Goal: Task Accomplishment & Management: Manage account settings

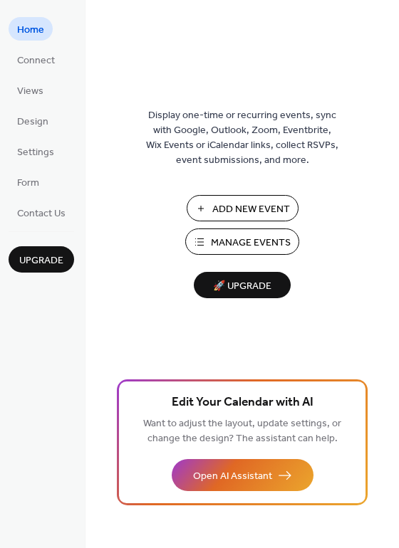
click at [258, 202] on span "Add New Event" at bounding box center [251, 209] width 78 height 15
click at [235, 206] on span "Add New Event" at bounding box center [251, 209] width 78 height 15
click at [253, 242] on span "Manage Events" at bounding box center [251, 243] width 80 height 15
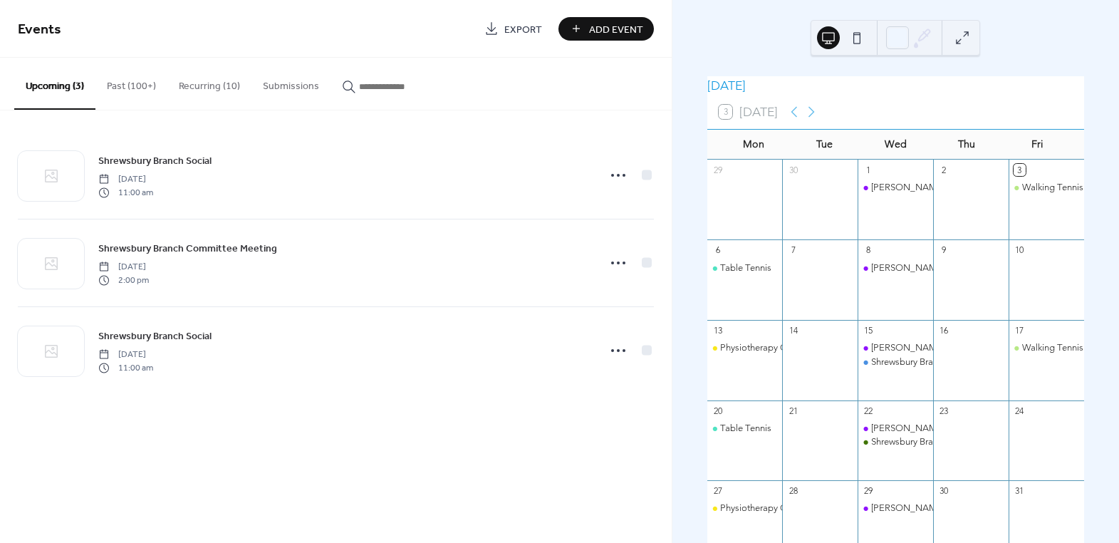
click at [141, 91] on button "Past (100+)" at bounding box center [131, 83] width 72 height 51
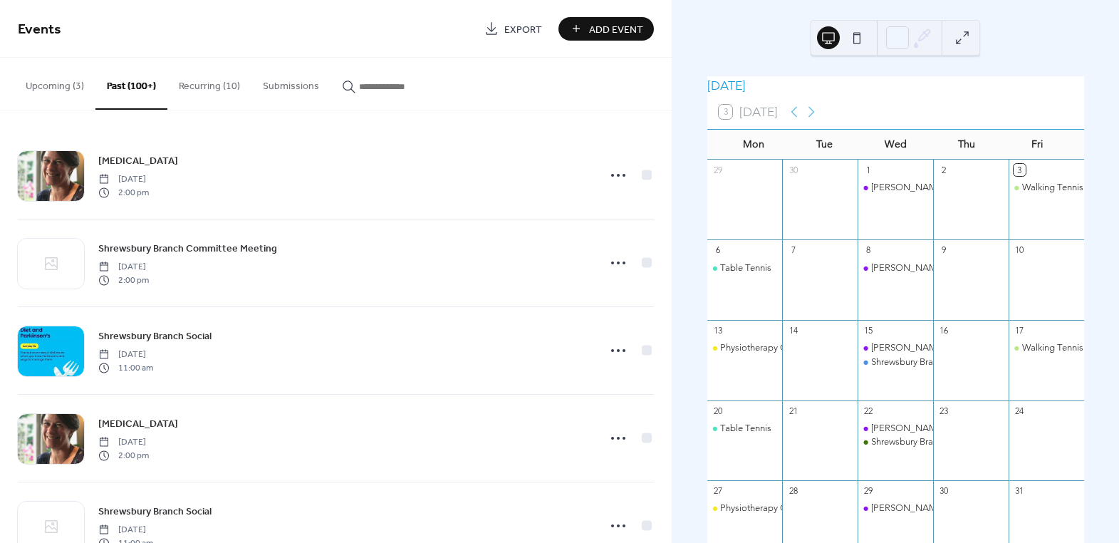
click at [204, 89] on button "Recurring (10)" at bounding box center [209, 83] width 84 height 51
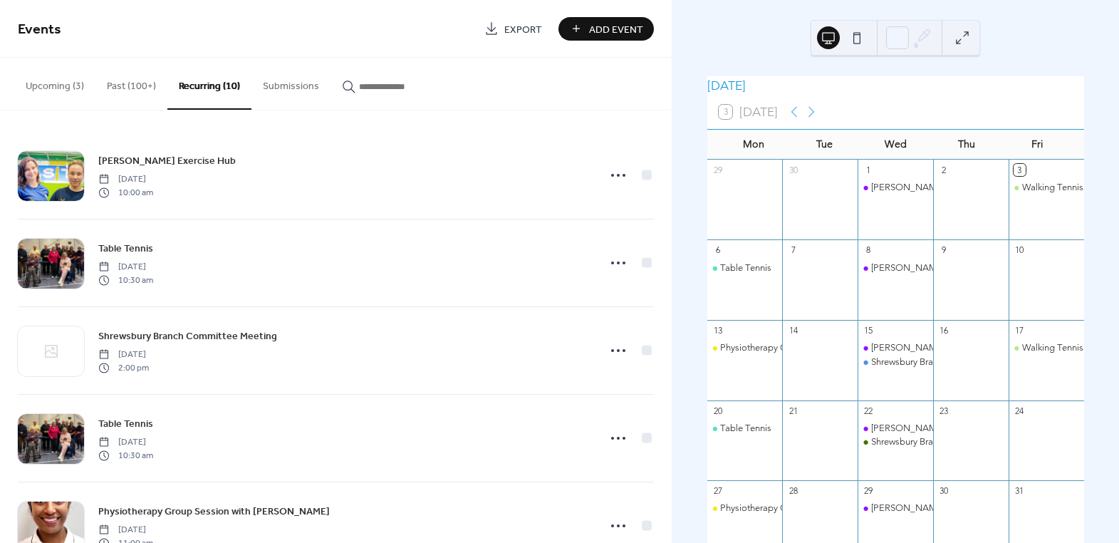
click at [155, 86] on button "Past (100+)" at bounding box center [131, 83] width 72 height 51
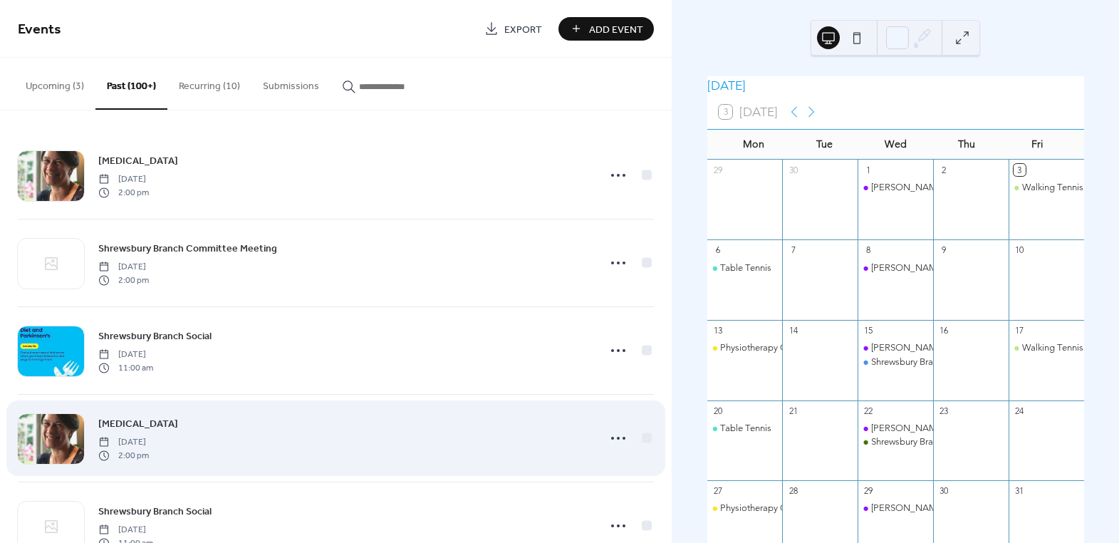
click at [169, 430] on span "Speech & Language Therapy" at bounding box center [138, 424] width 80 height 15
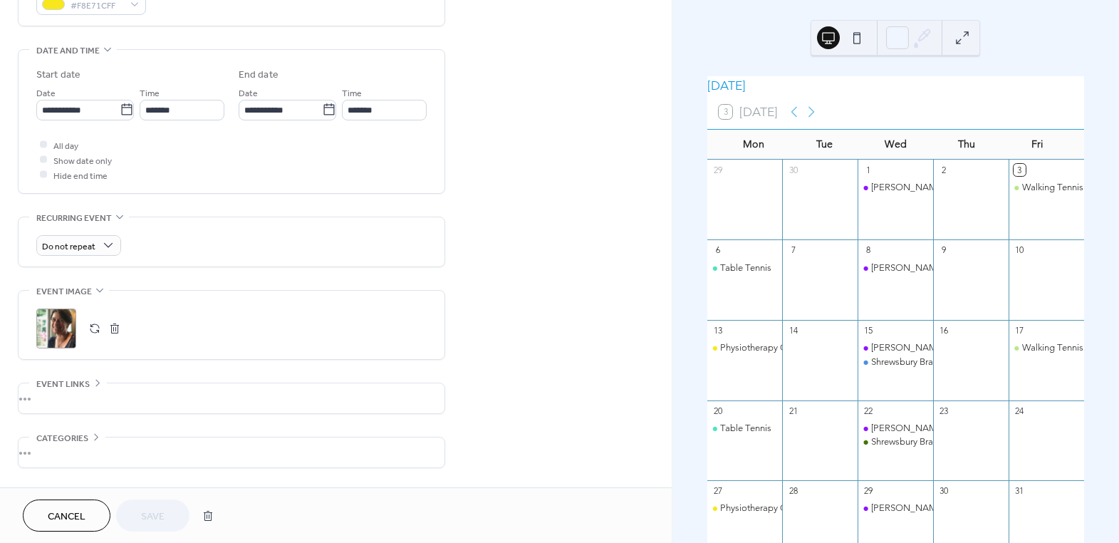
scroll to position [463, 0]
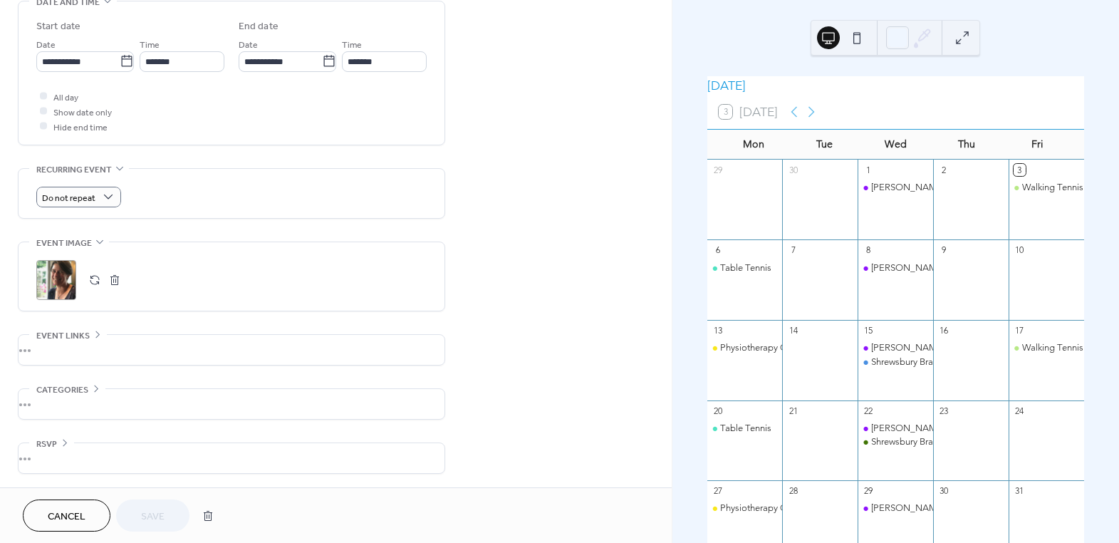
click at [206, 198] on div "Do not repeat" at bounding box center [231, 197] width 390 height 21
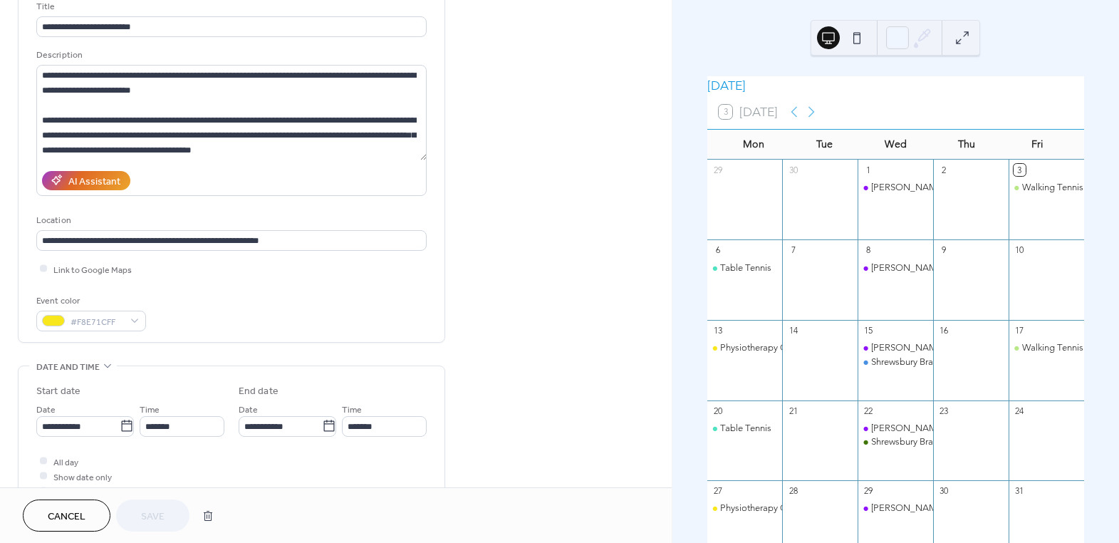
scroll to position [0, 0]
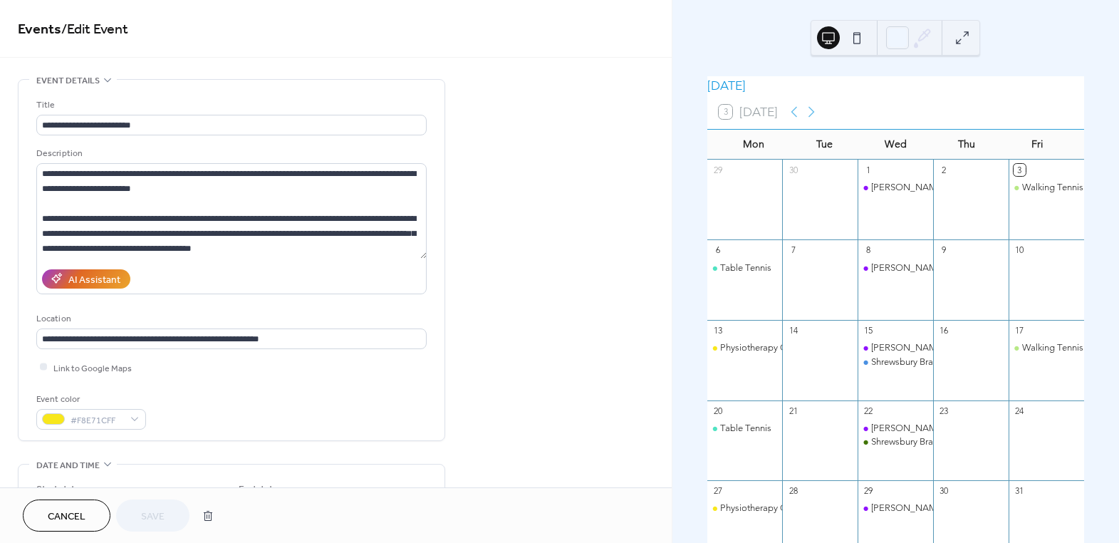
click at [85, 518] on span "Cancel" at bounding box center [67, 516] width 38 height 15
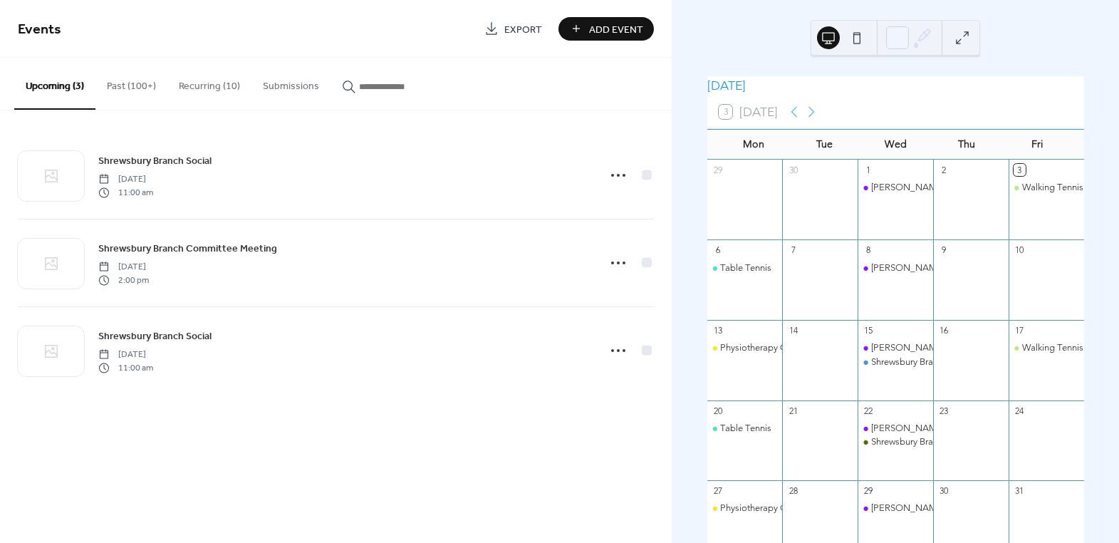
click at [132, 87] on button "Past (100+)" at bounding box center [131, 83] width 72 height 51
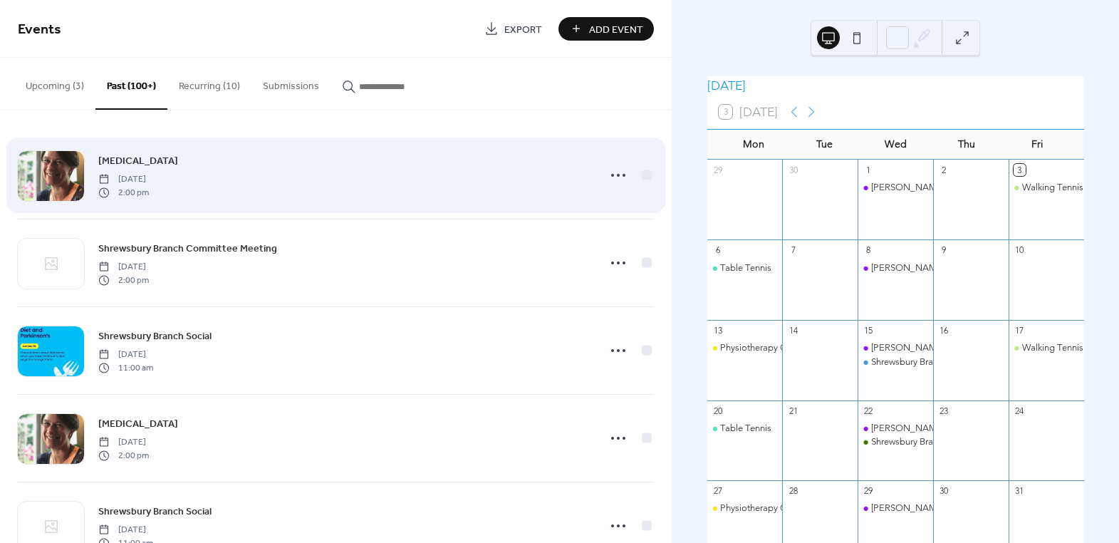
click at [178, 161] on span "[MEDICAL_DATA]" at bounding box center [138, 161] width 80 height 15
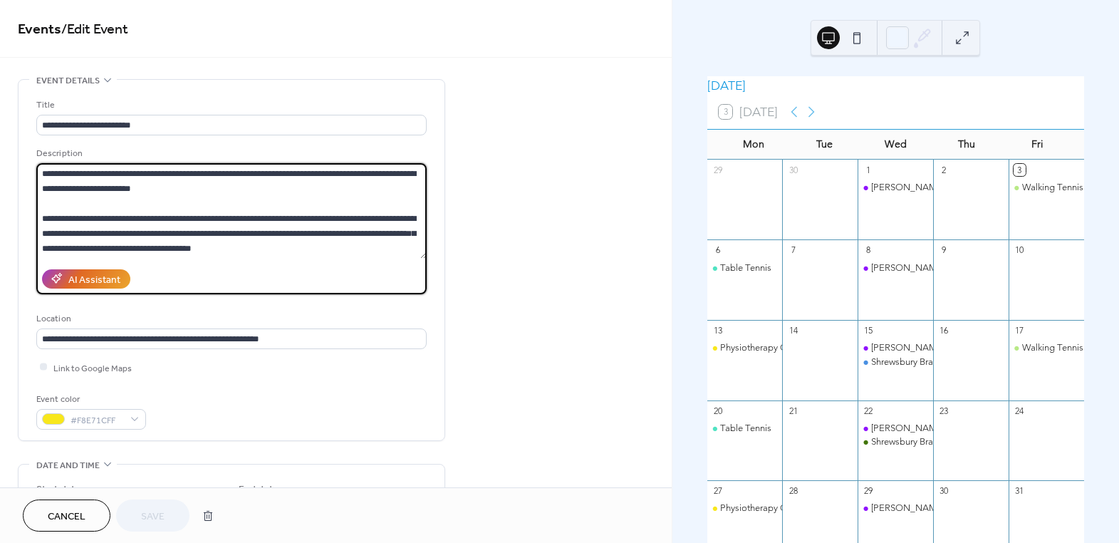
drag, startPoint x: 304, startPoint y: 251, endPoint x: 27, endPoint y: 166, distance: 289.9
click at [0, 125] on html "**********" at bounding box center [559, 271] width 1119 height 543
click at [159, 205] on textarea "**********" at bounding box center [231, 210] width 390 height 95
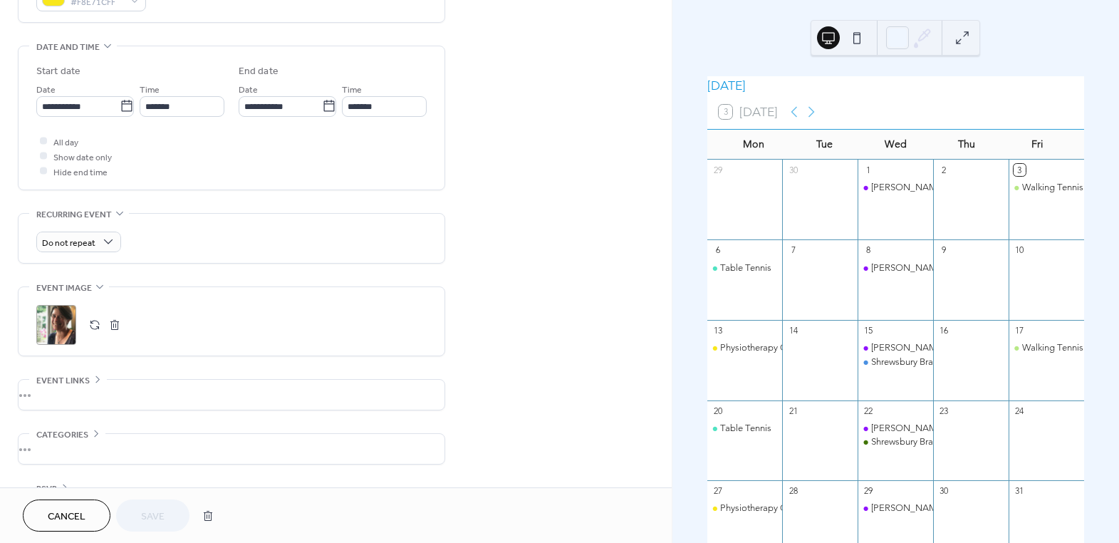
scroll to position [463, 0]
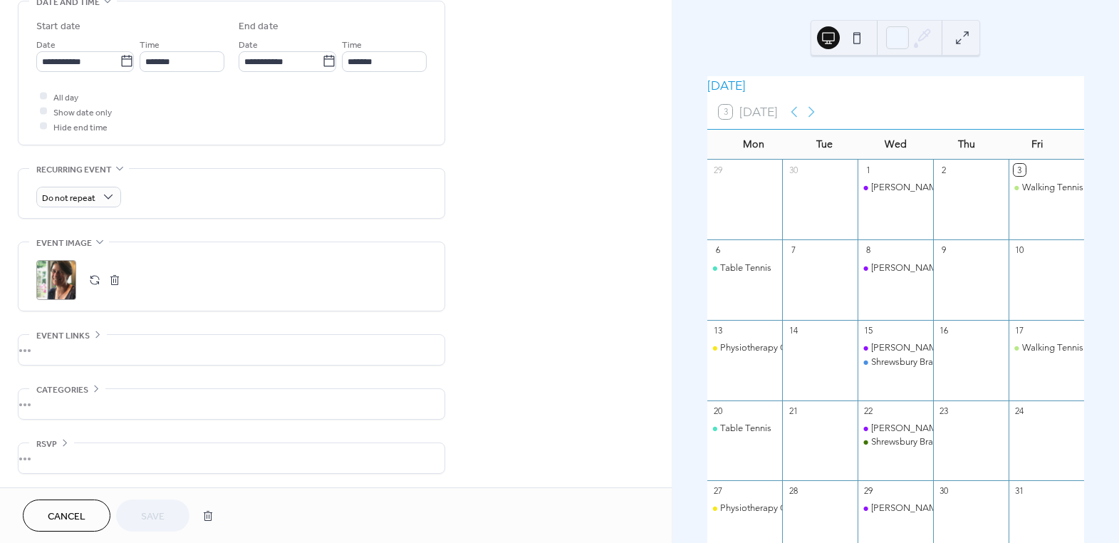
click at [90, 510] on button "Cancel" at bounding box center [67, 515] width 88 height 32
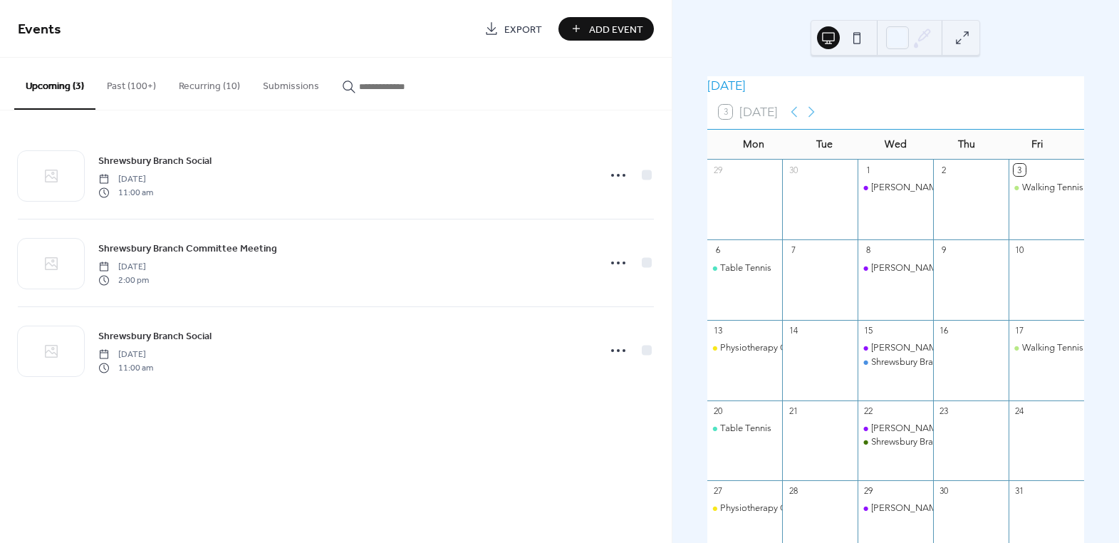
click at [608, 29] on span "Add Event" at bounding box center [616, 29] width 54 height 15
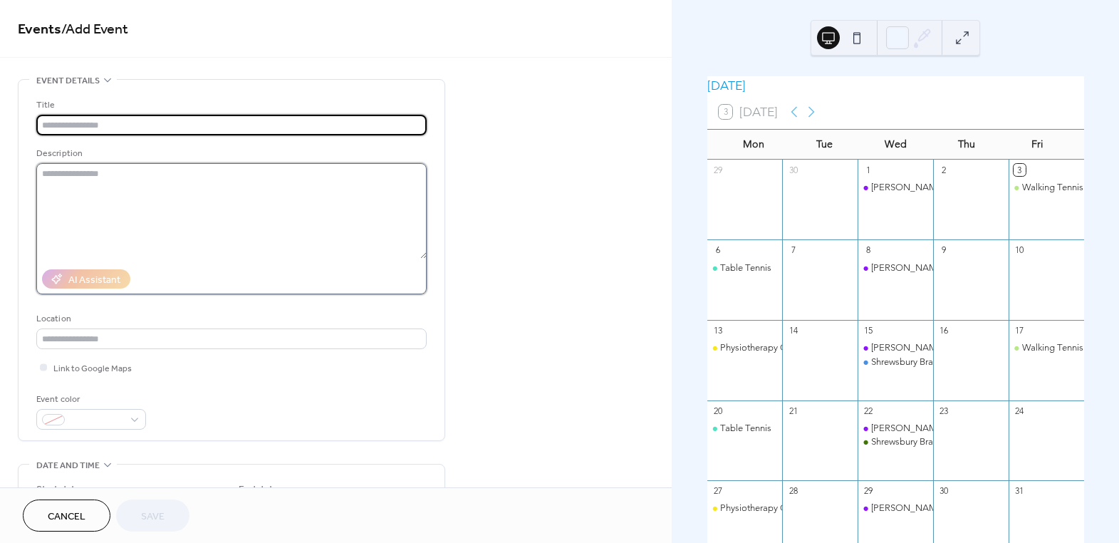
click at [254, 178] on textarea at bounding box center [231, 210] width 390 height 95
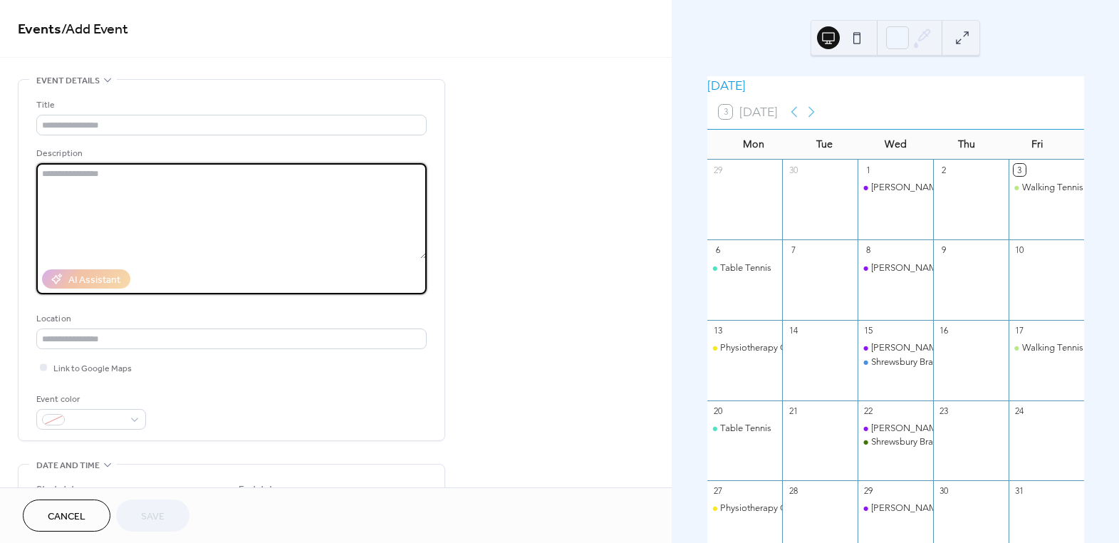
paste textarea "**********"
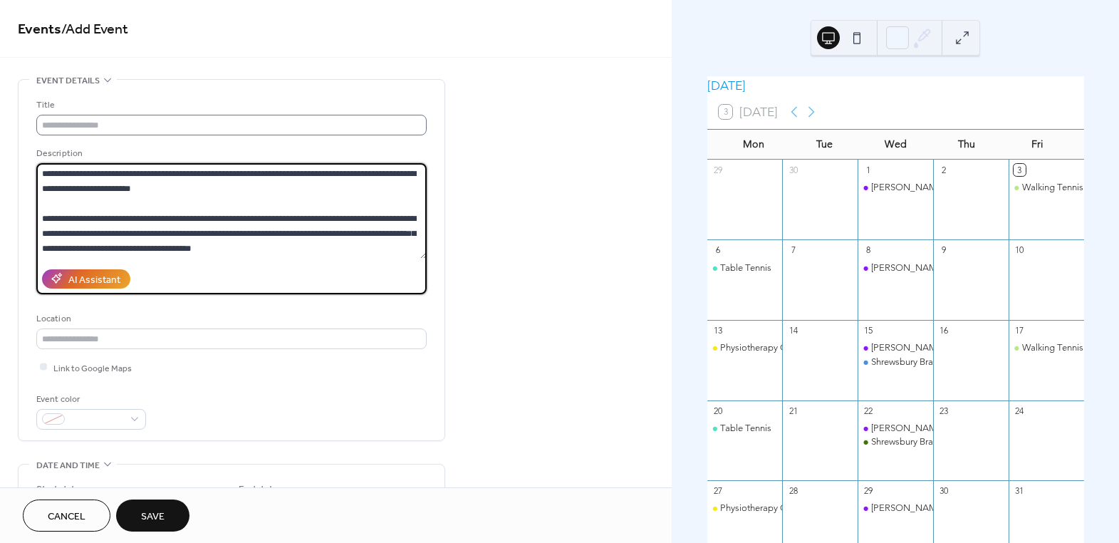
type textarea "**********"
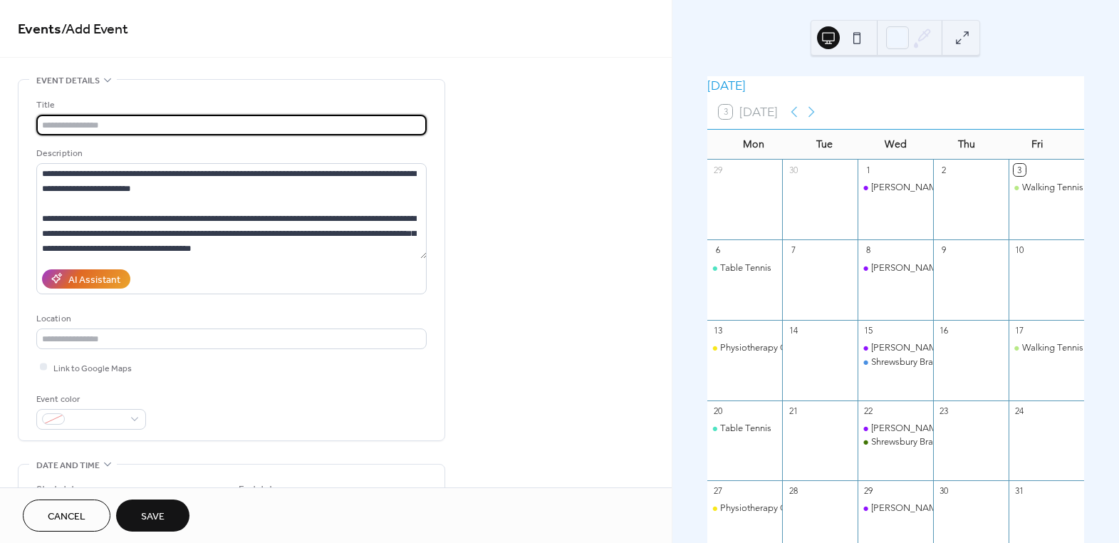
click at [119, 130] on input "text" at bounding box center [231, 125] width 390 height 21
type input "**********"
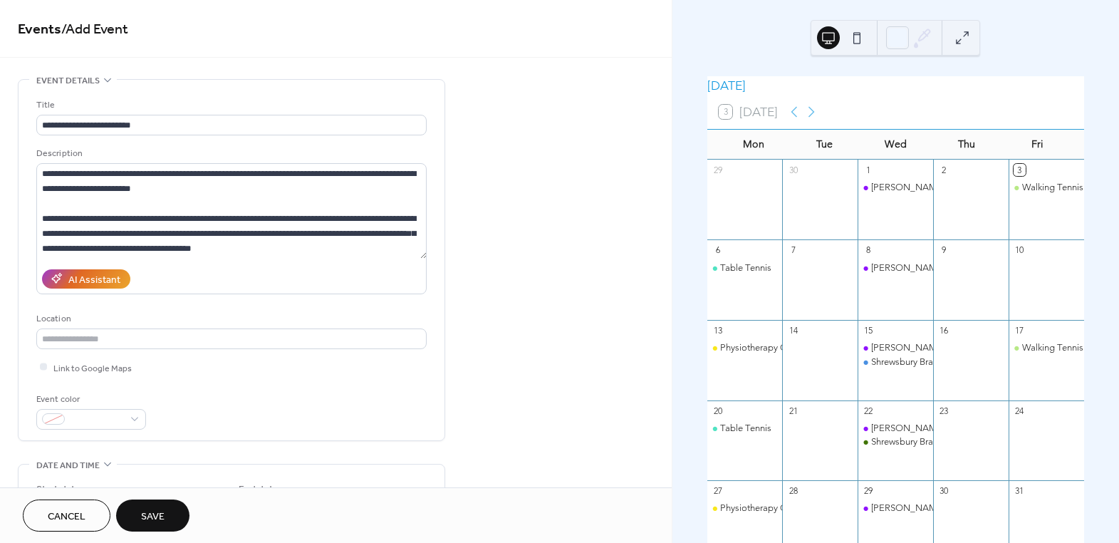
click at [560, 346] on div "**********" at bounding box center [335, 515] width 671 height 872
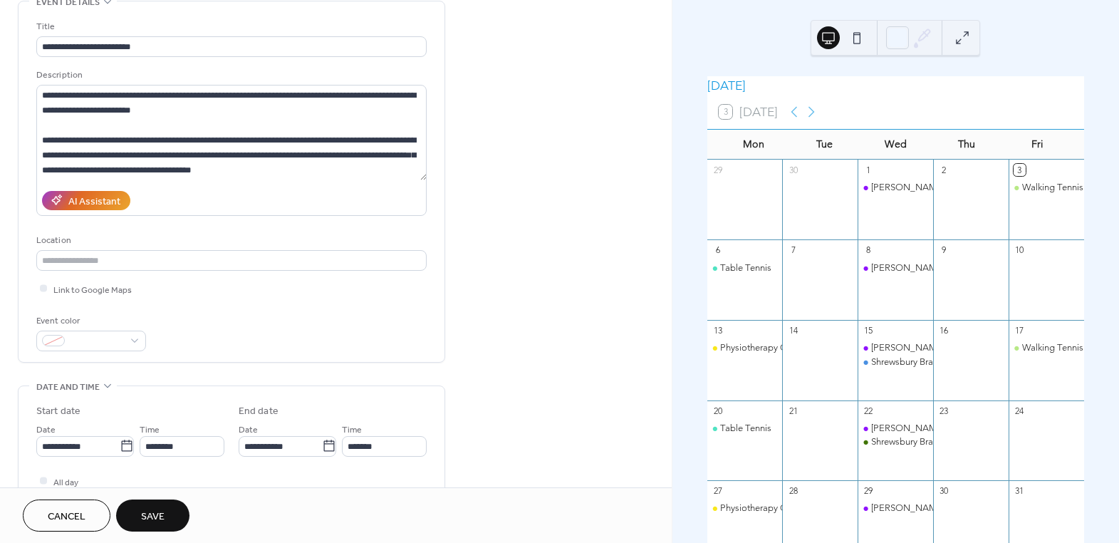
scroll to position [129, 0]
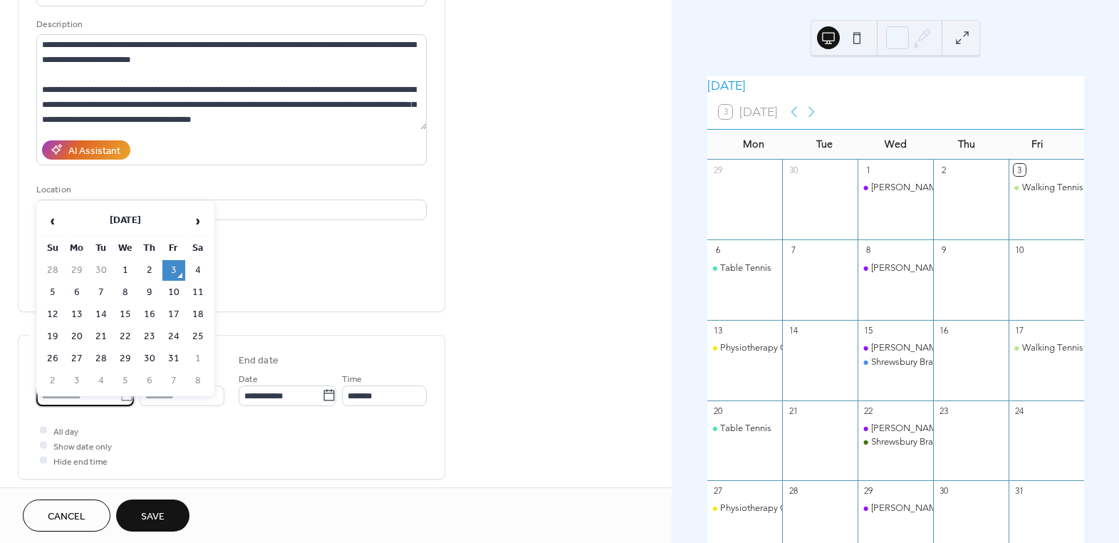
click at [95, 393] on input "**********" at bounding box center [77, 395] width 83 height 21
click at [102, 293] on td "7" at bounding box center [101, 292] width 23 height 21
type input "**********"
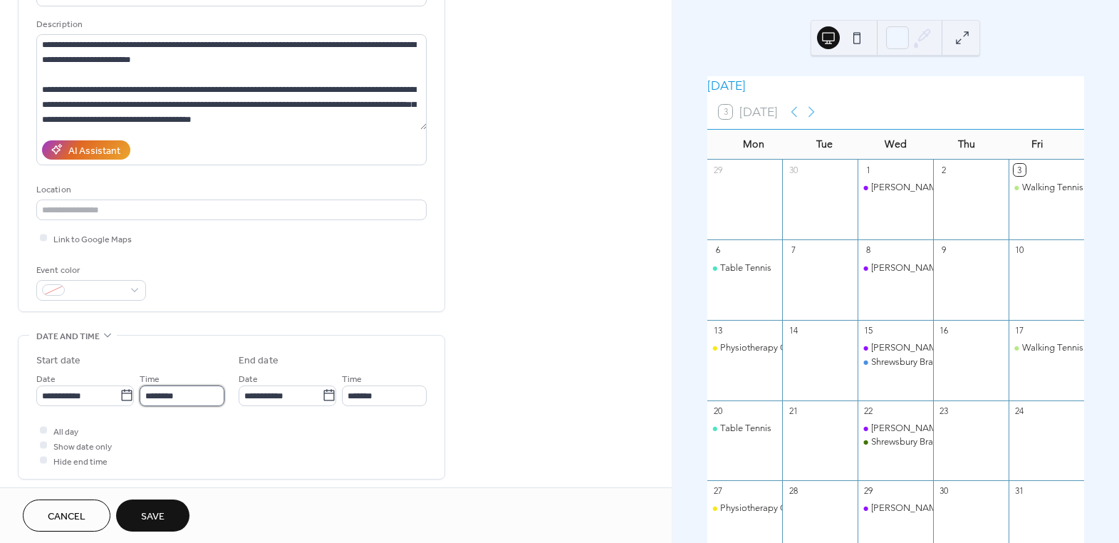
click at [173, 392] on input "********" at bounding box center [182, 395] width 85 height 21
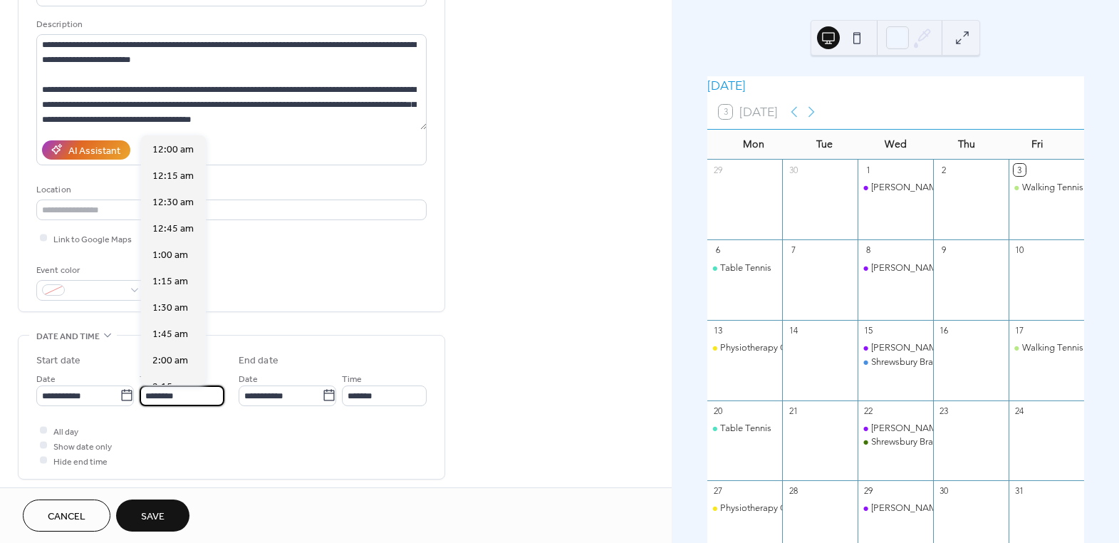
scroll to position [1264, 0]
click at [192, 359] on div "2:00 pm" at bounding box center [173, 360] width 65 height 26
type input "*******"
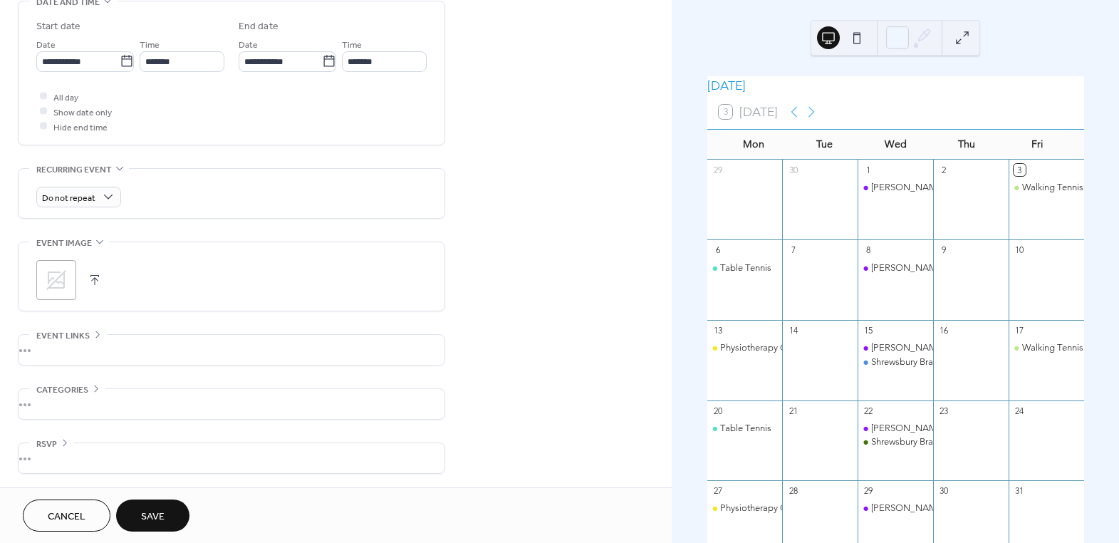
scroll to position [333, 0]
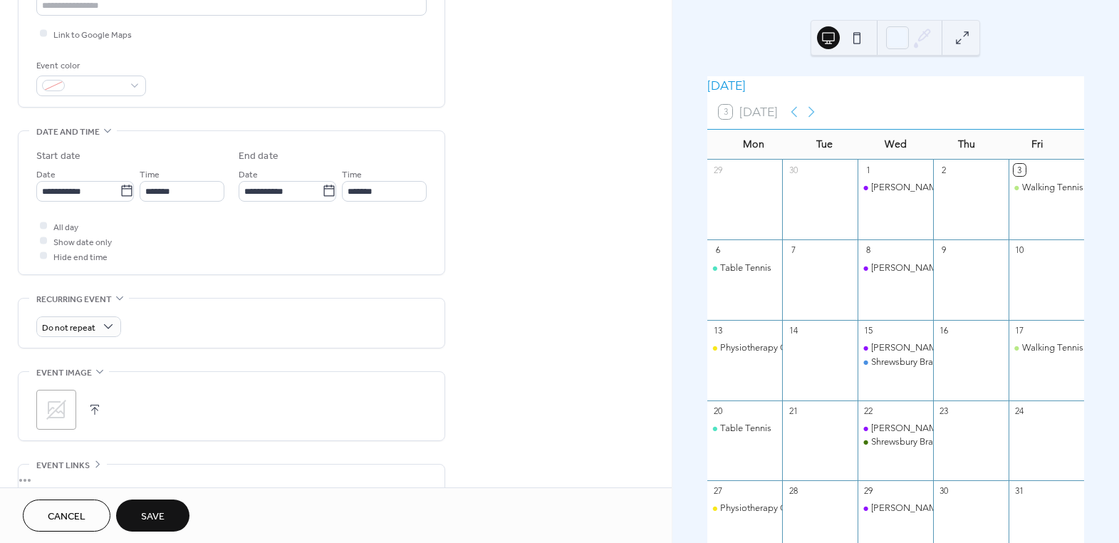
click at [48, 401] on icon at bounding box center [56, 409] width 20 height 20
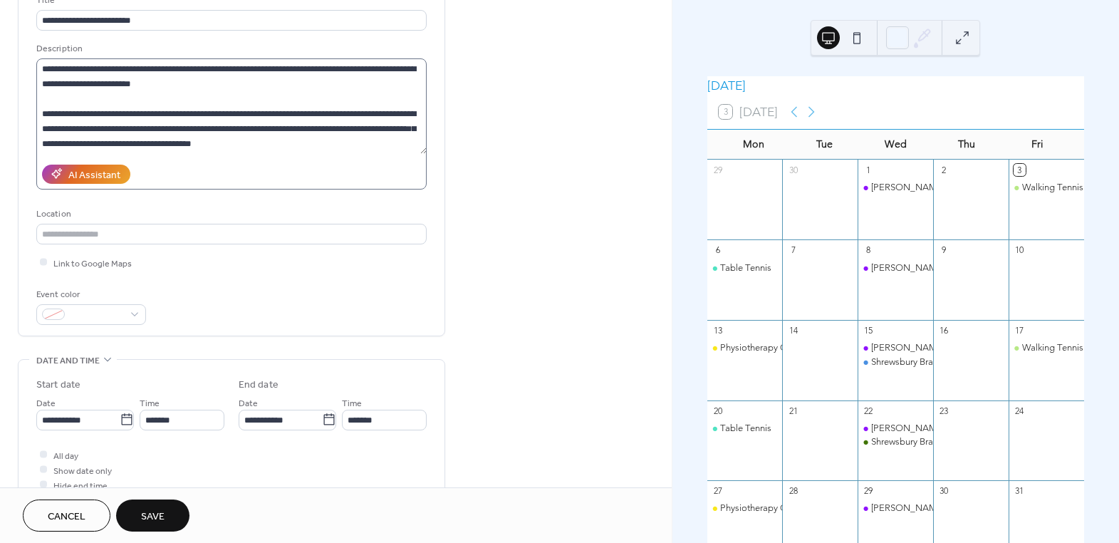
scroll to position [0, 0]
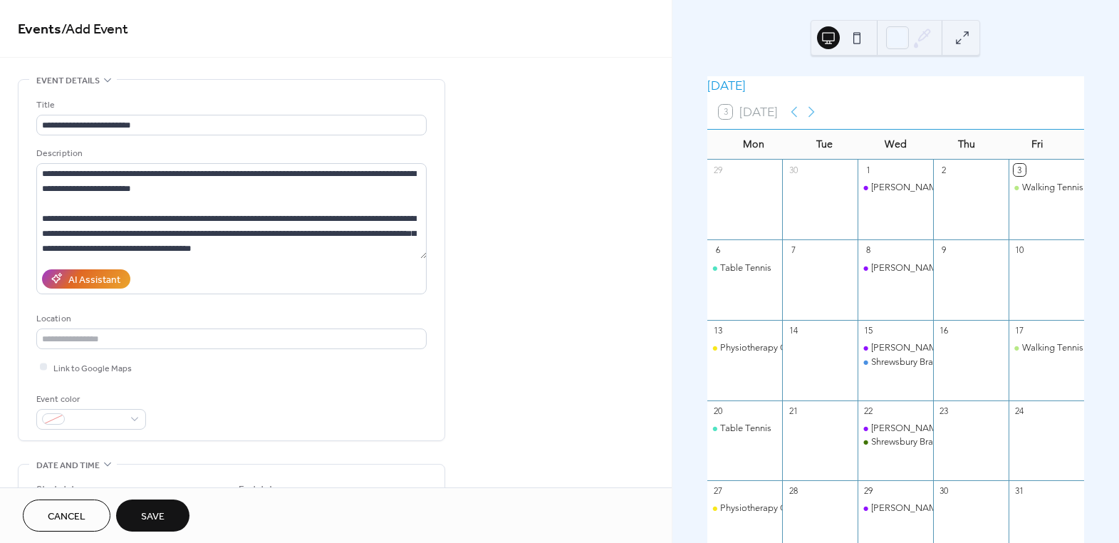
click at [84, 520] on span "Cancel" at bounding box center [67, 516] width 38 height 15
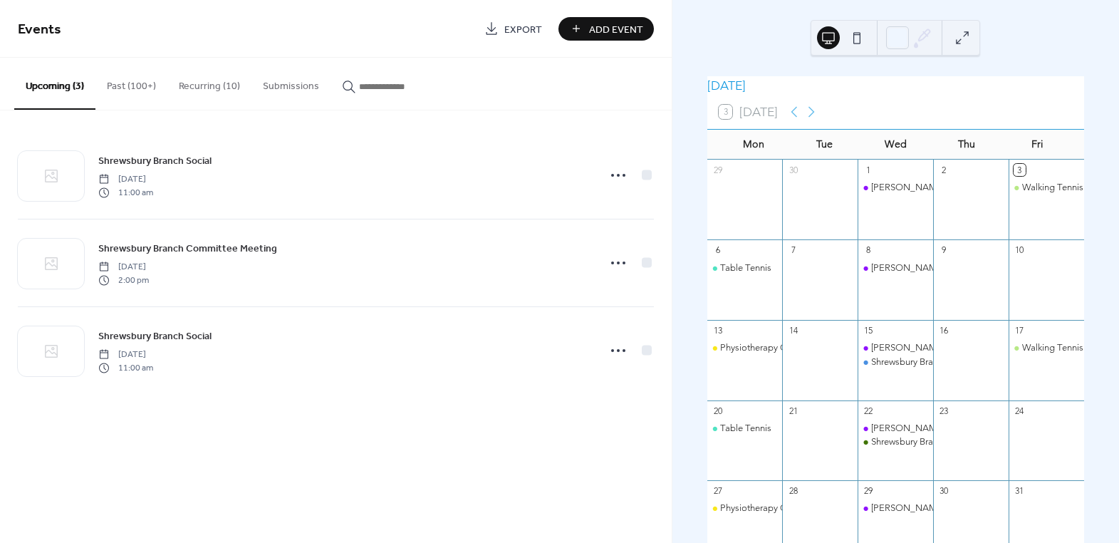
click at [125, 91] on button "Past (100+)" at bounding box center [131, 83] width 72 height 51
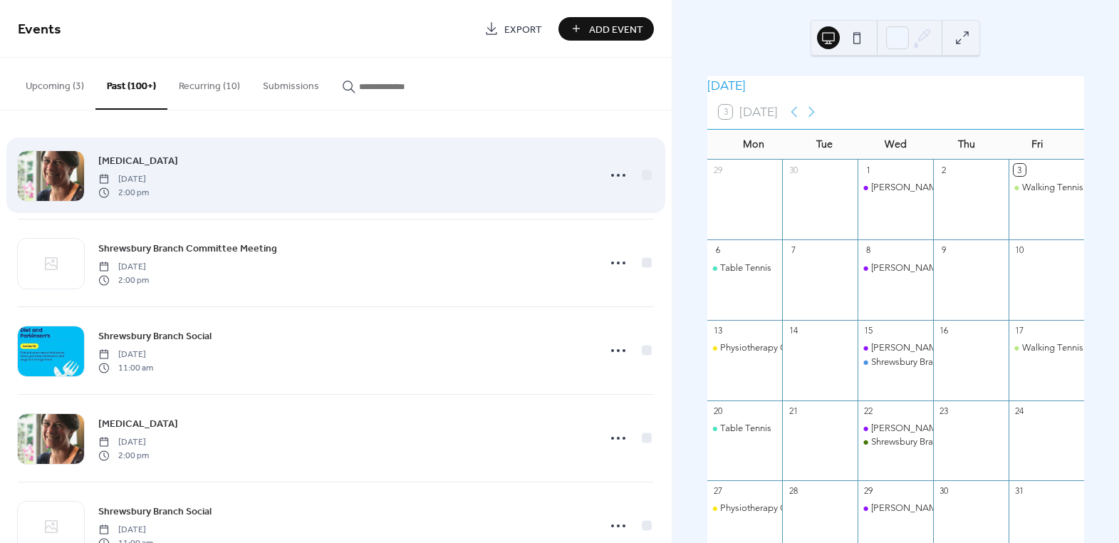
click at [157, 162] on span "[MEDICAL_DATA]" at bounding box center [138, 161] width 80 height 15
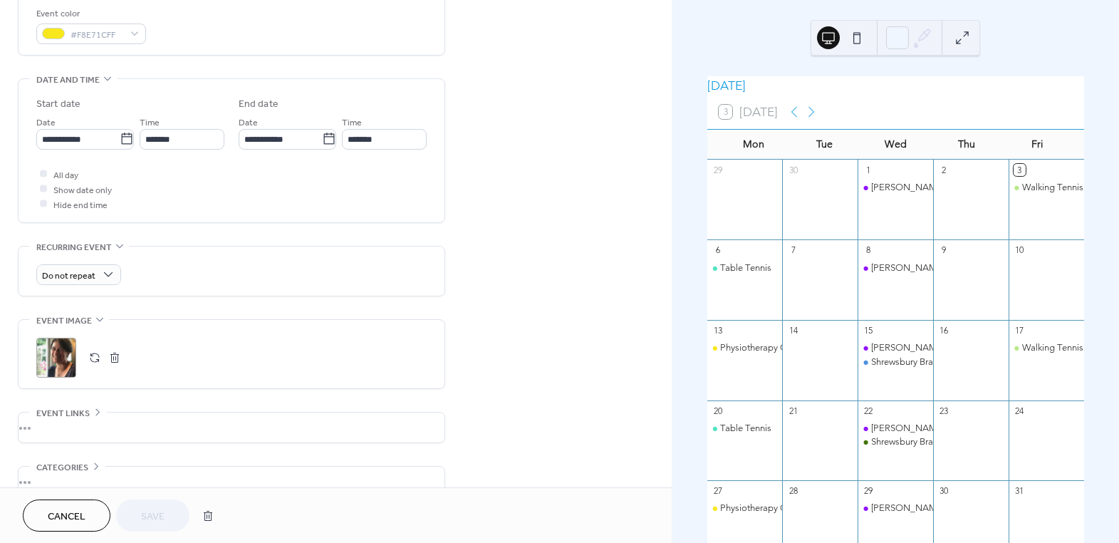
scroll to position [388, 0]
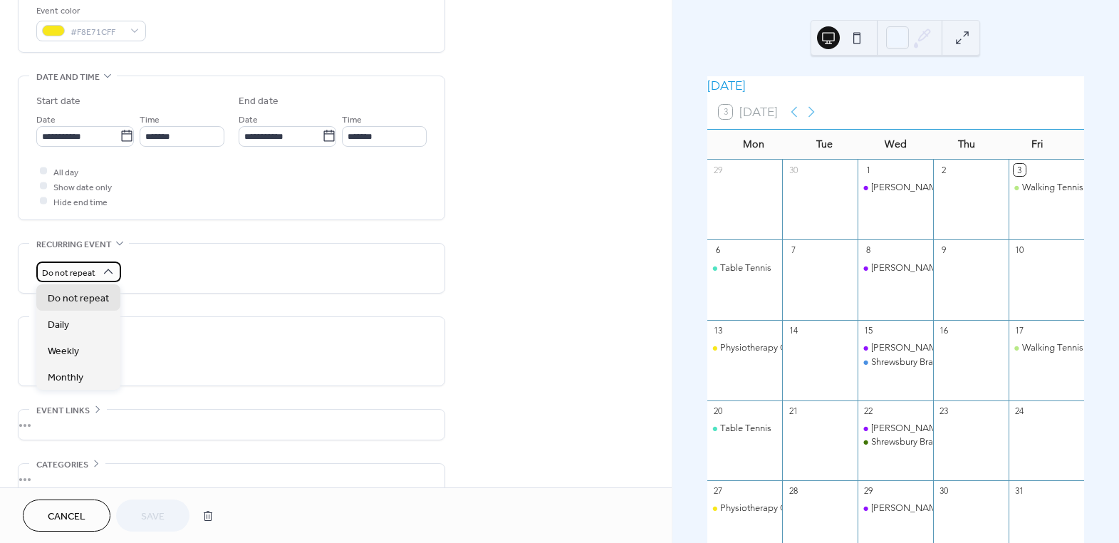
click at [108, 261] on div "Do not repeat" at bounding box center [78, 271] width 85 height 21
click at [94, 375] on div "Monthly" at bounding box center [78, 376] width 84 height 26
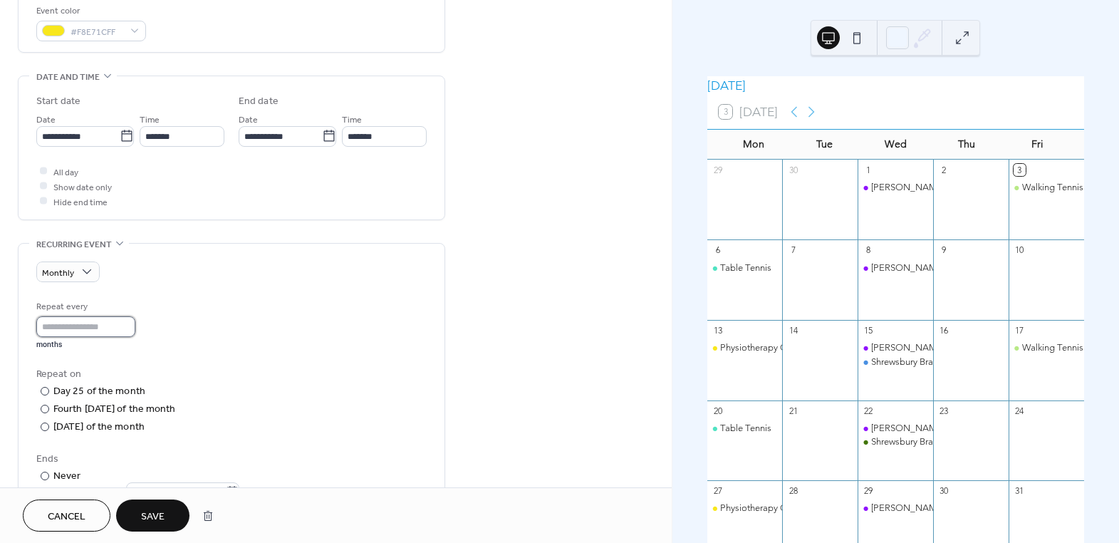
click at [135, 319] on input "*" at bounding box center [85, 326] width 99 height 21
click at [135, 331] on input "*" at bounding box center [85, 326] width 99 height 21
type input "*"
click at [135, 330] on input "*" at bounding box center [85, 326] width 99 height 21
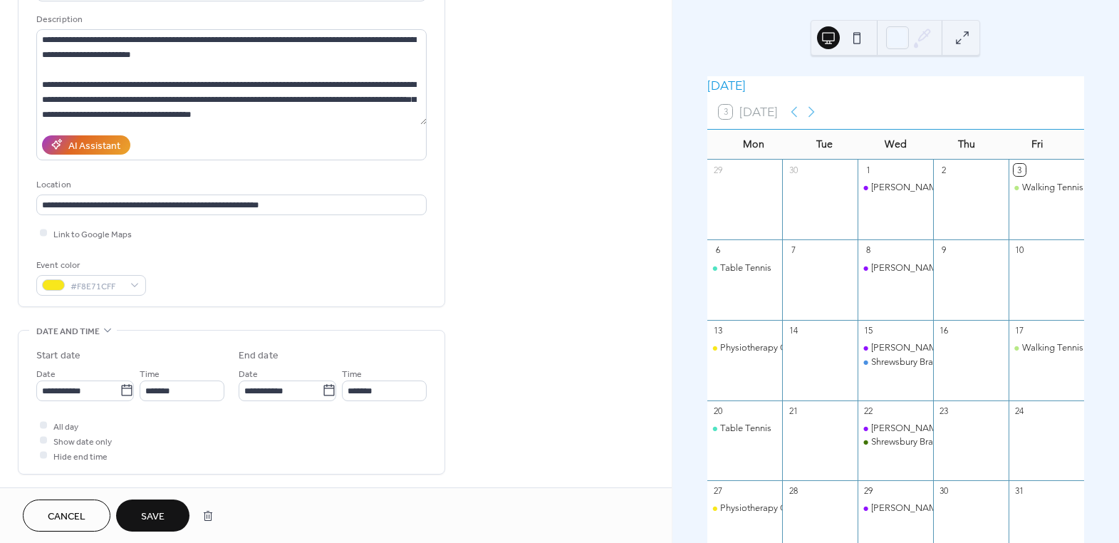
scroll to position [129, 0]
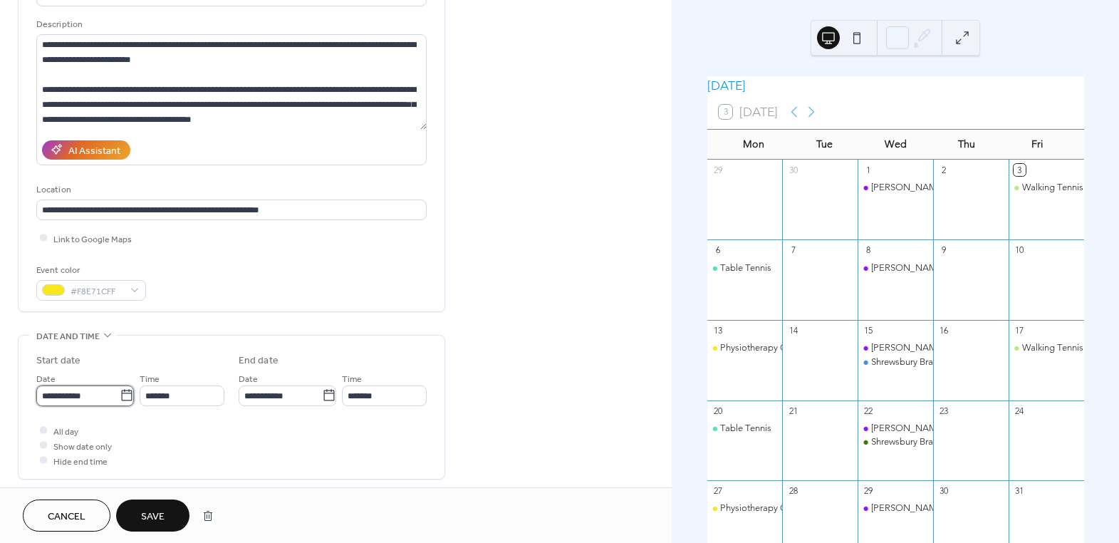
click at [62, 392] on input "**********" at bounding box center [77, 395] width 83 height 21
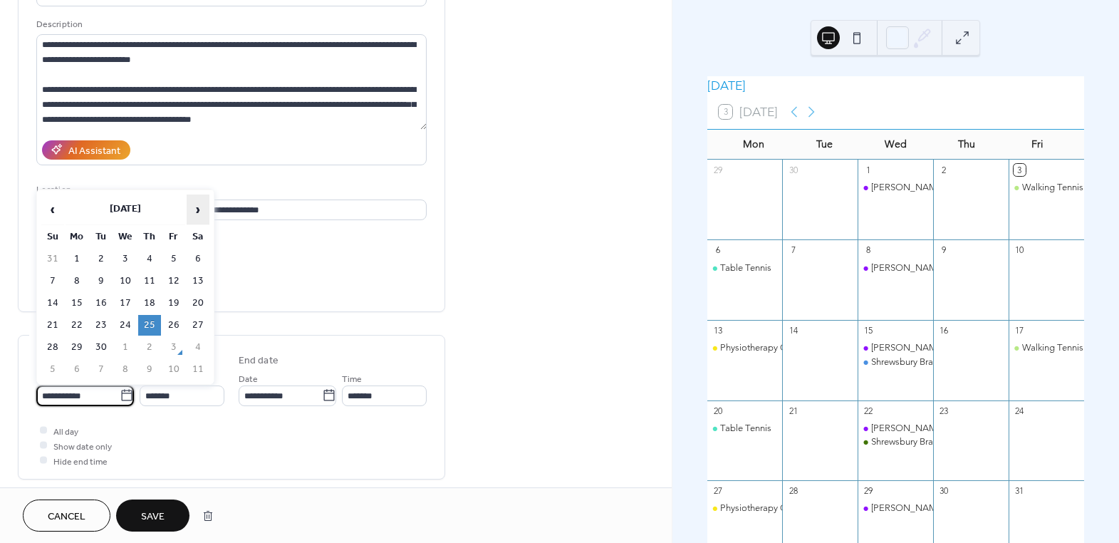
click at [197, 208] on span "›" at bounding box center [197, 209] width 21 height 28
click at [151, 258] on td "2" at bounding box center [149, 258] width 23 height 21
type input "**********"
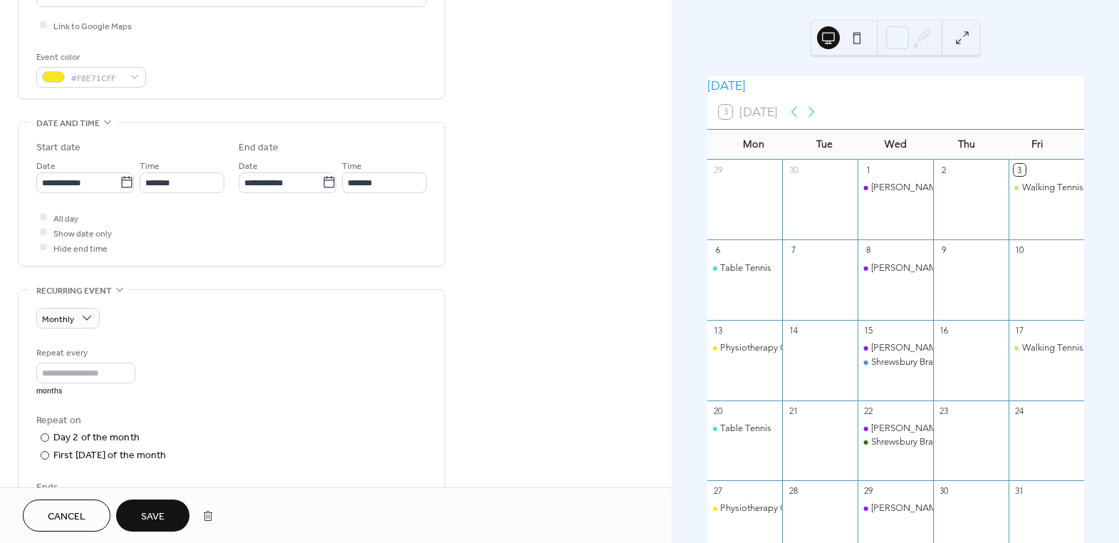
scroll to position [388, 0]
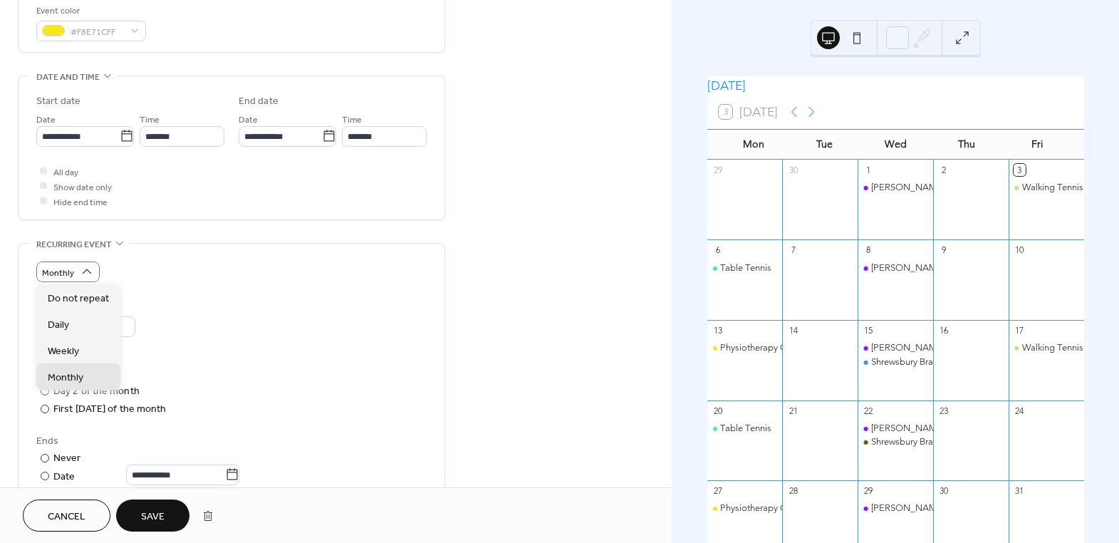
click at [157, 276] on div "Monthly" at bounding box center [231, 271] width 390 height 21
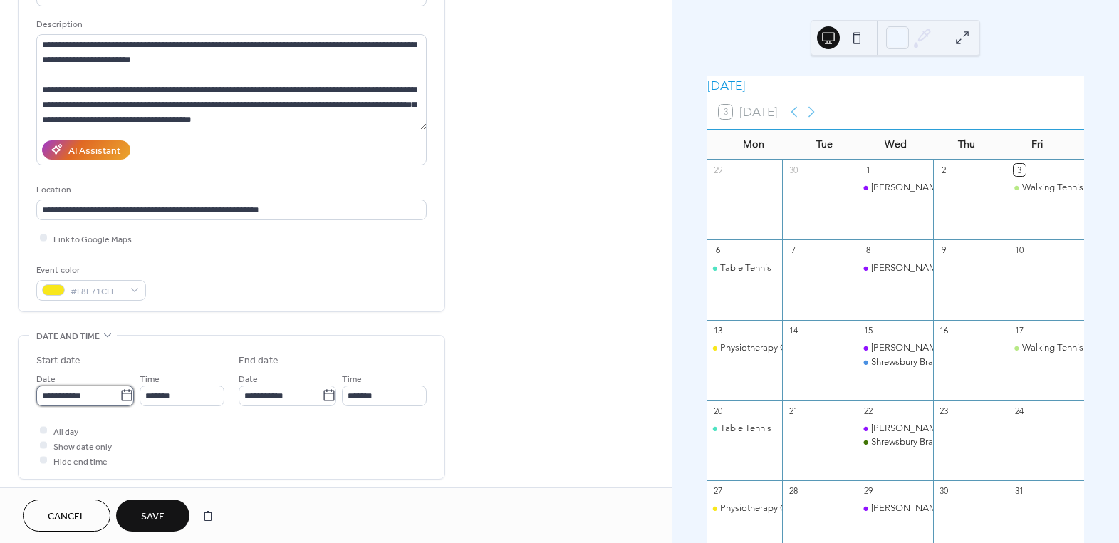
click at [53, 402] on input "**********" at bounding box center [77, 395] width 83 height 21
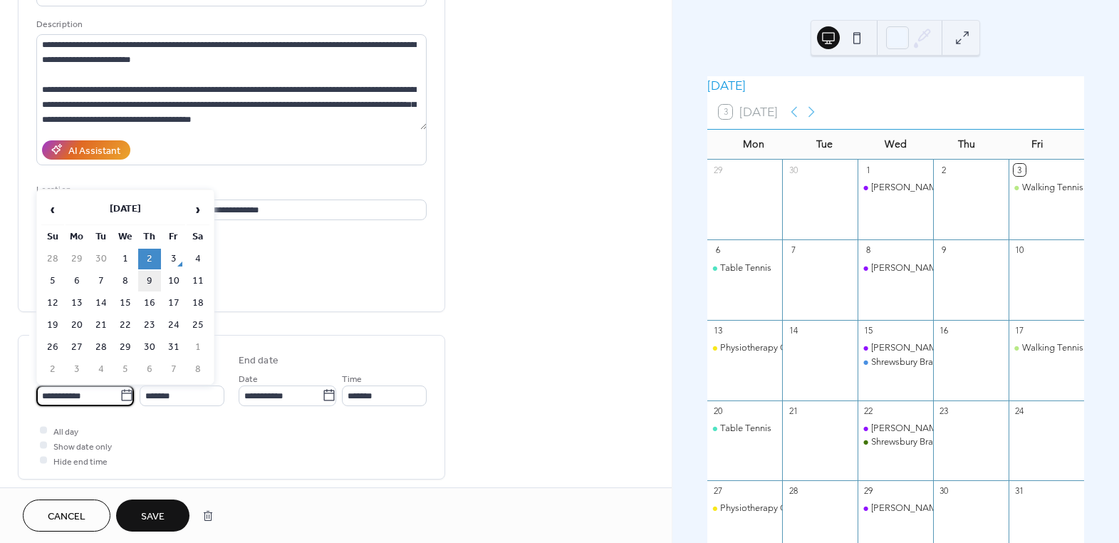
click at [147, 286] on td "9" at bounding box center [149, 281] width 23 height 21
type input "**********"
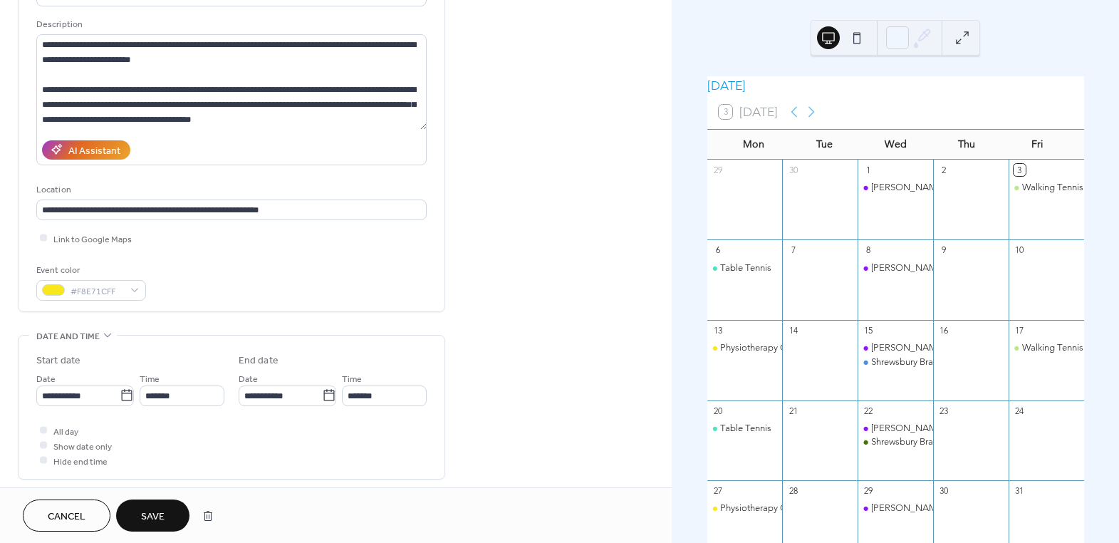
scroll to position [518, 0]
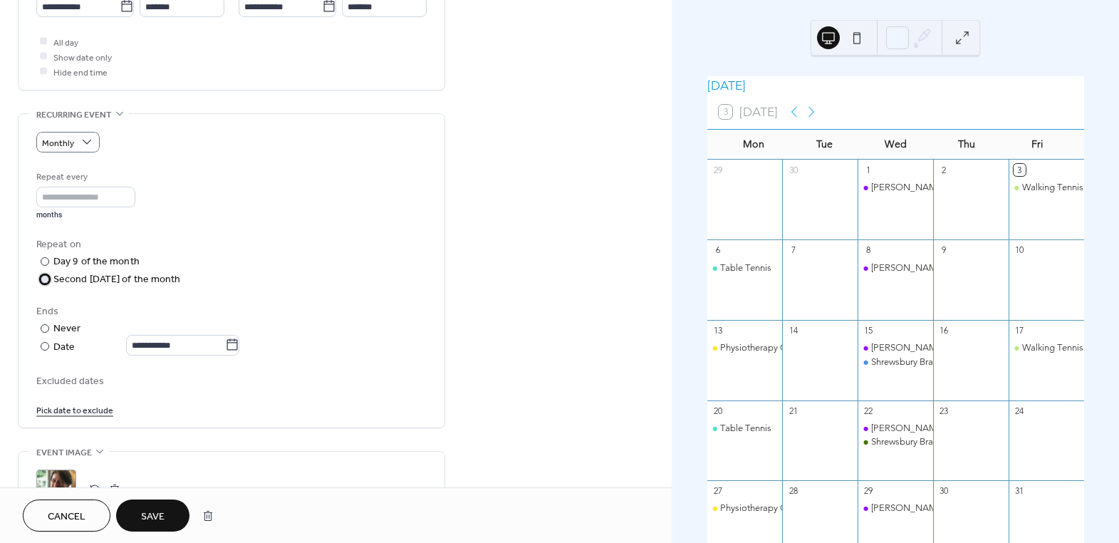
click at [41, 279] on div at bounding box center [45, 279] width 9 height 9
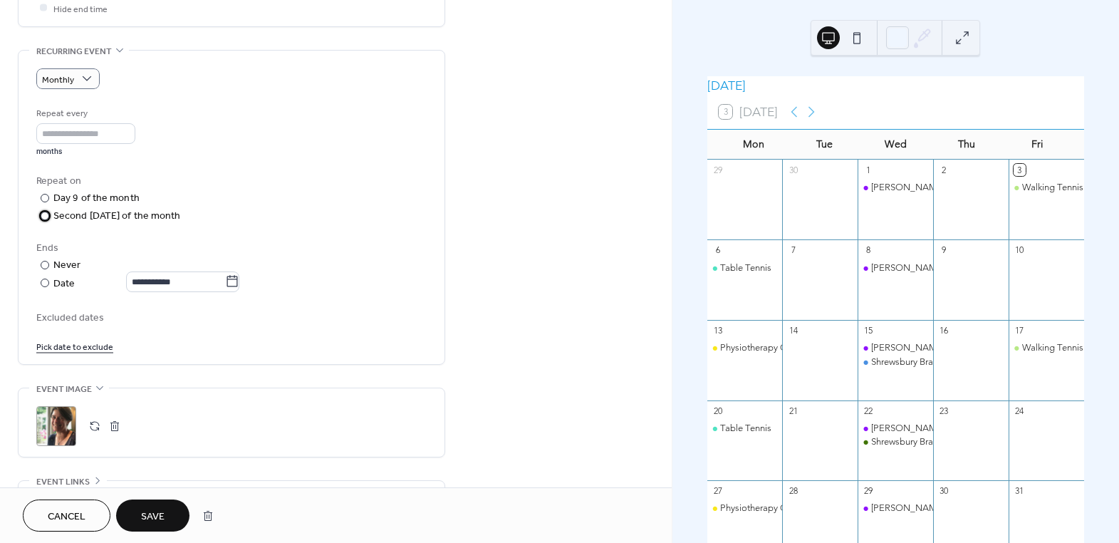
scroll to position [726, 0]
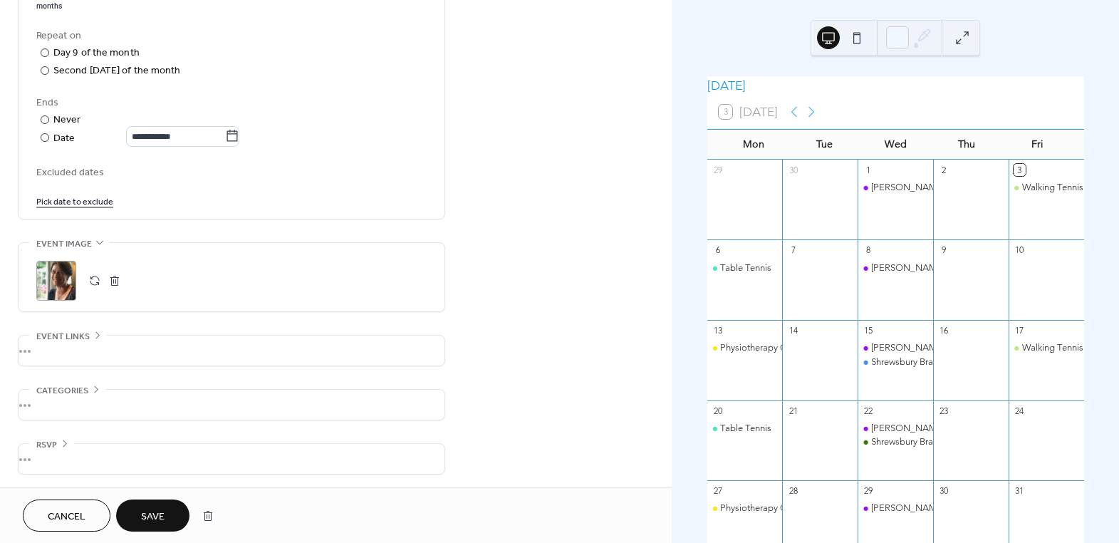
click at [161, 509] on span "Save" at bounding box center [152, 516] width 23 height 15
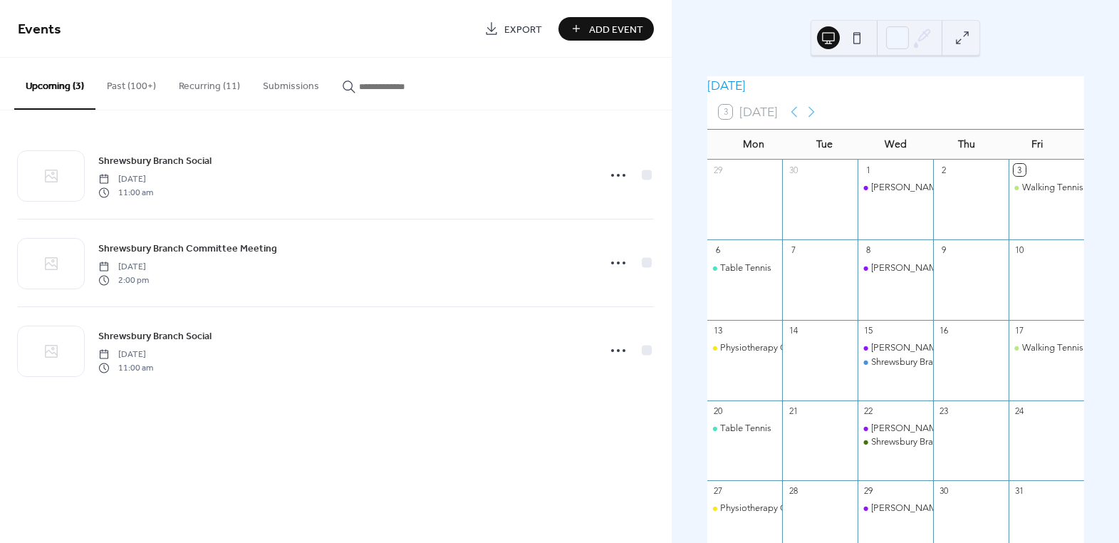
click at [207, 93] on button "Recurring (11)" at bounding box center [209, 83] width 84 height 51
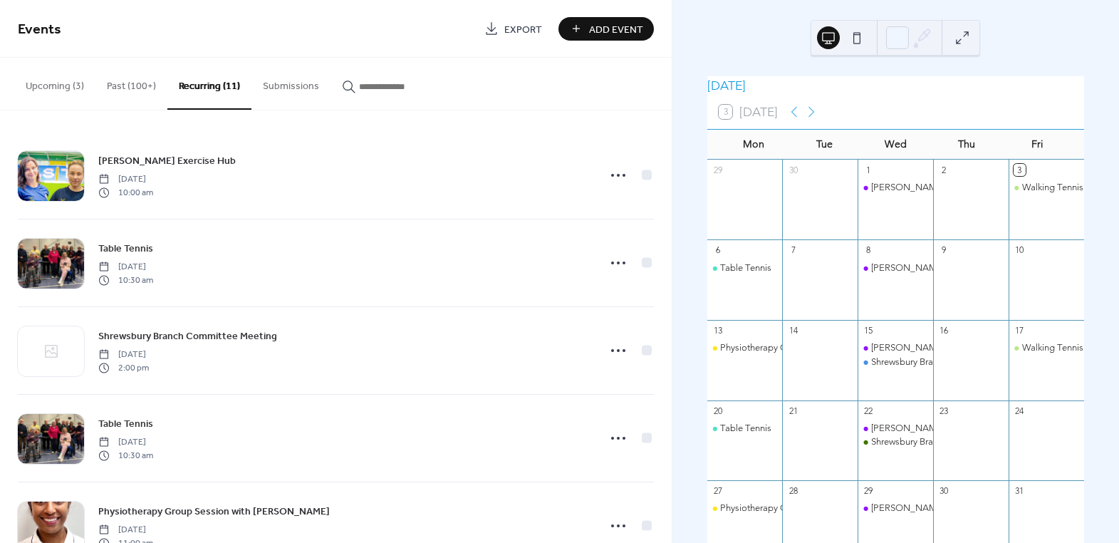
click at [136, 85] on button "Past (100+)" at bounding box center [131, 83] width 72 height 51
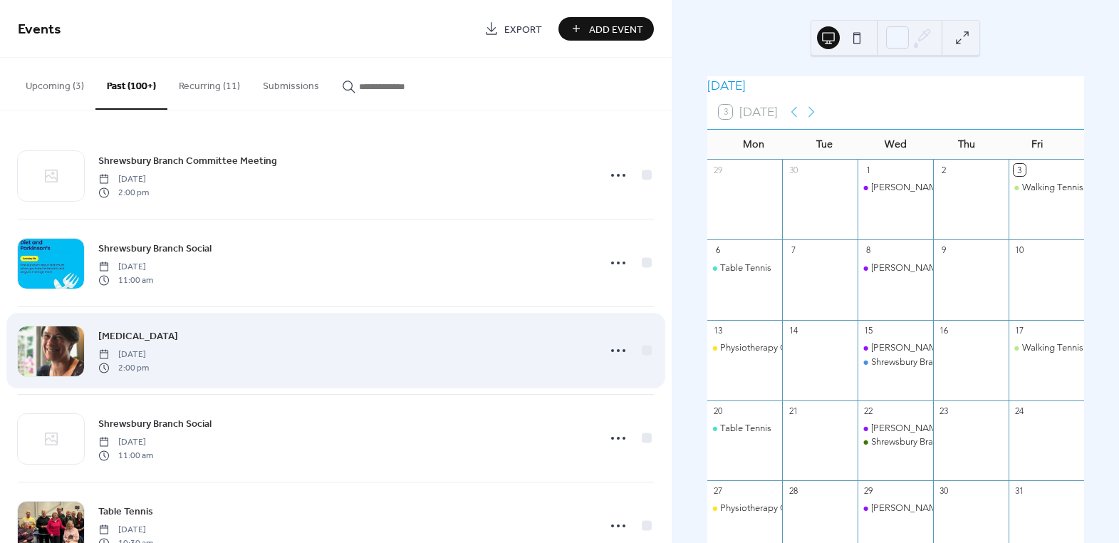
click at [149, 330] on span "[MEDICAL_DATA]" at bounding box center [138, 336] width 80 height 15
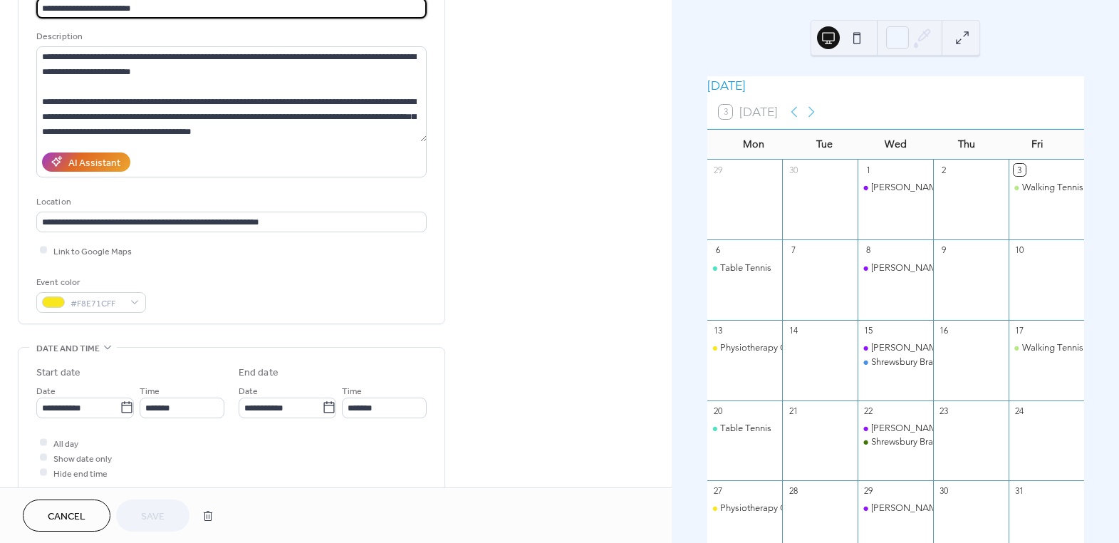
scroll to position [258, 0]
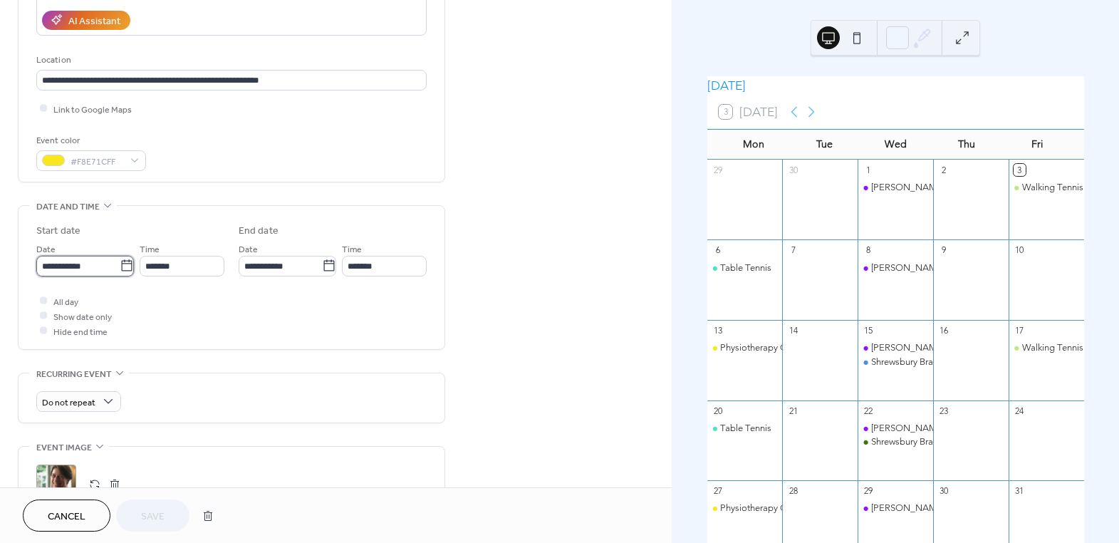
click at [49, 260] on input "**********" at bounding box center [77, 266] width 83 height 21
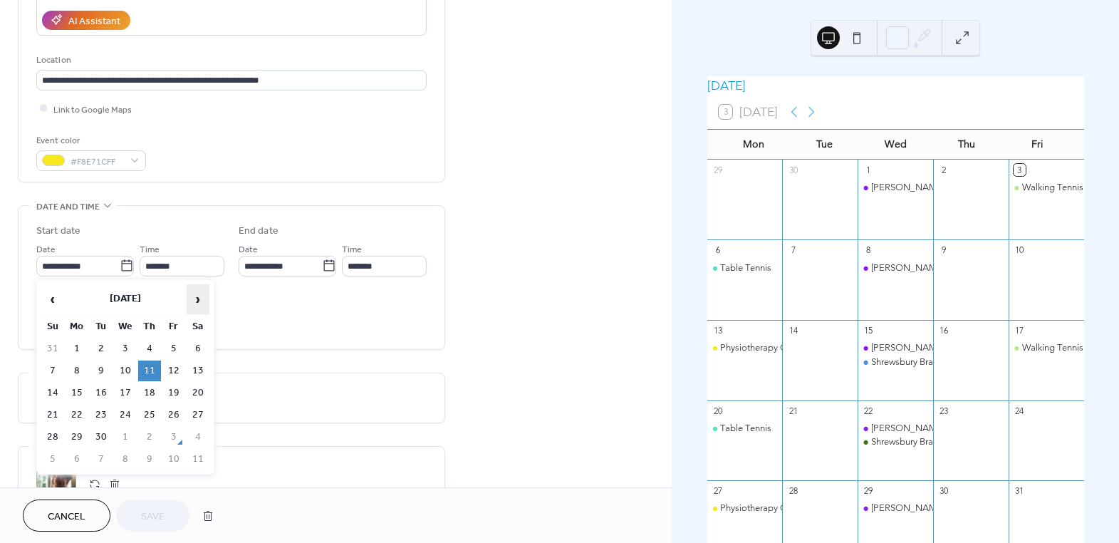
click at [191, 303] on span "›" at bounding box center [197, 299] width 21 height 28
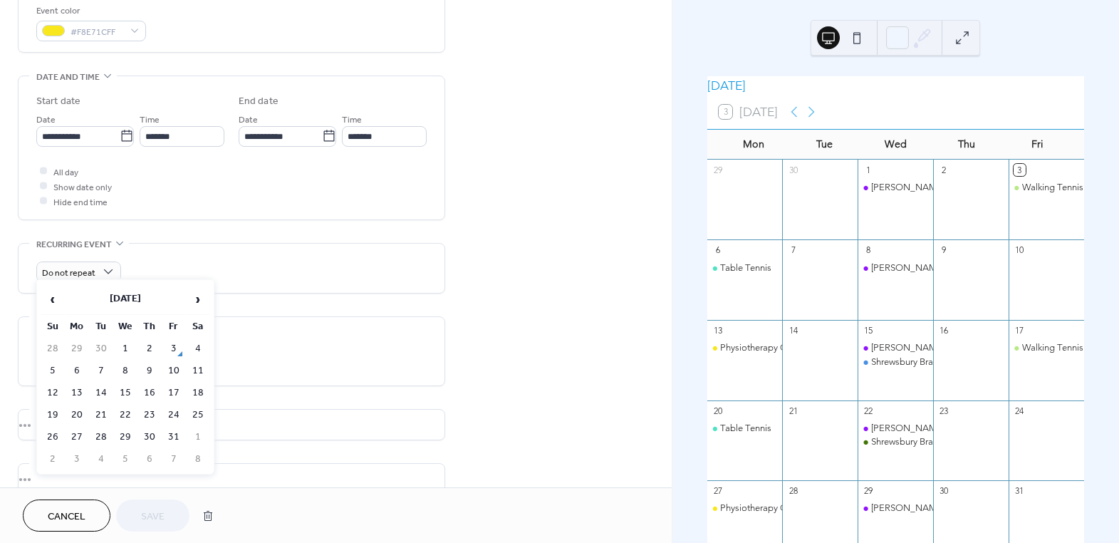
scroll to position [463, 0]
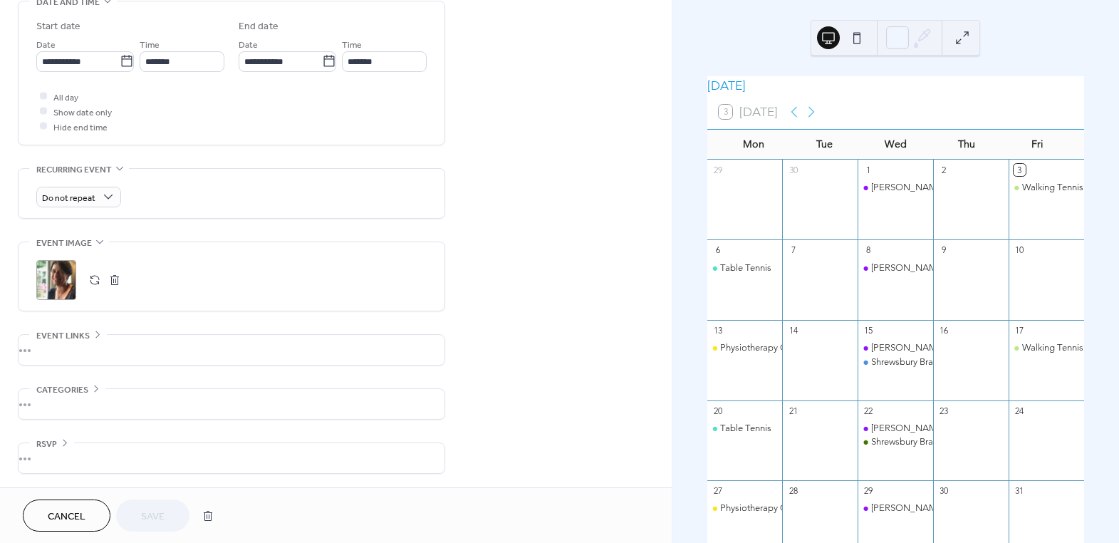
click at [597, 311] on div "**********" at bounding box center [335, 52] width 671 height 872
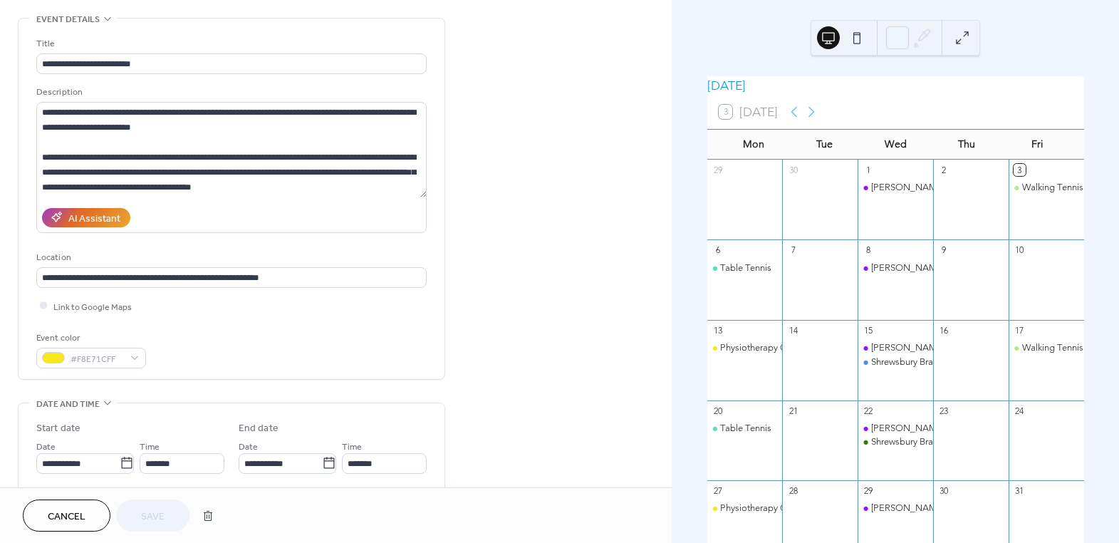
scroll to position [0, 0]
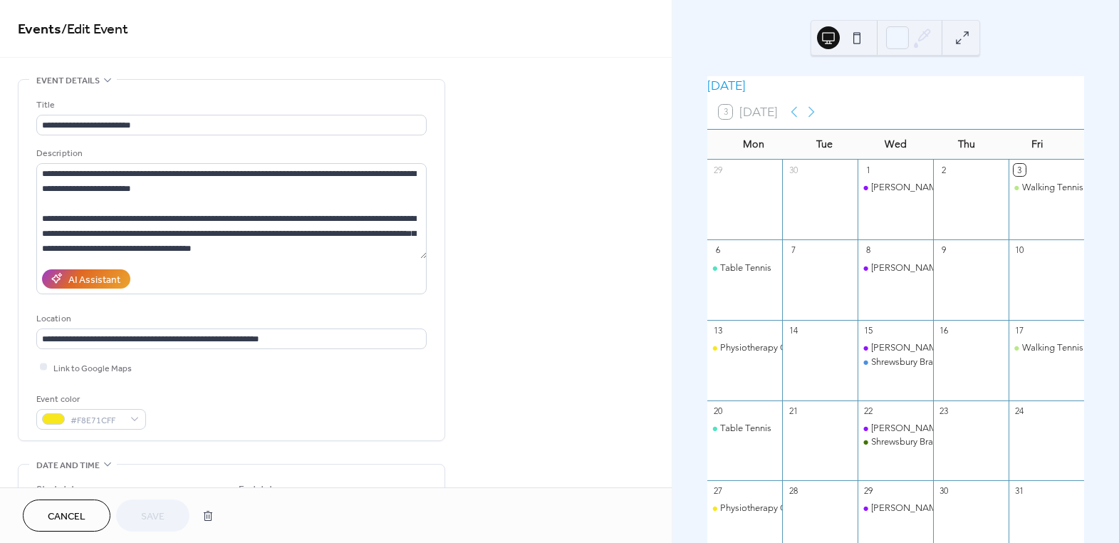
drag, startPoint x: 83, startPoint y: 520, endPoint x: 90, endPoint y: 488, distance: 32.7
click at [83, 520] on span "Cancel" at bounding box center [67, 516] width 38 height 15
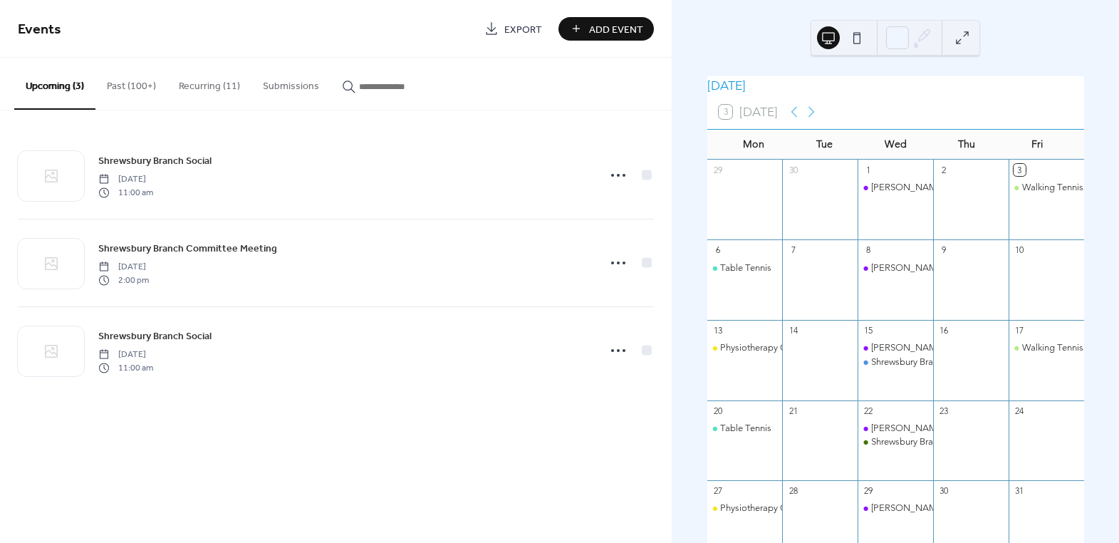
click at [197, 80] on button "Recurring (11)" at bounding box center [209, 83] width 84 height 51
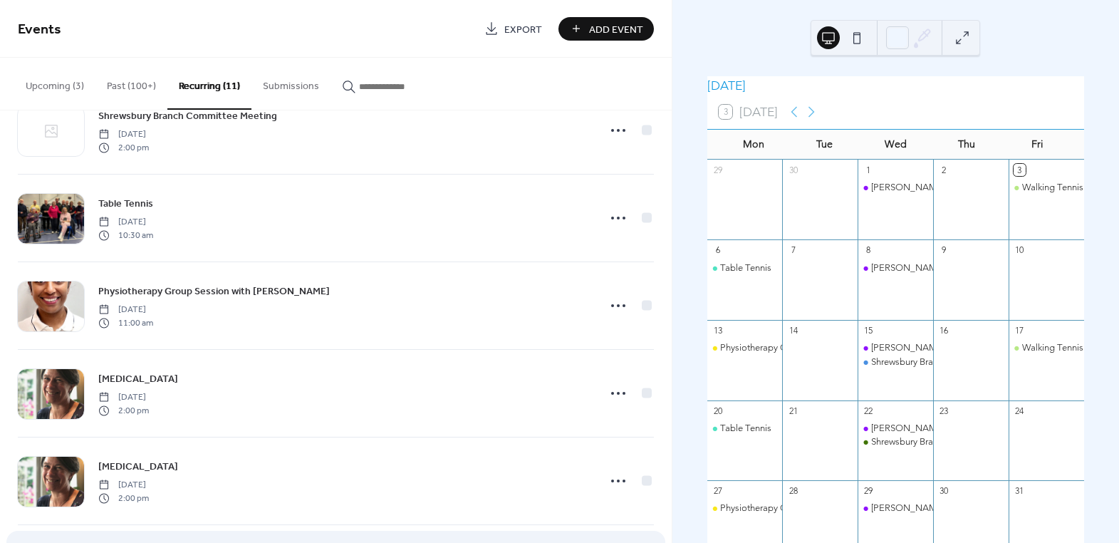
scroll to position [572, 0]
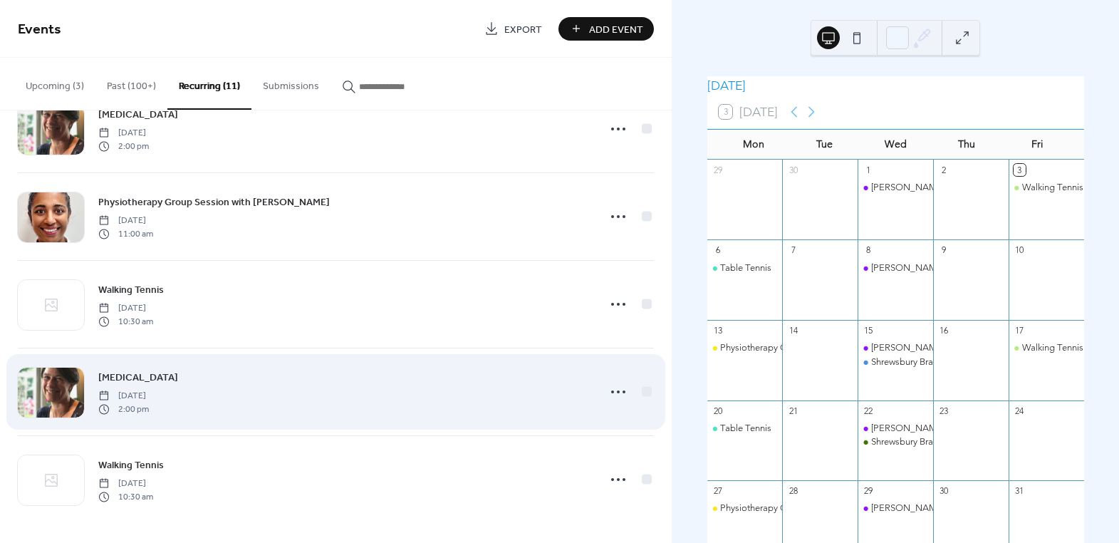
click at [178, 372] on span "[MEDICAL_DATA]" at bounding box center [138, 377] width 80 height 15
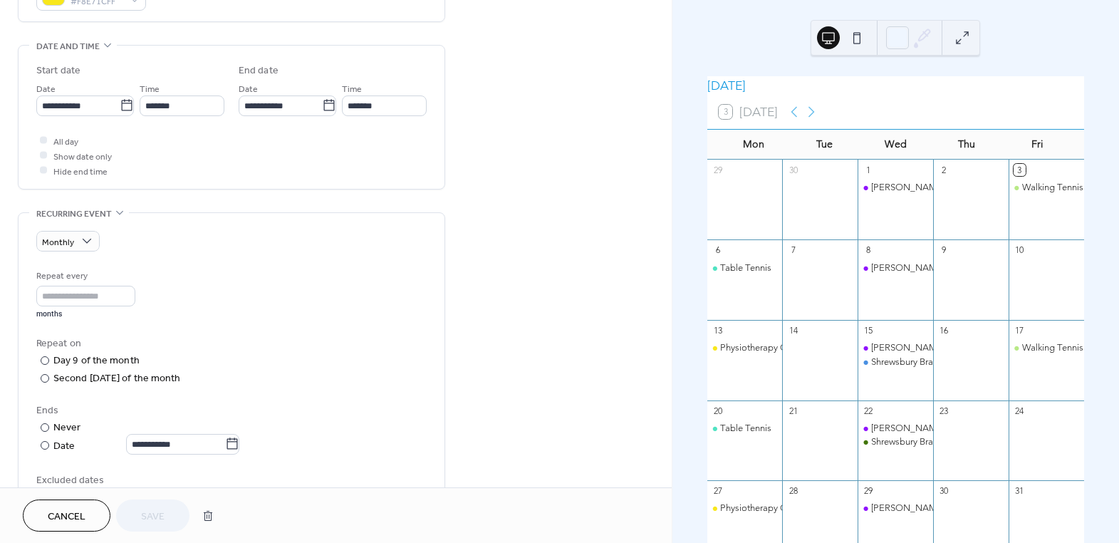
scroll to position [468, 0]
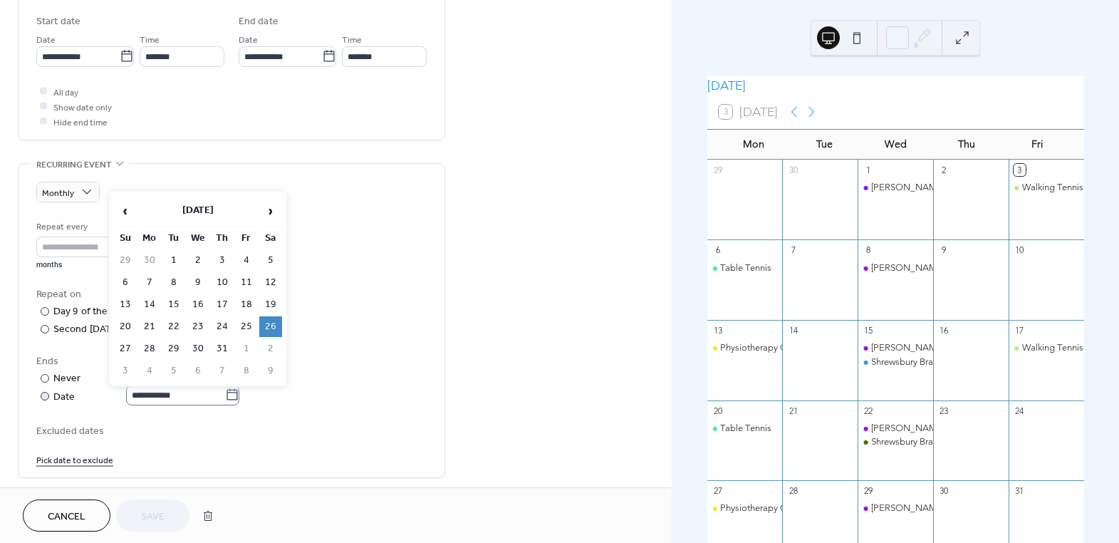
click at [238, 390] on icon at bounding box center [232, 394] width 11 height 11
click at [225, 390] on input "**********" at bounding box center [175, 394] width 99 height 21
click at [268, 211] on span "›" at bounding box center [270, 211] width 21 height 28
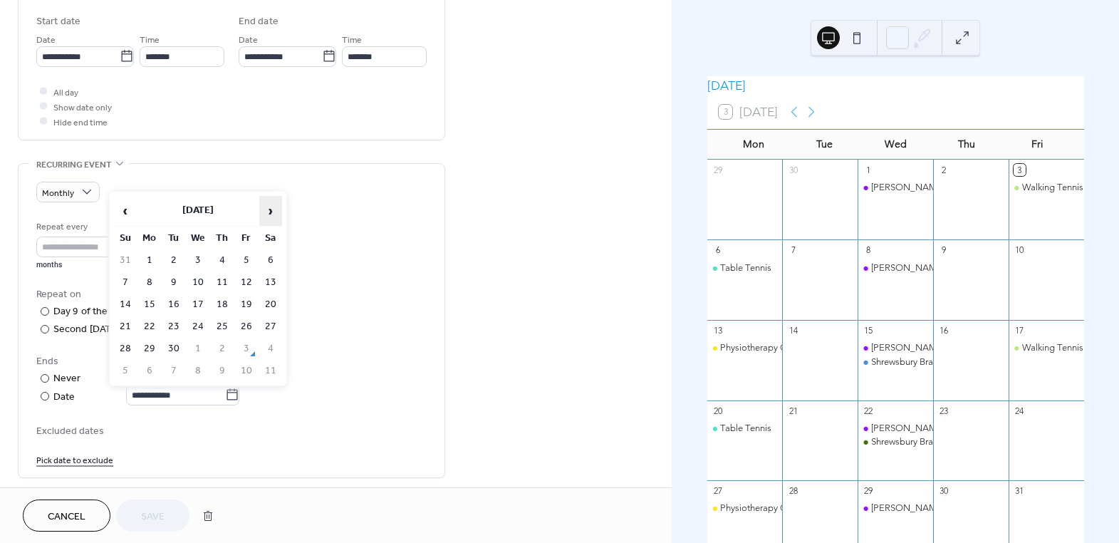
click at [268, 211] on span "›" at bounding box center [270, 211] width 21 height 28
click at [171, 323] on td "23" at bounding box center [173, 326] width 23 height 21
type input "**********"
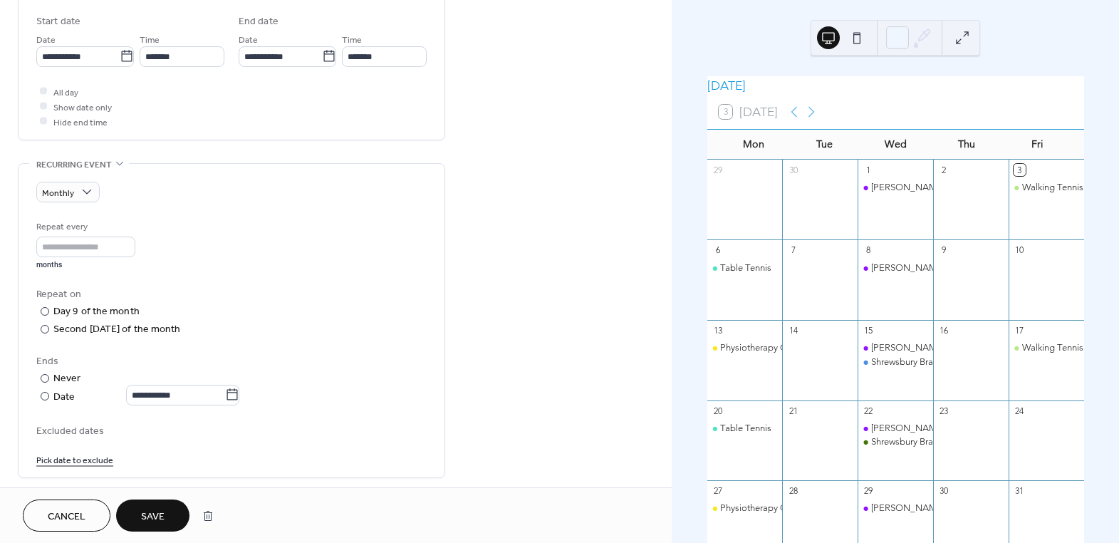
click at [157, 513] on span "Save" at bounding box center [152, 516] width 23 height 15
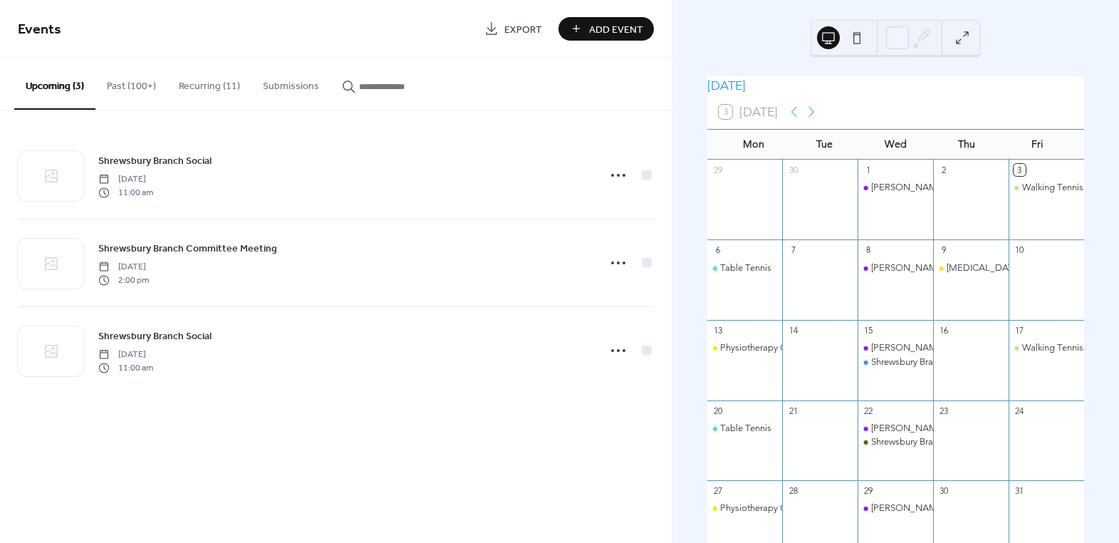
click at [142, 85] on button "Past (100+)" at bounding box center [131, 83] width 72 height 51
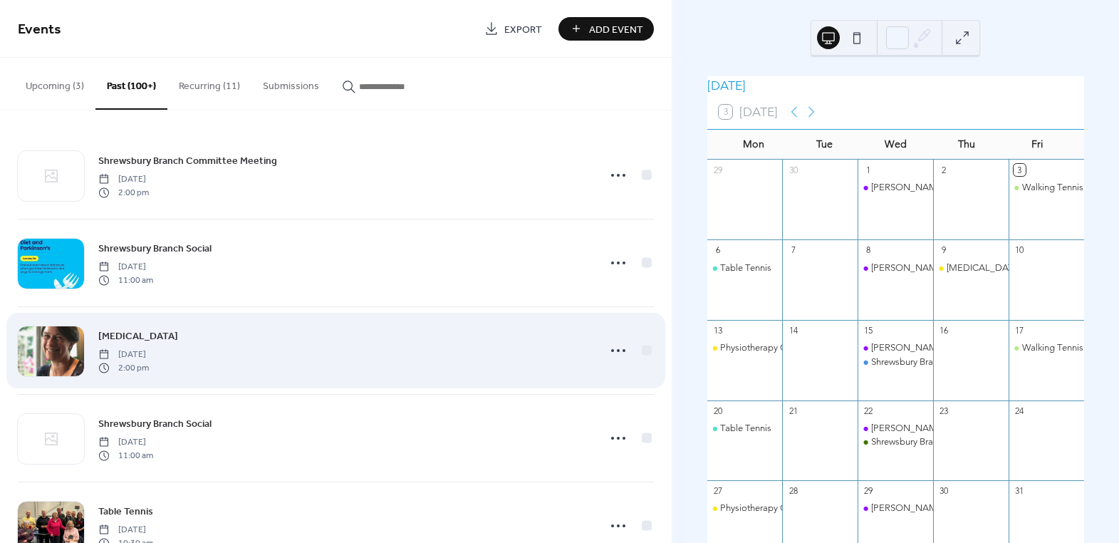
click at [178, 340] on span "[MEDICAL_DATA]" at bounding box center [138, 336] width 80 height 15
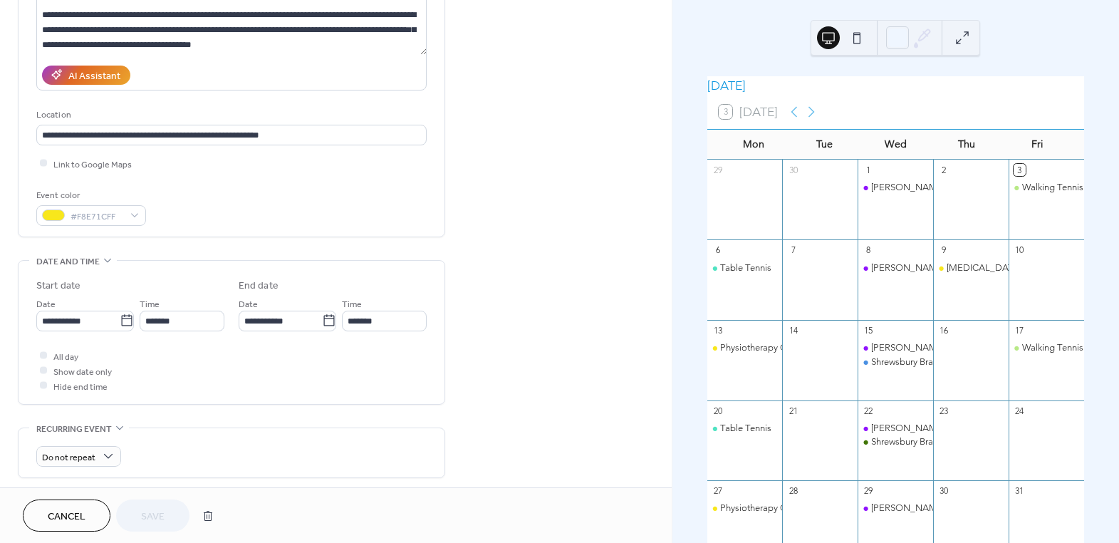
scroll to position [74, 0]
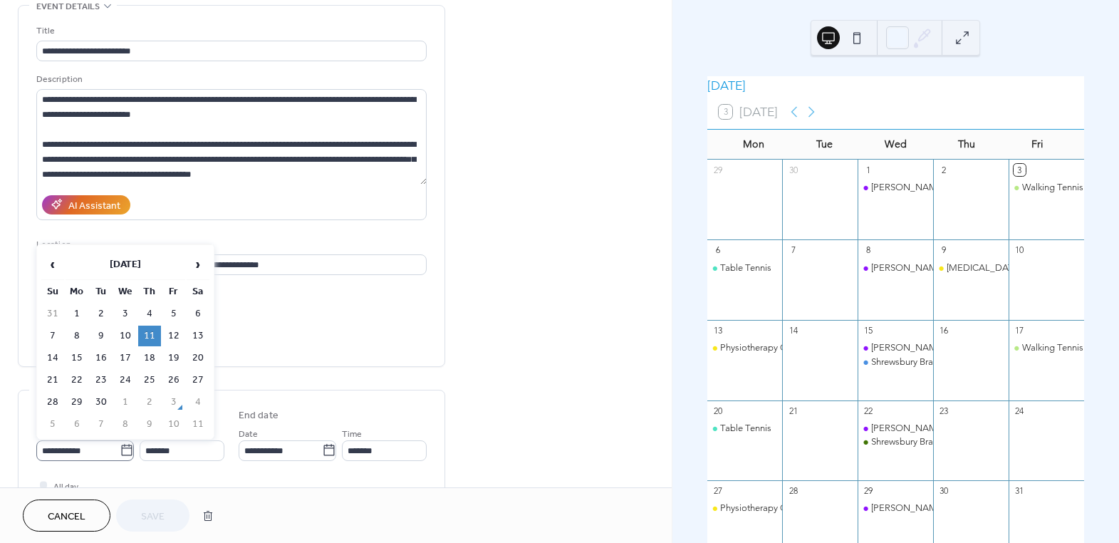
click at [120, 449] on icon at bounding box center [127, 450] width 14 height 14
click at [119, 449] on input "**********" at bounding box center [77, 450] width 83 height 21
click at [192, 256] on span "›" at bounding box center [197, 264] width 21 height 28
click at [151, 375] on td "23" at bounding box center [149, 380] width 23 height 21
type input "**********"
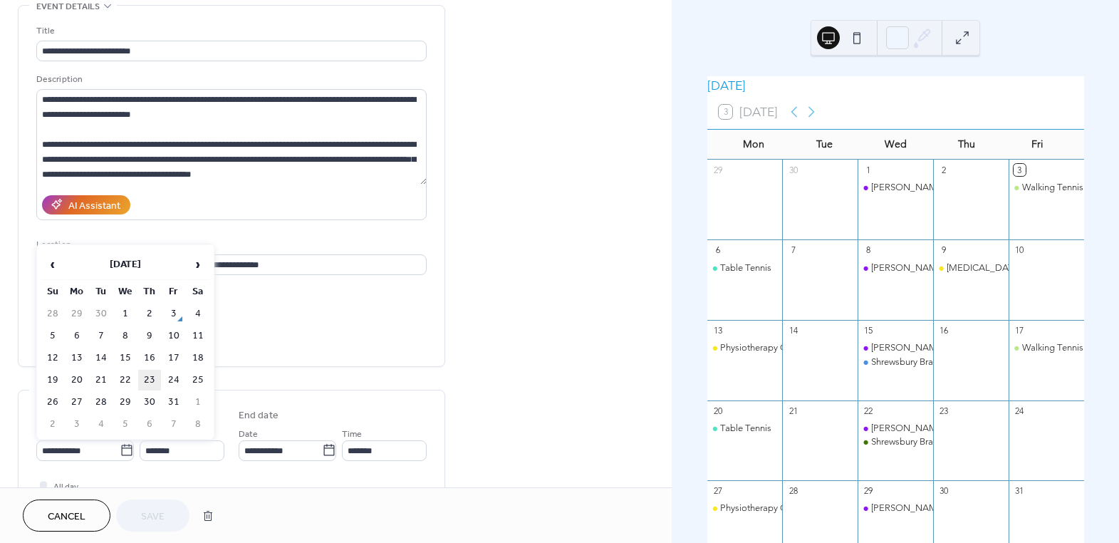
type input "**********"
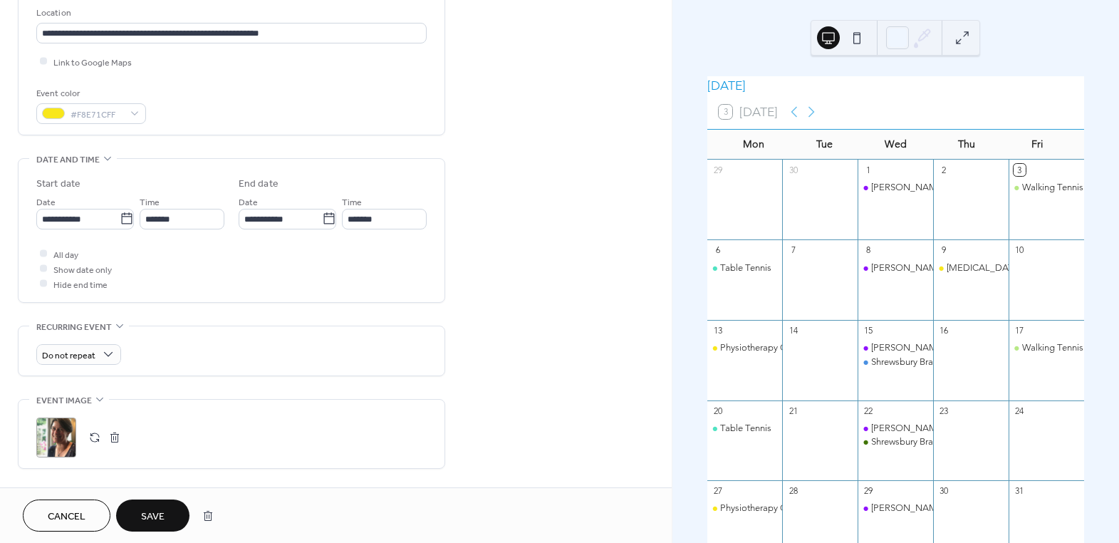
scroll to position [463, 0]
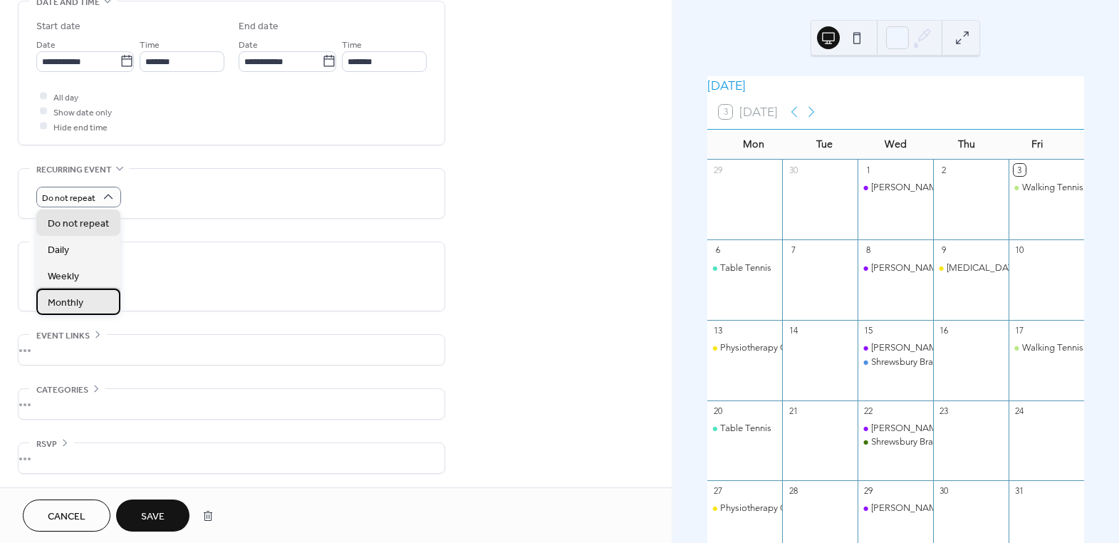
click at [76, 304] on span "Monthly" at bounding box center [66, 302] width 36 height 15
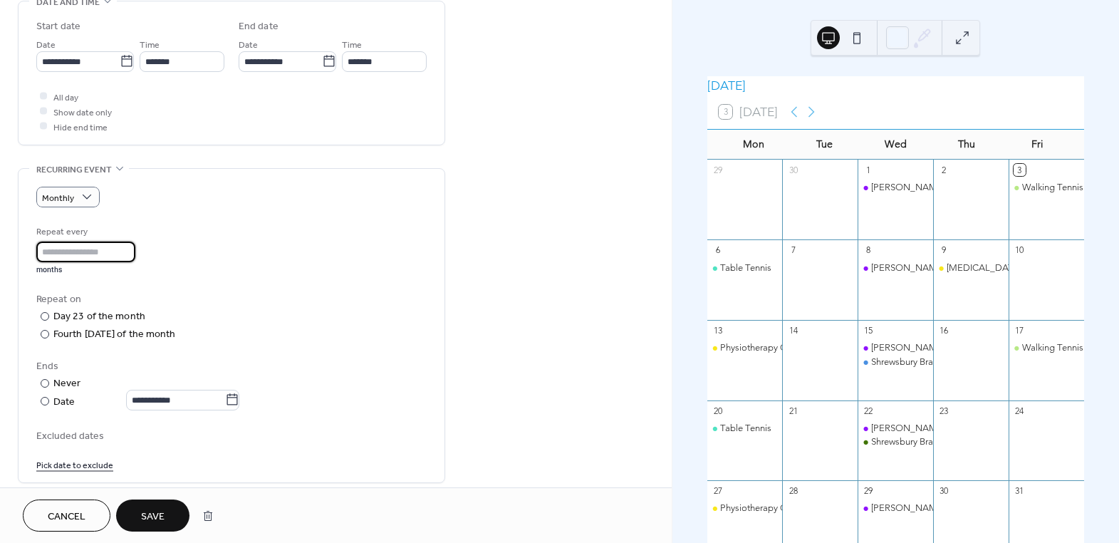
click at [90, 251] on input "*" at bounding box center [85, 251] width 99 height 21
type input "*"
click at [135, 256] on input "*" at bounding box center [85, 251] width 99 height 21
click at [48, 332] on div at bounding box center [45, 334] width 9 height 9
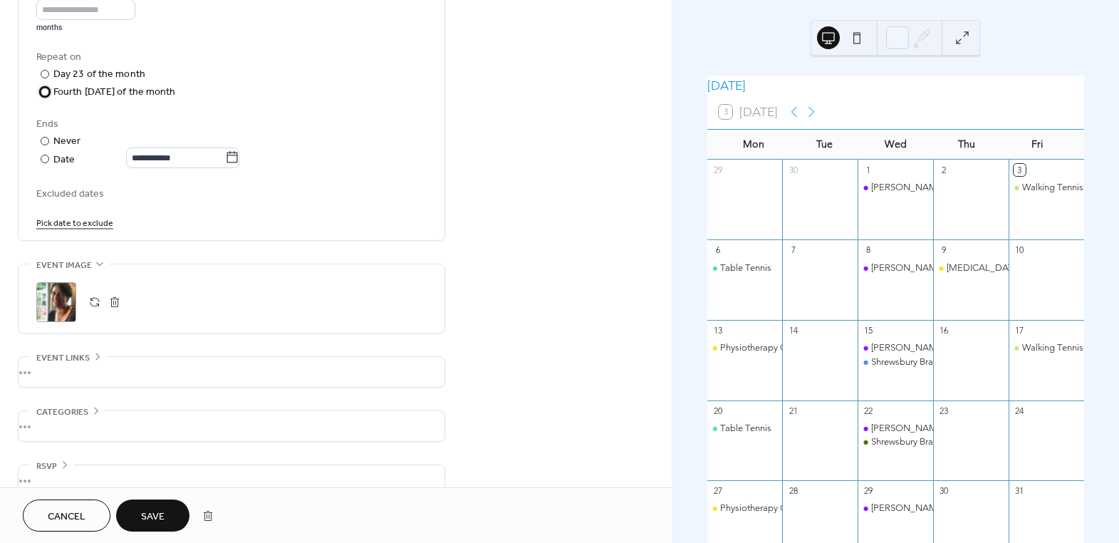
scroll to position [721, 0]
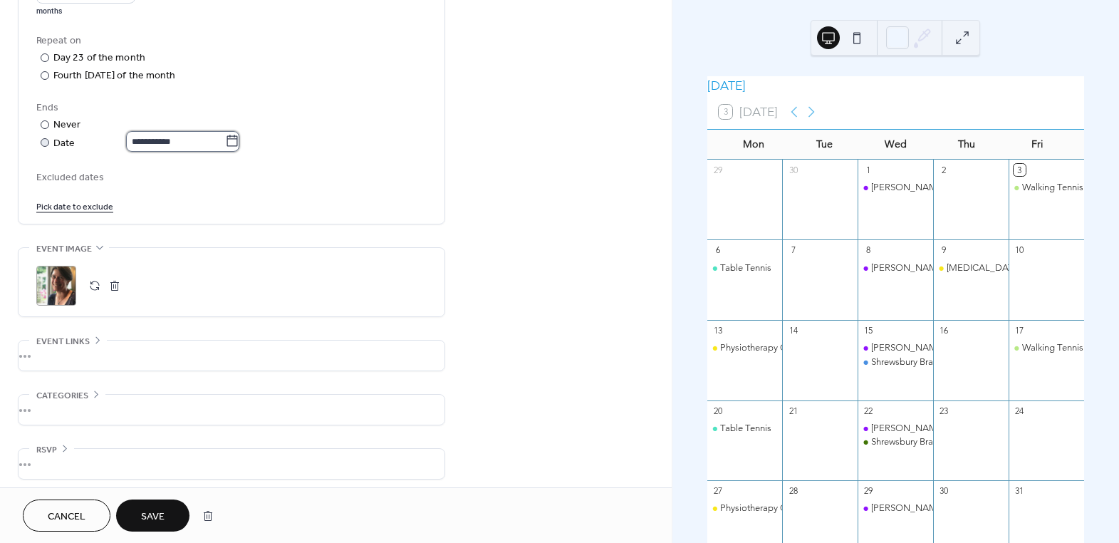
click at [212, 137] on input "**********" at bounding box center [175, 141] width 99 height 21
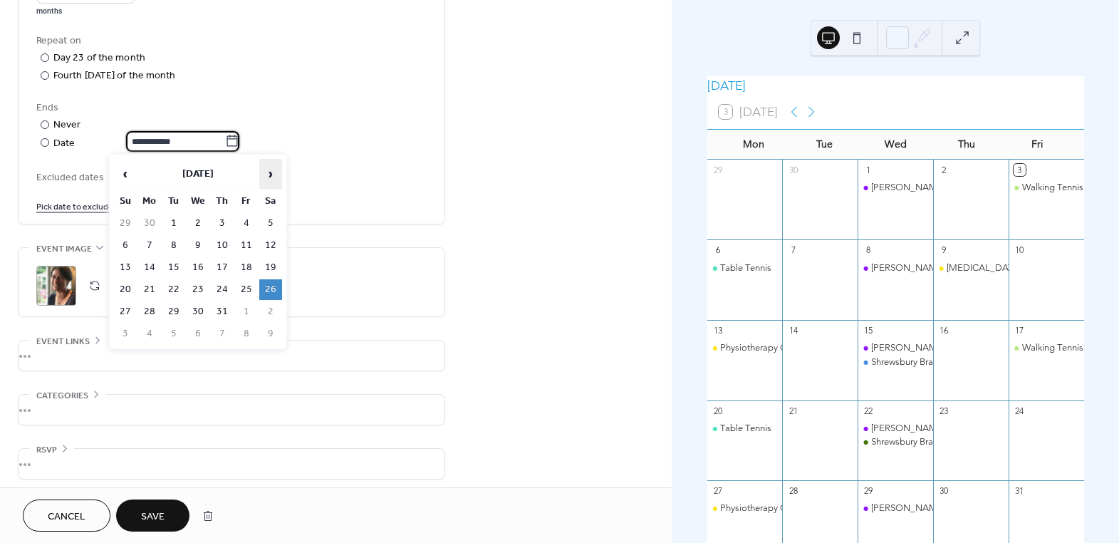
click at [272, 167] on span "›" at bounding box center [270, 173] width 21 height 28
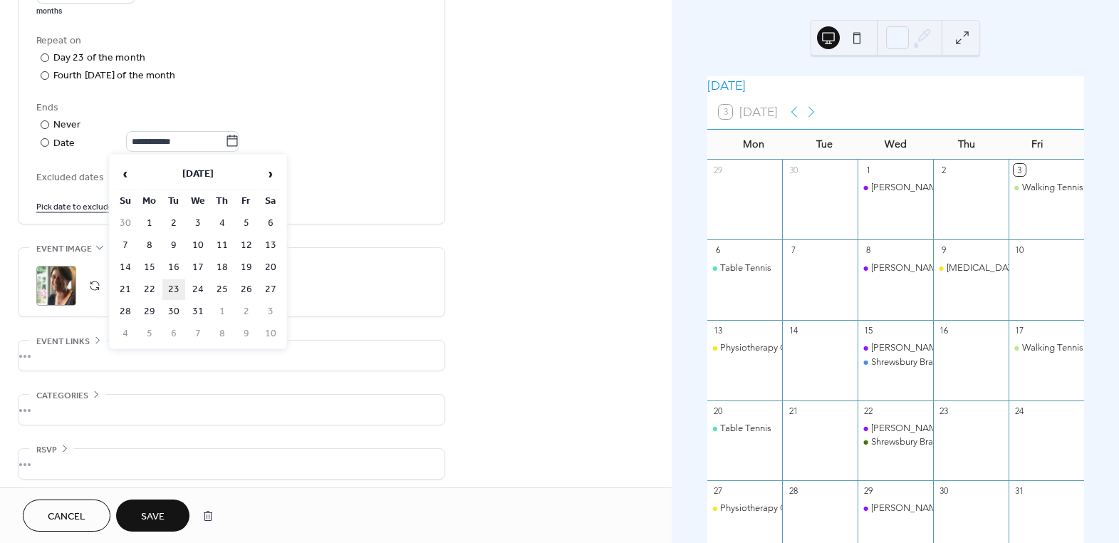
click at [179, 292] on td "23" at bounding box center [173, 289] width 23 height 21
type input "**********"
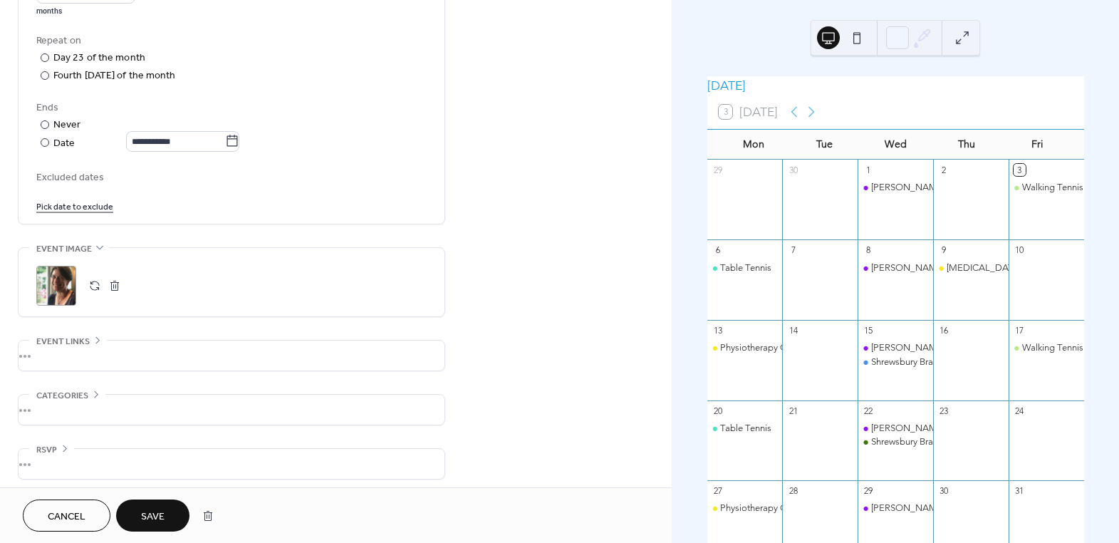
click at [159, 523] on span "Save" at bounding box center [152, 516] width 23 height 15
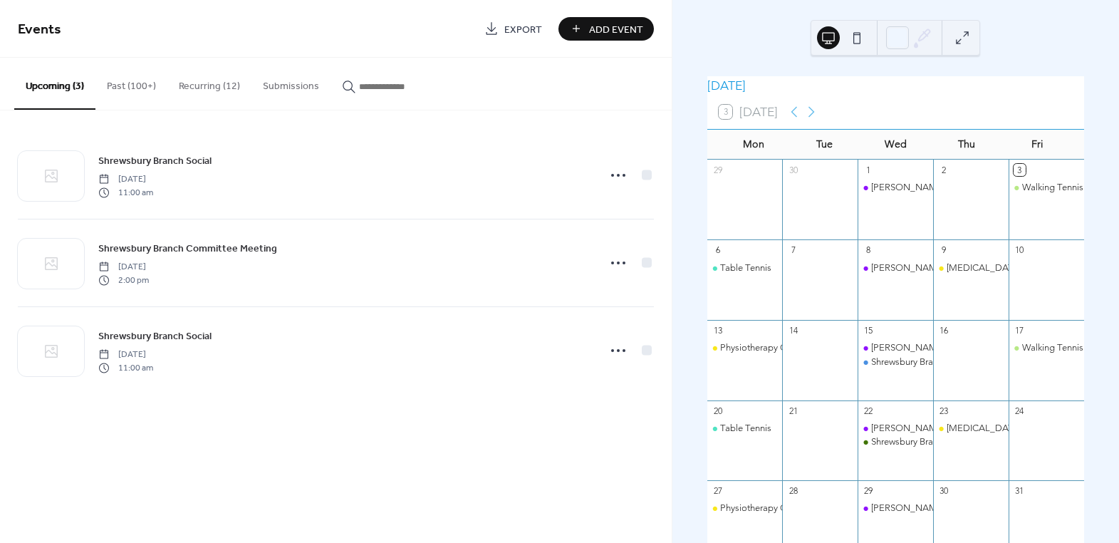
click at [201, 83] on button "Recurring (12)" at bounding box center [209, 83] width 84 height 51
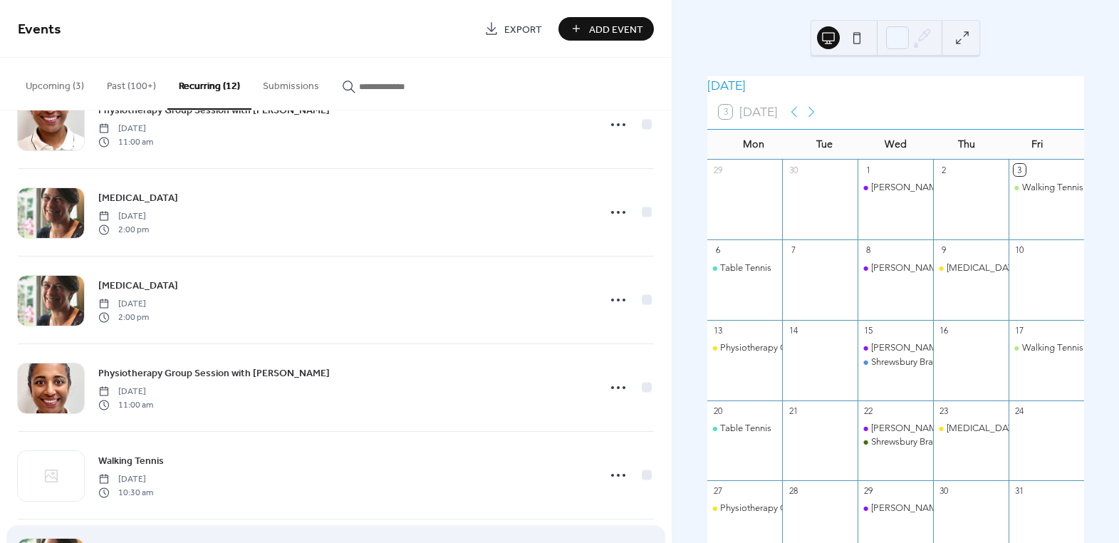
scroll to position [400, 0]
click at [815, 117] on icon at bounding box center [811, 112] width 6 height 11
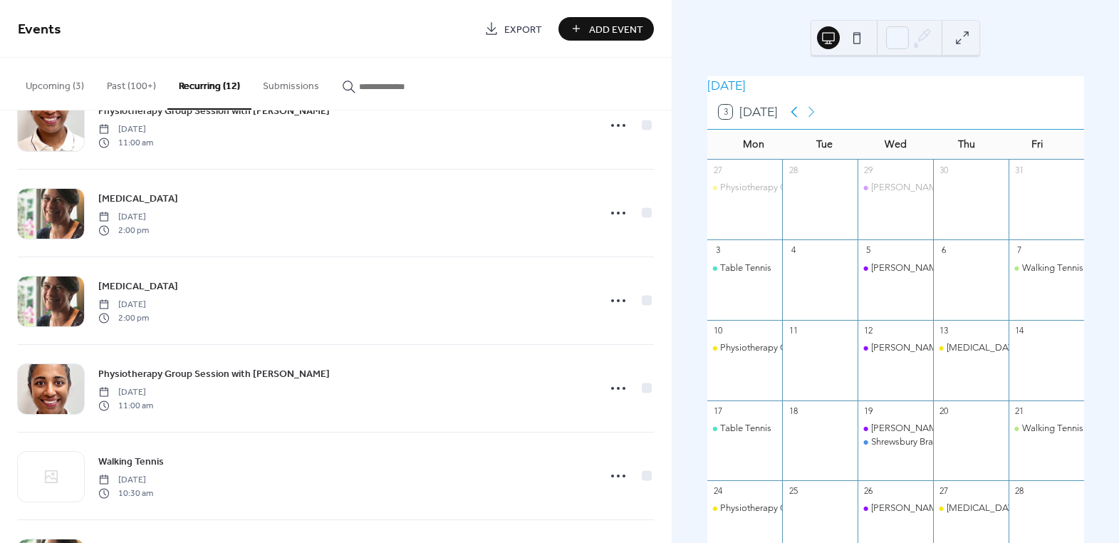
click at [796, 120] on icon at bounding box center [793, 111] width 17 height 17
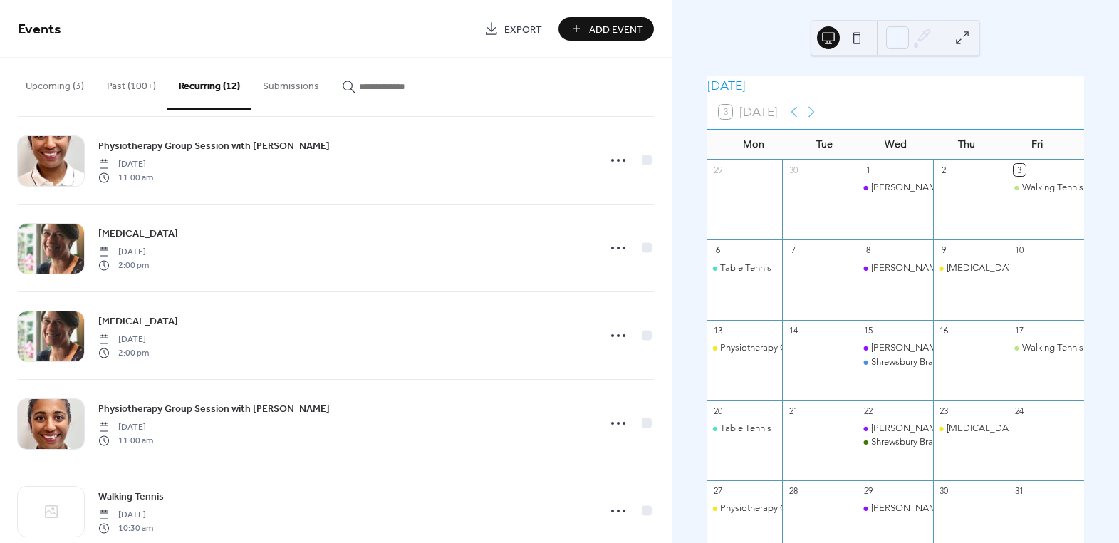
scroll to position [0, 0]
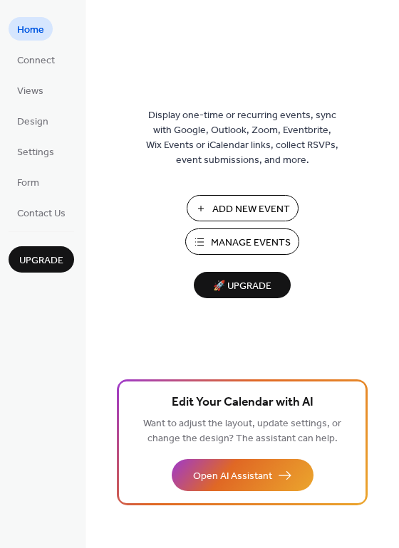
click at [213, 242] on span "Manage Events" at bounding box center [251, 243] width 80 height 15
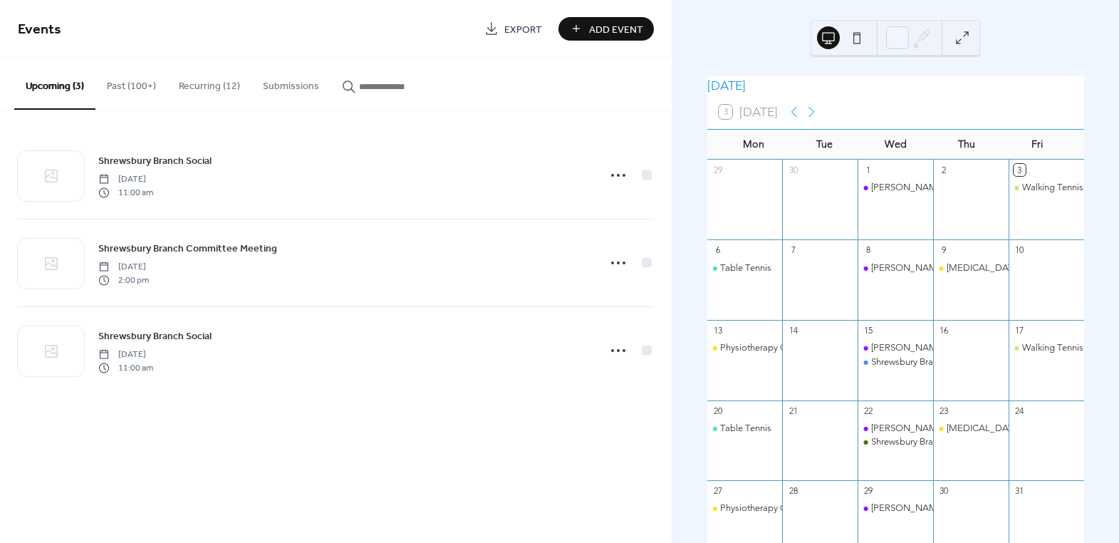
click at [196, 90] on button "Recurring (12)" at bounding box center [209, 83] width 84 height 51
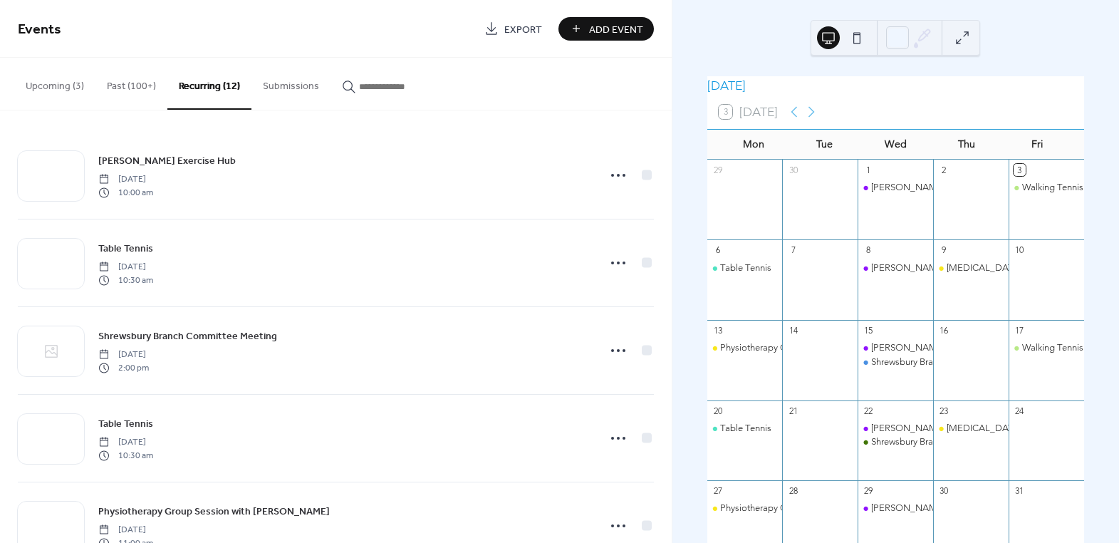
click at [51, 66] on button "Upcoming (3)" at bounding box center [54, 83] width 81 height 51
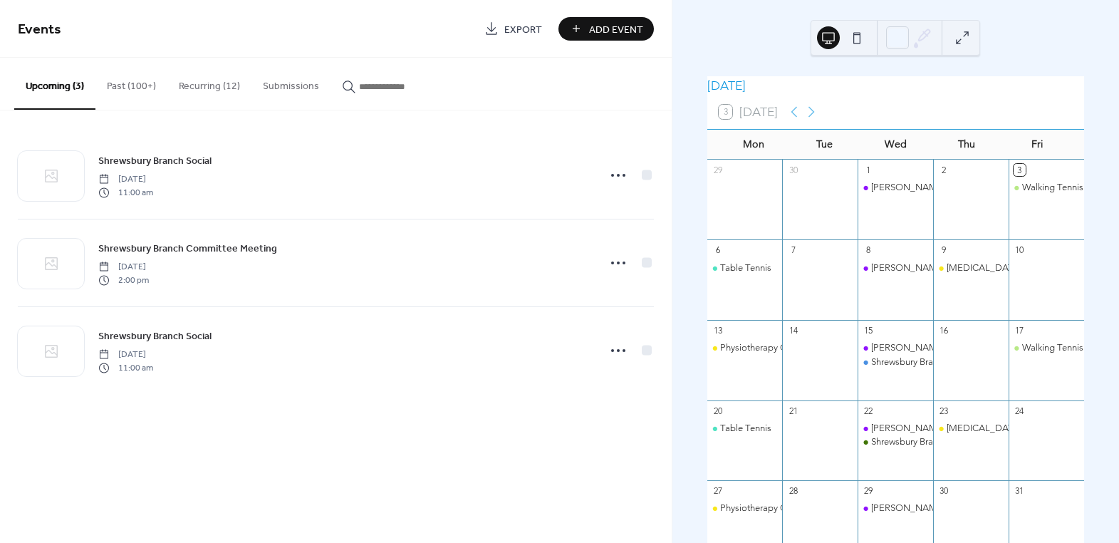
click at [125, 77] on button "Past (100+)" at bounding box center [131, 83] width 72 height 51
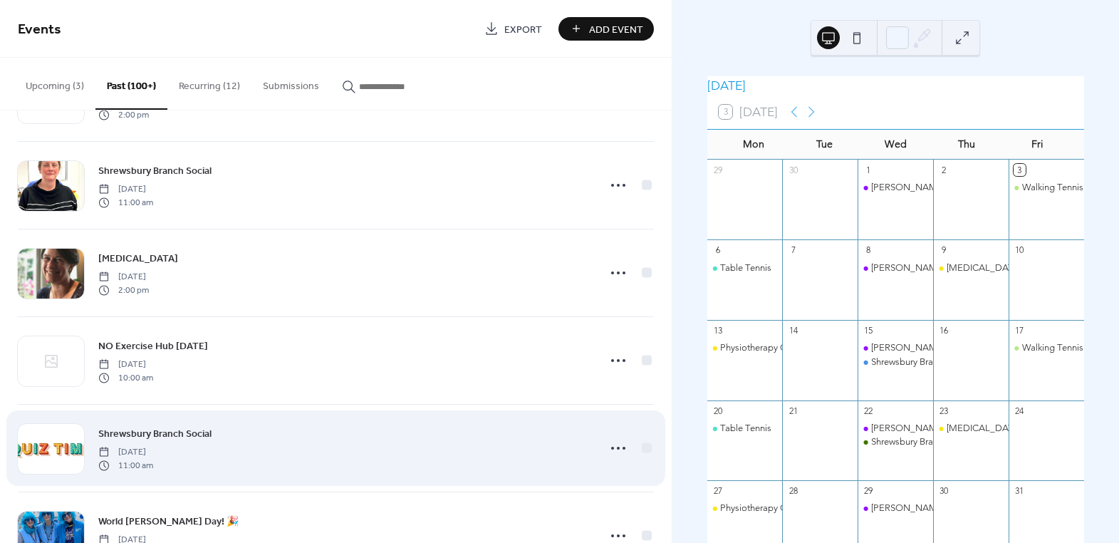
scroll to position [647, 0]
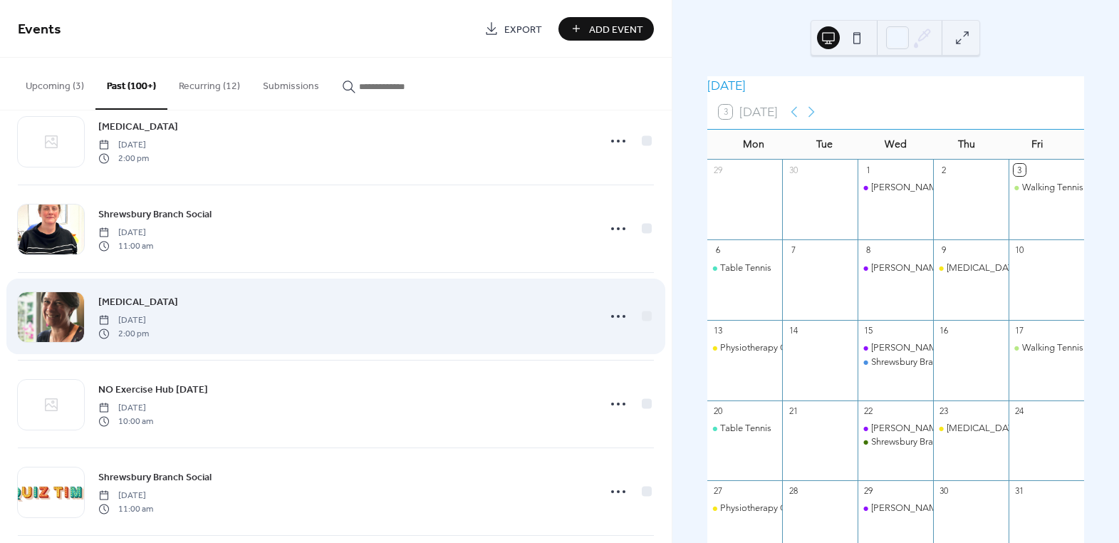
click at [178, 298] on span "[MEDICAL_DATA]" at bounding box center [138, 302] width 80 height 15
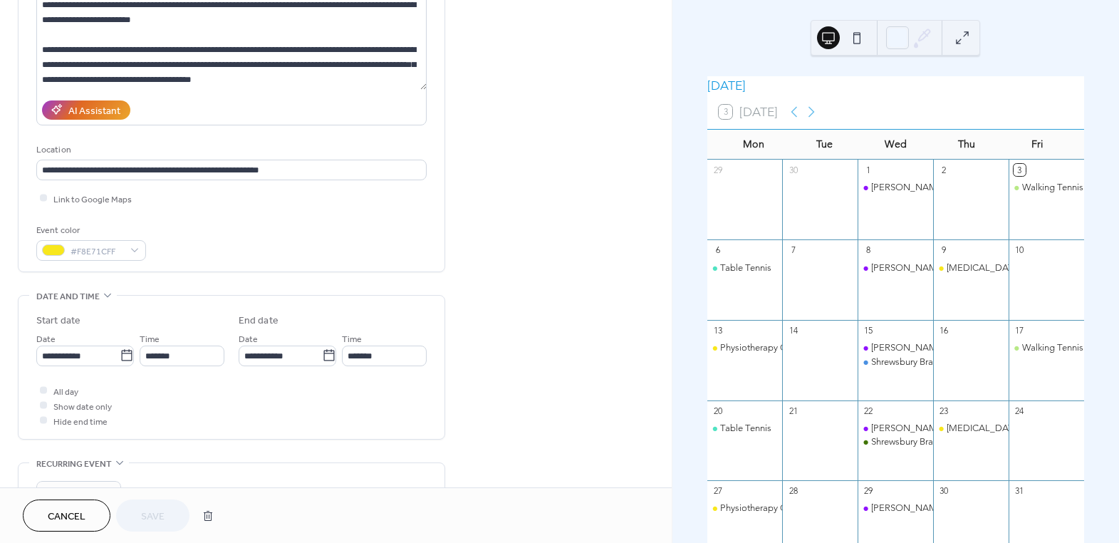
scroll to position [74, 0]
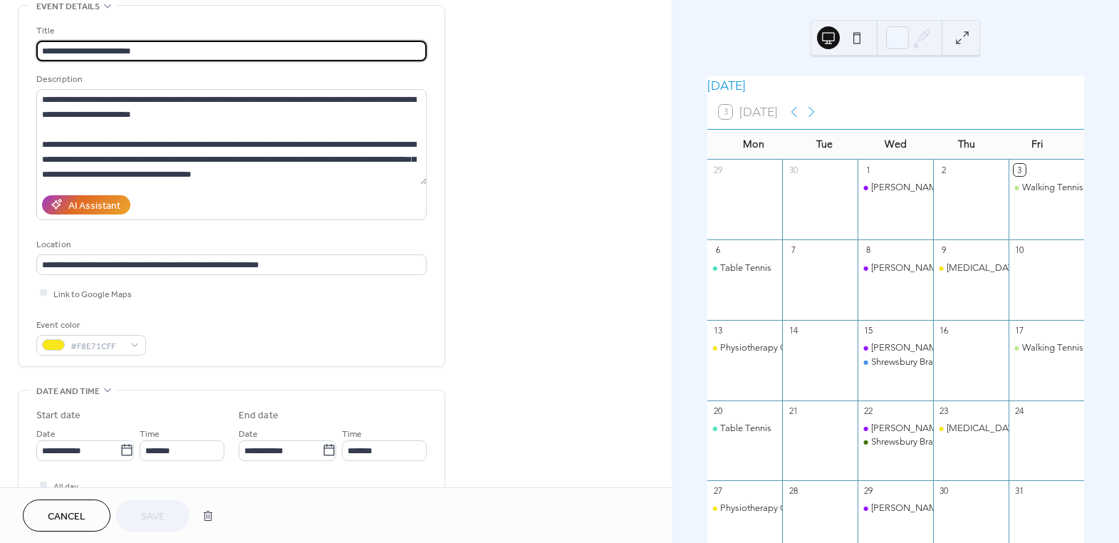
click at [56, 518] on span "Cancel" at bounding box center [67, 516] width 38 height 15
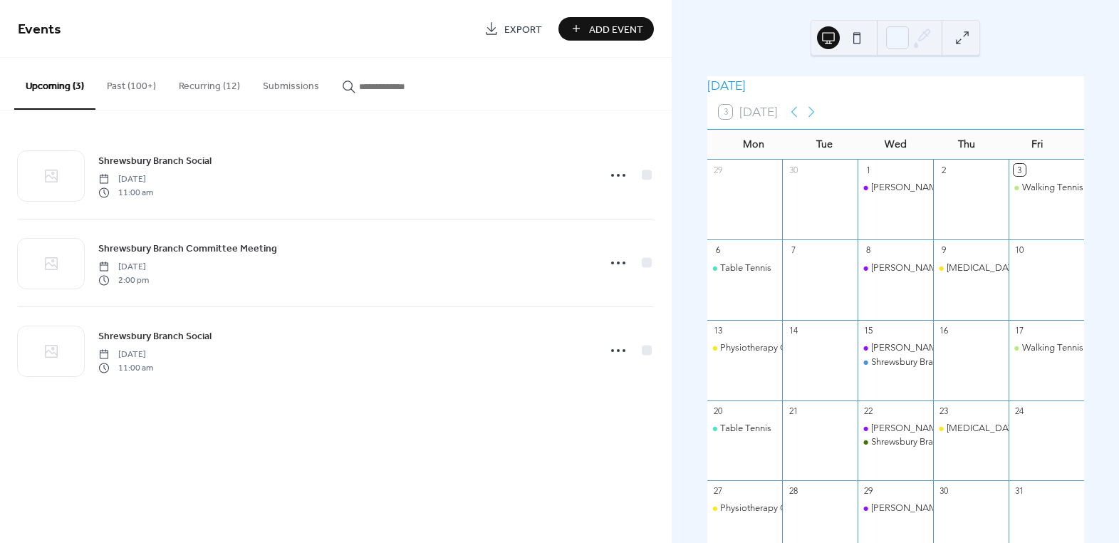
click at [193, 82] on button "Recurring (12)" at bounding box center [209, 83] width 84 height 51
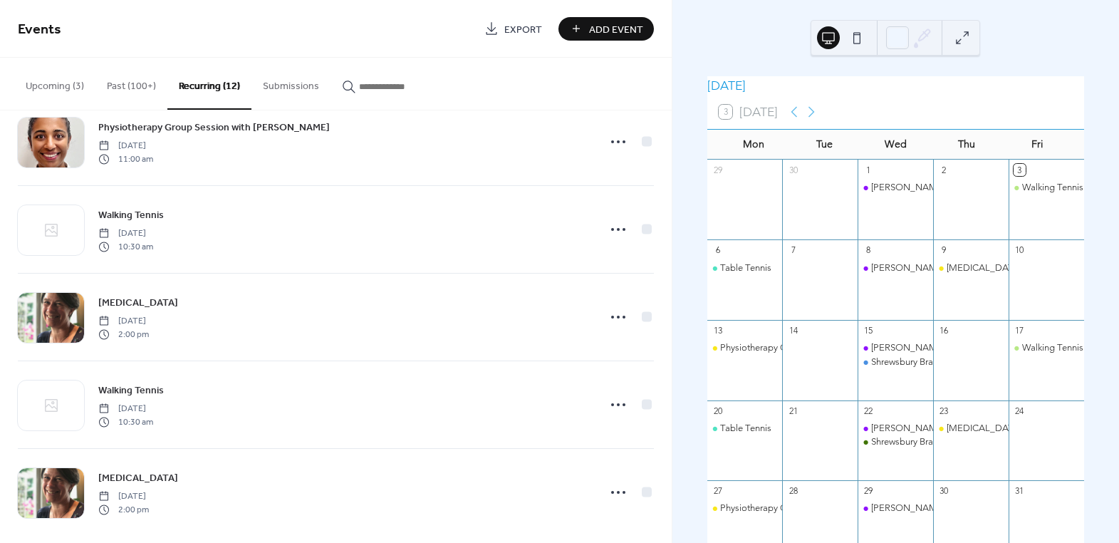
scroll to position [647, 0]
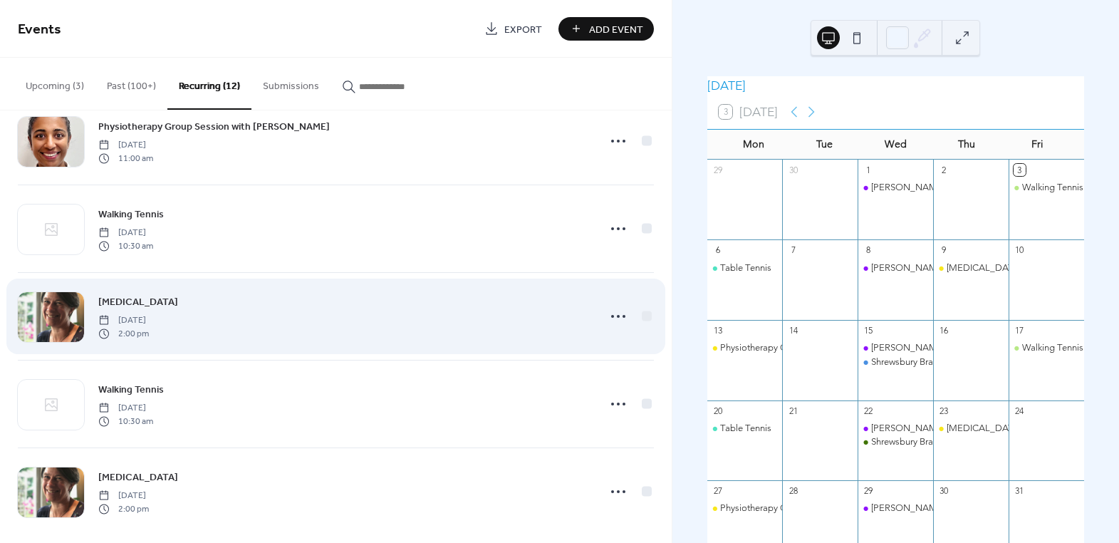
click at [178, 298] on span "[MEDICAL_DATA]" at bounding box center [138, 302] width 80 height 15
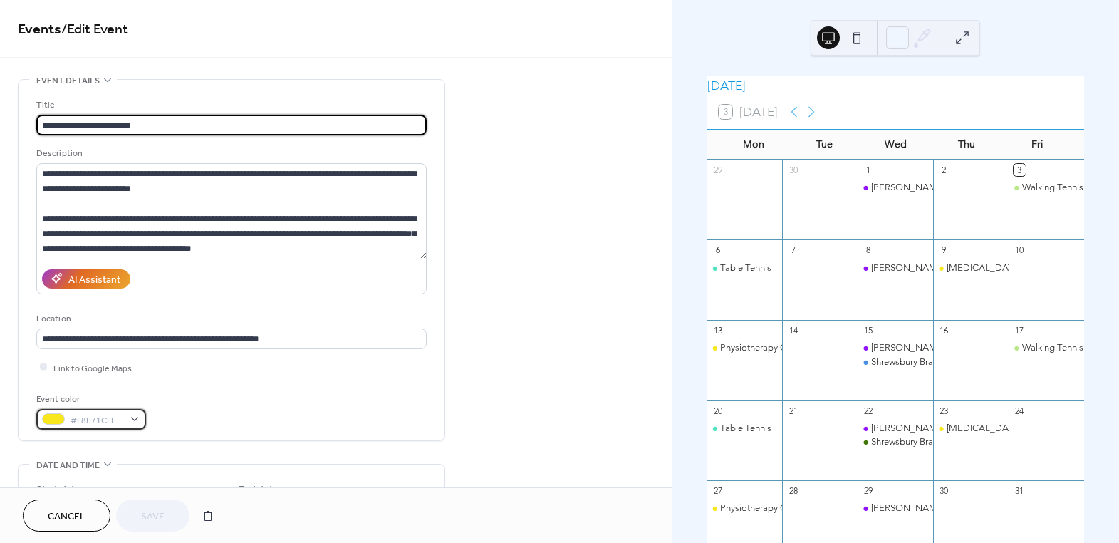
click at [73, 413] on span "#F8E71CFF" at bounding box center [96, 419] width 53 height 15
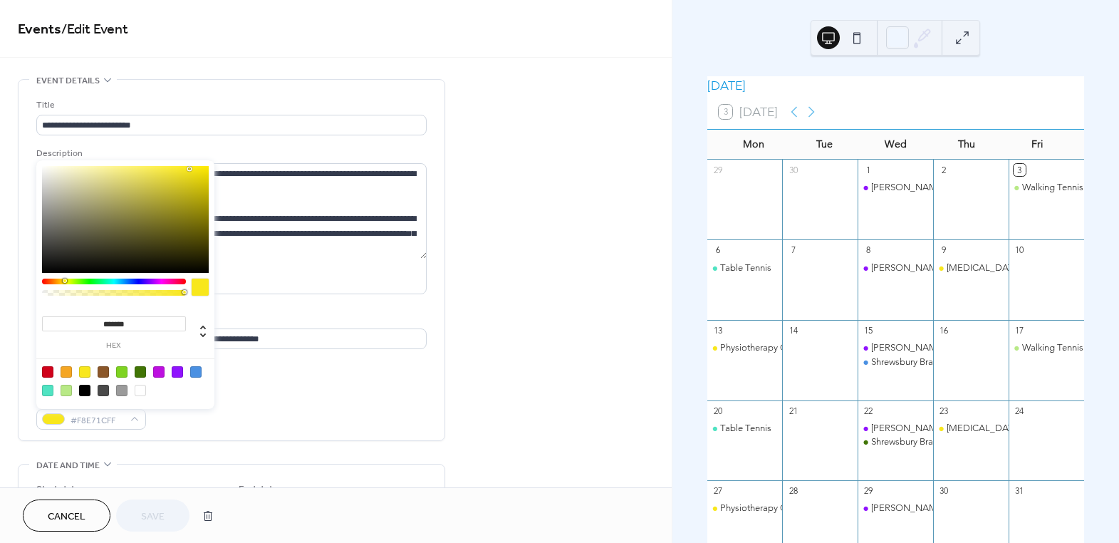
click at [68, 392] on div at bounding box center [66, 389] width 11 height 11
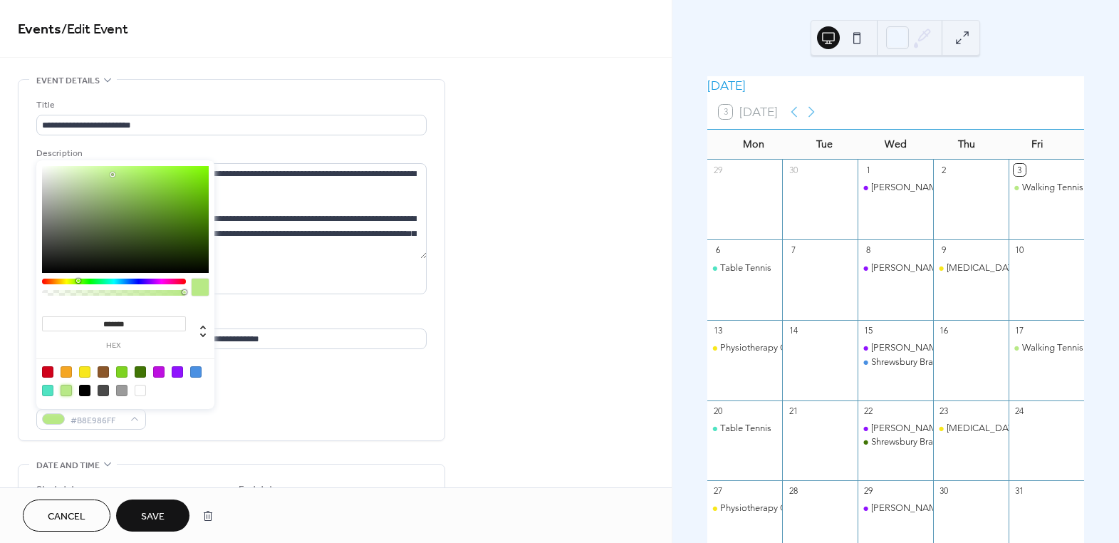
click at [179, 373] on div at bounding box center [177, 371] width 11 height 11
type input "*******"
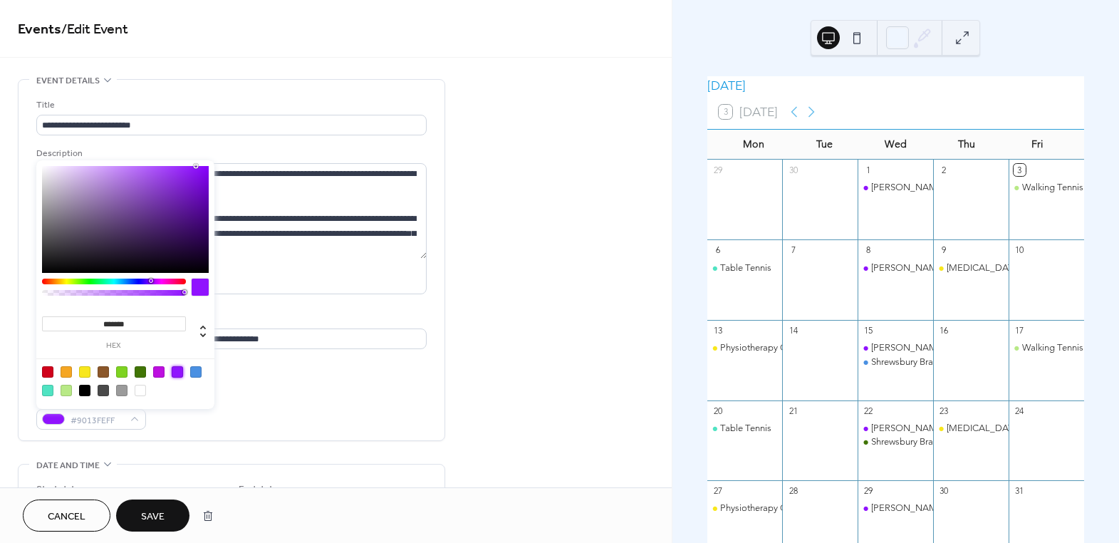
click at [253, 433] on div "**********" at bounding box center [231, 260] width 390 height 360
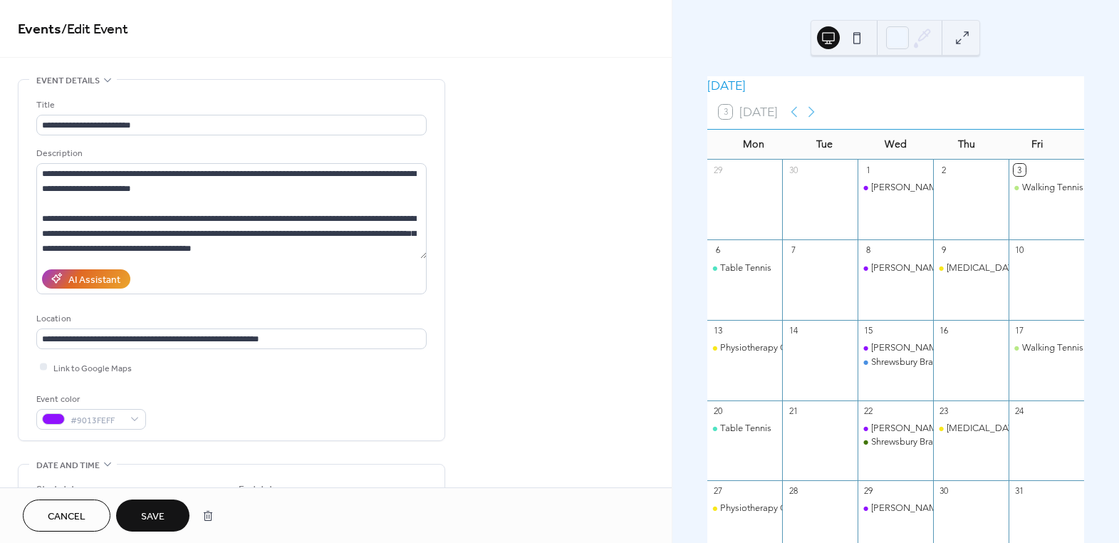
click at [152, 518] on span "Save" at bounding box center [152, 516] width 23 height 15
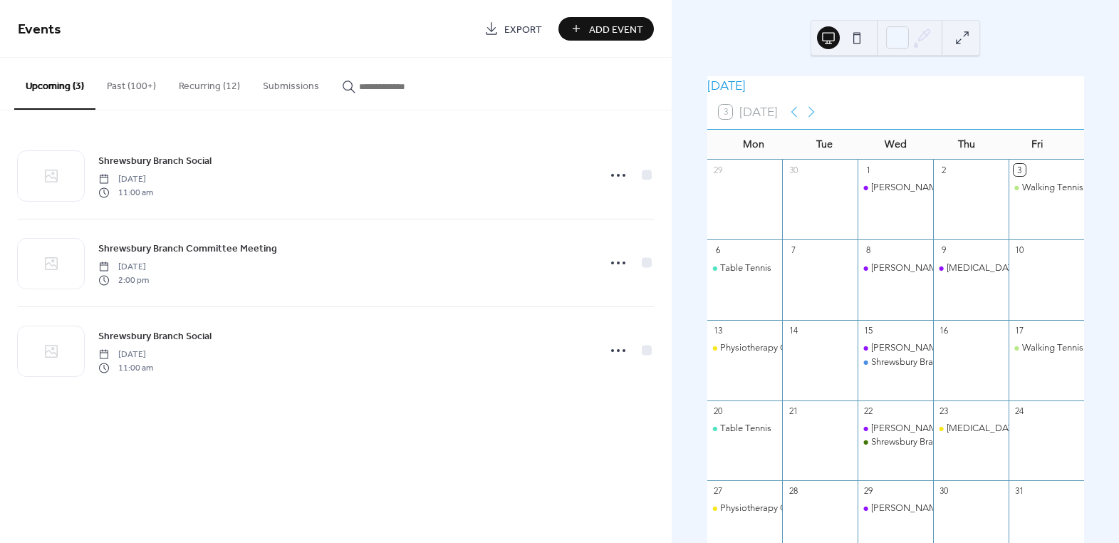
click at [190, 80] on button "Recurring (12)" at bounding box center [209, 83] width 84 height 51
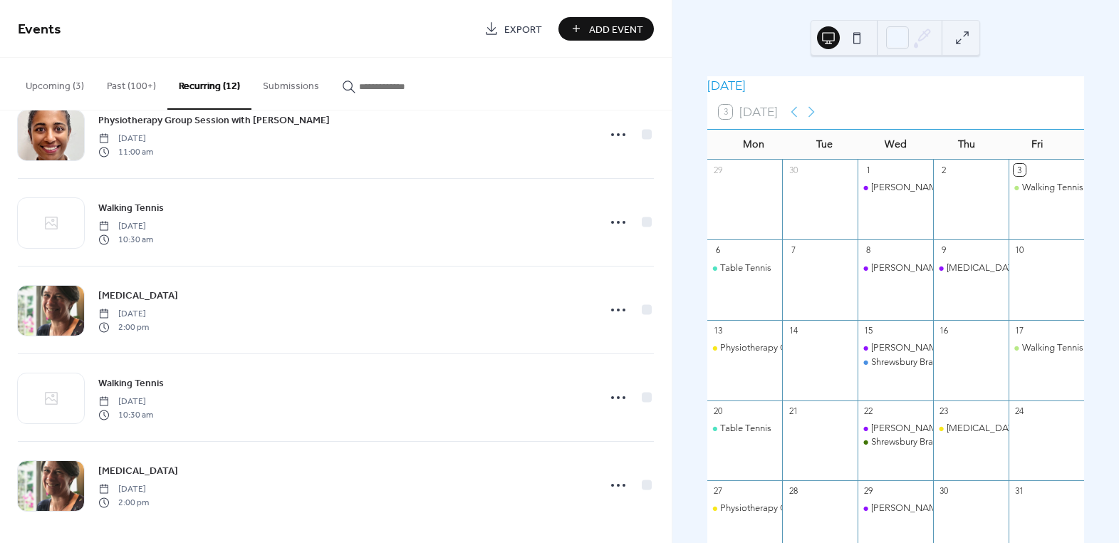
scroll to position [659, 0]
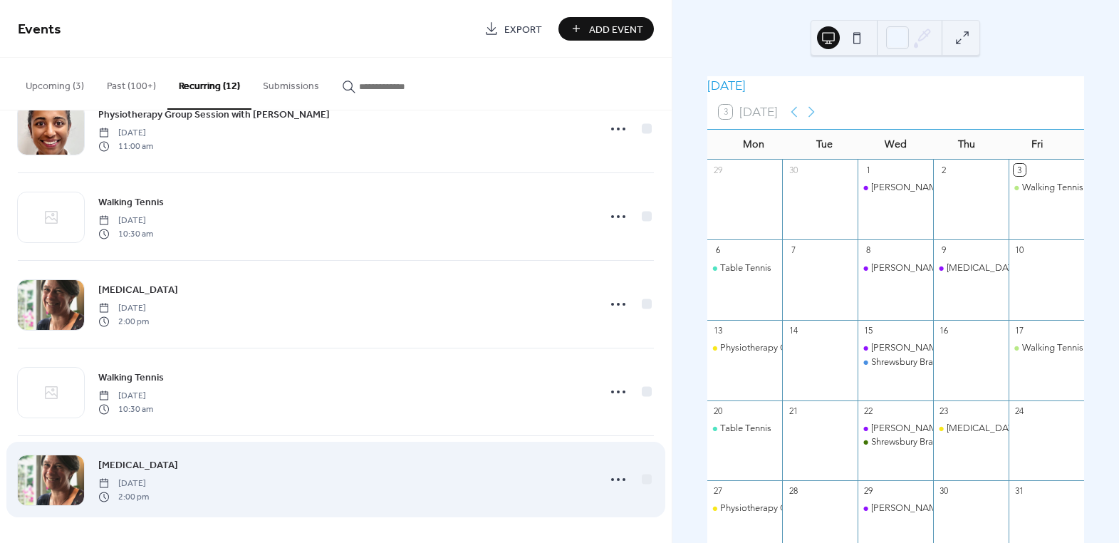
click at [178, 459] on span "[MEDICAL_DATA]" at bounding box center [138, 465] width 80 height 15
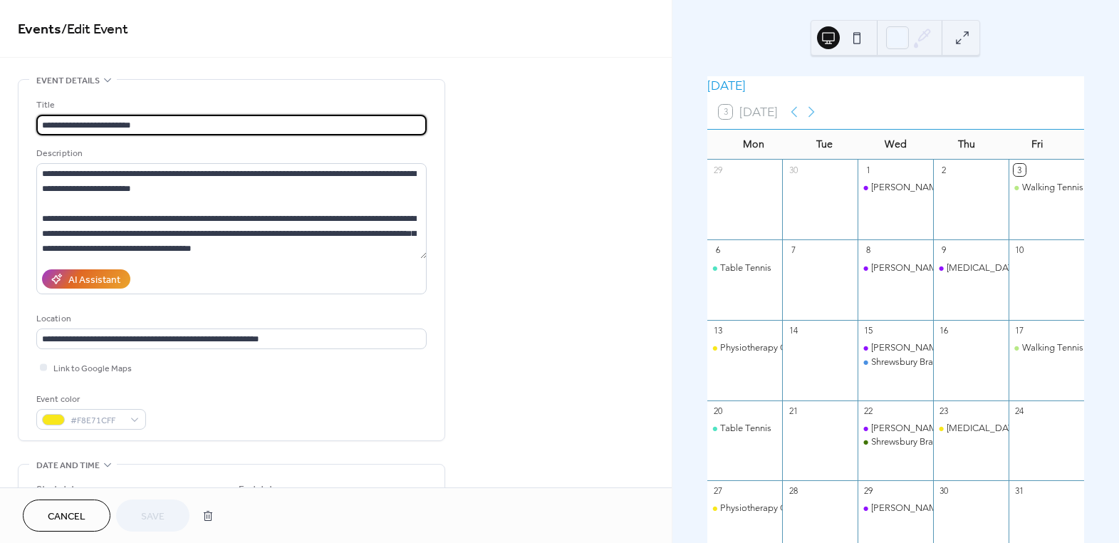
type input "**********"
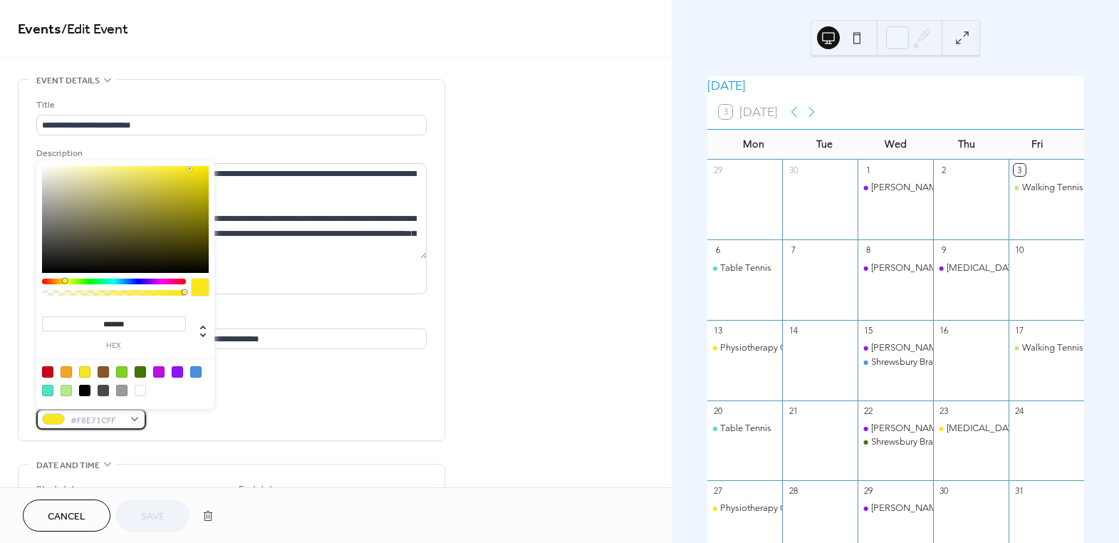
click at [138, 424] on div "#F8E71CFF" at bounding box center [91, 419] width 110 height 21
click at [176, 373] on div at bounding box center [177, 371] width 11 height 11
type input "*******"
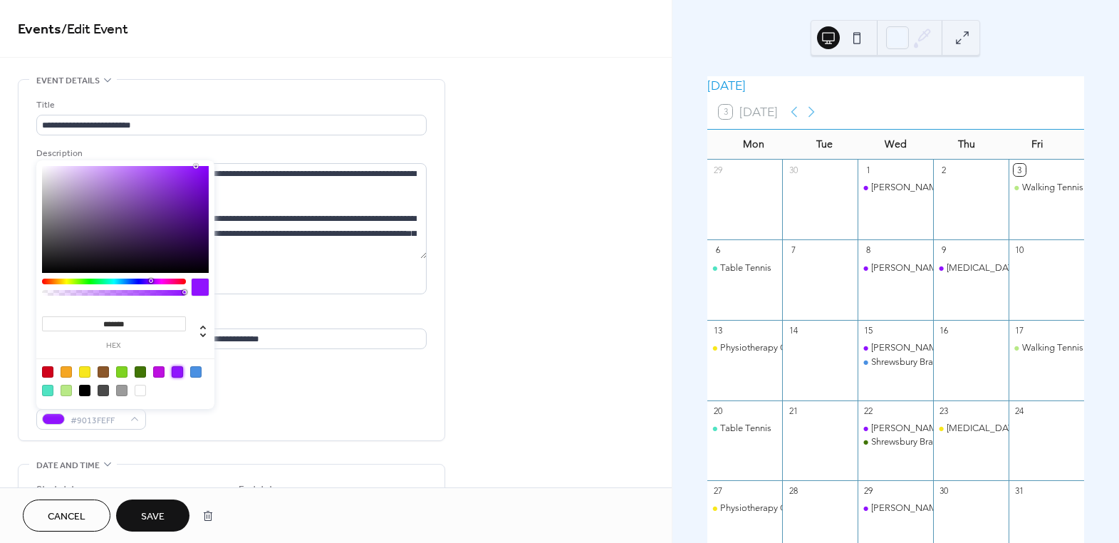
click at [174, 512] on button "Save" at bounding box center [152, 515] width 73 height 32
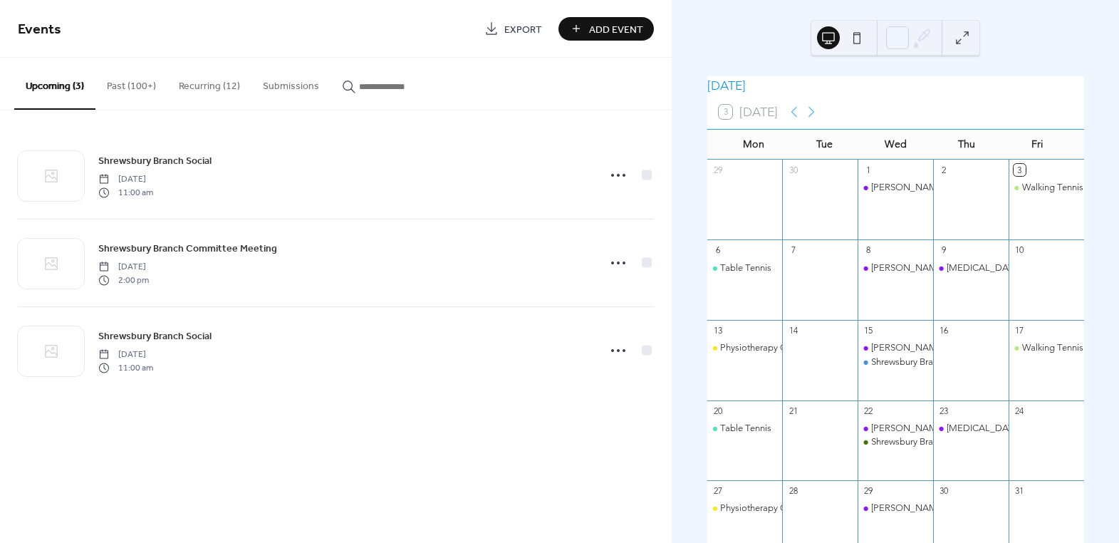
click at [204, 75] on button "Recurring (12)" at bounding box center [209, 83] width 84 height 51
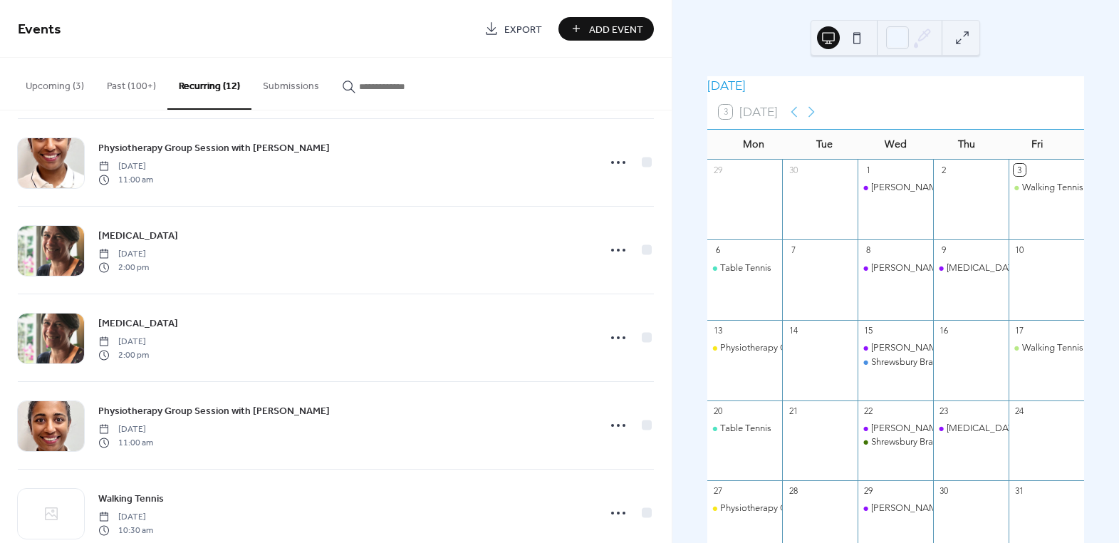
scroll to position [388, 0]
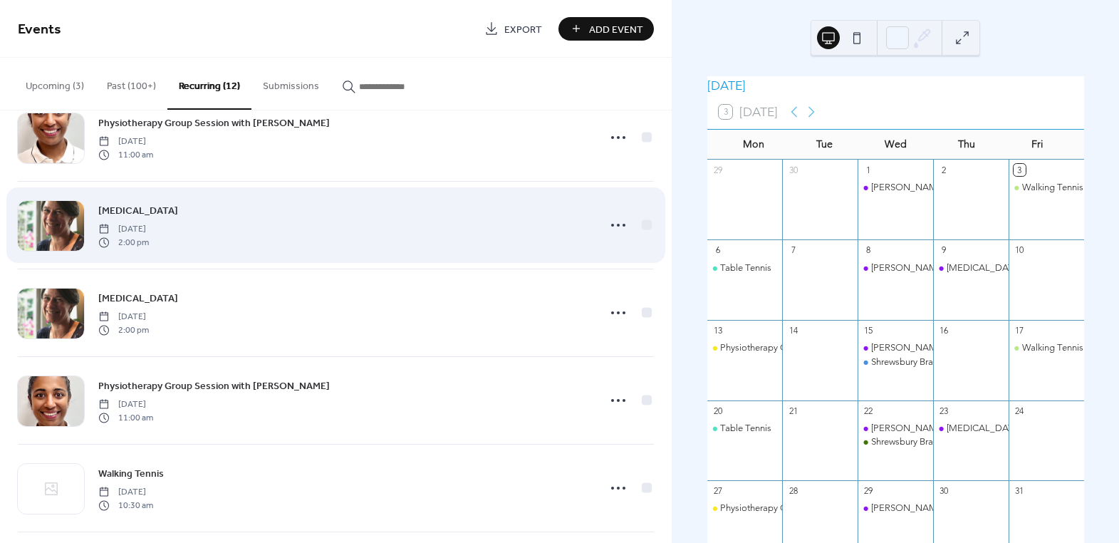
click at [178, 205] on span "[MEDICAL_DATA]" at bounding box center [138, 211] width 80 height 15
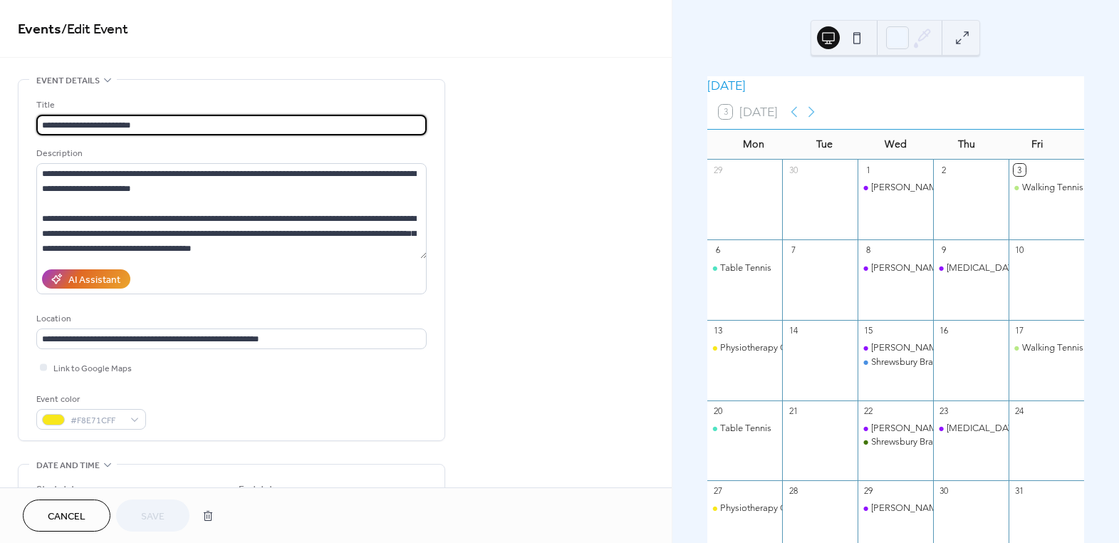
type input "**********"
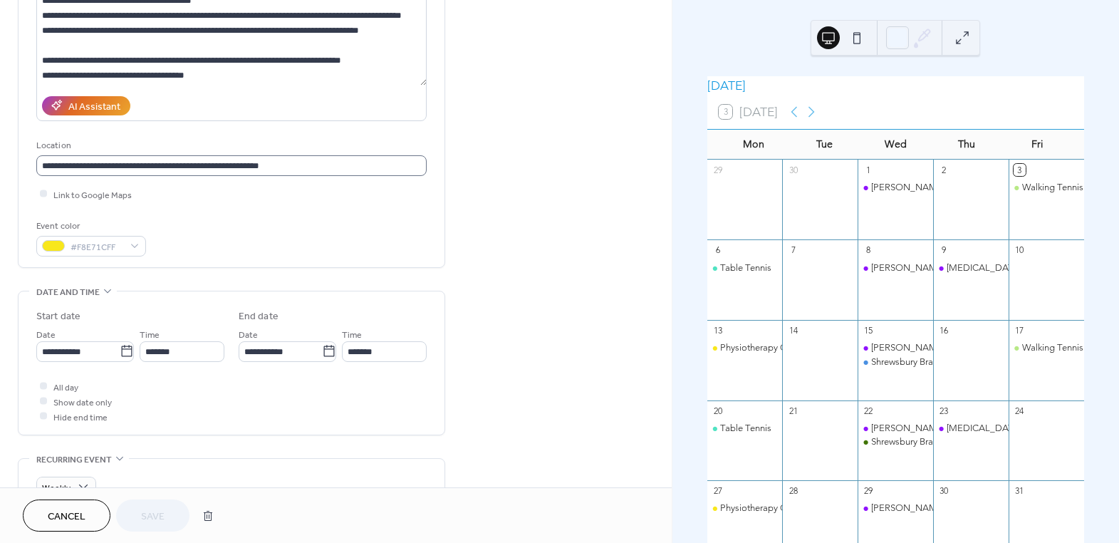
scroll to position [129, 0]
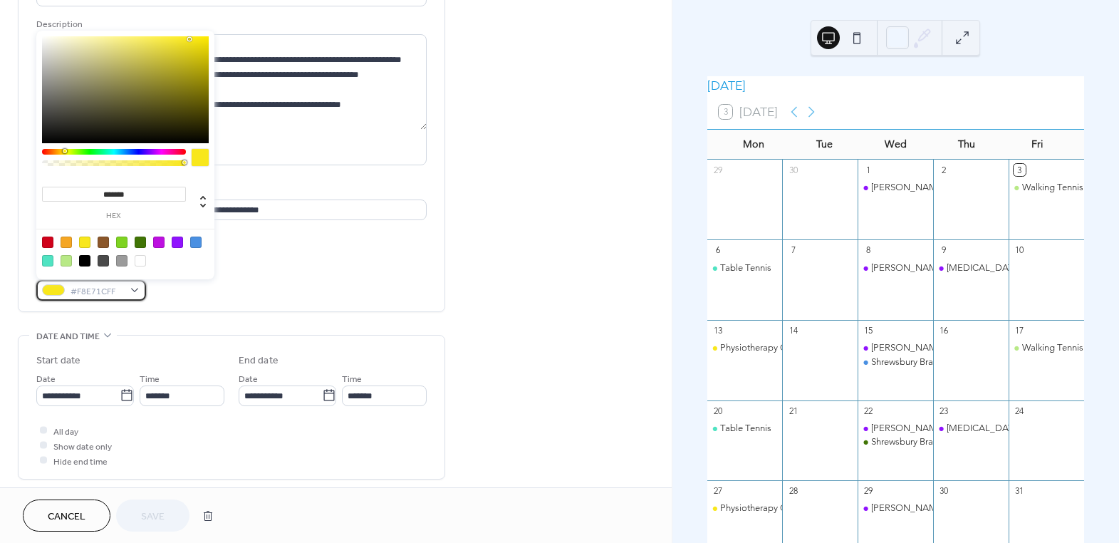
click at [127, 284] on div "#F8E71CFF" at bounding box center [91, 290] width 110 height 21
click at [184, 284] on div "Event color #F8E71CFF" at bounding box center [231, 282] width 390 height 38
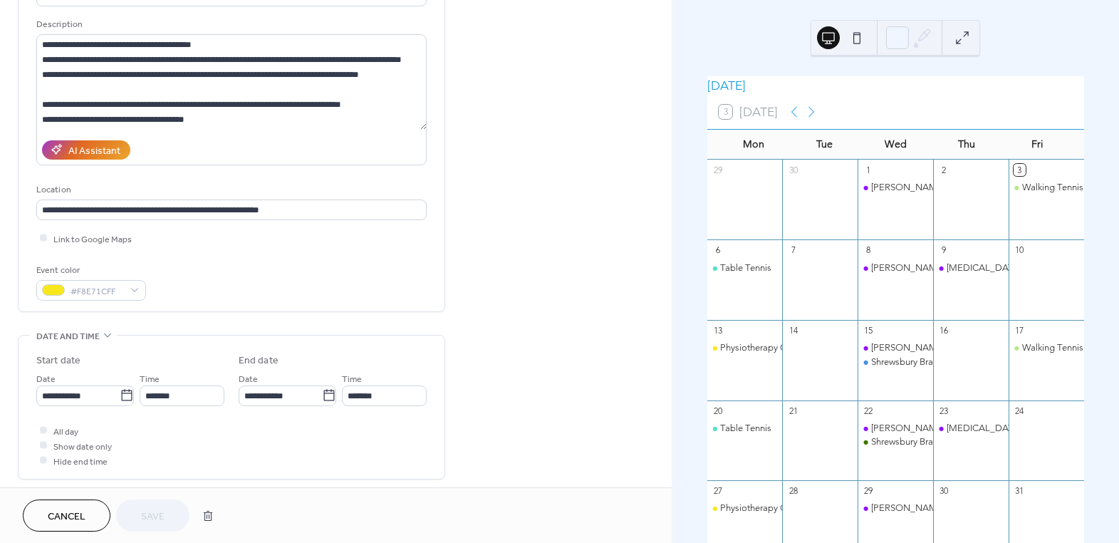
click at [102, 508] on button "Cancel" at bounding box center [67, 515] width 88 height 32
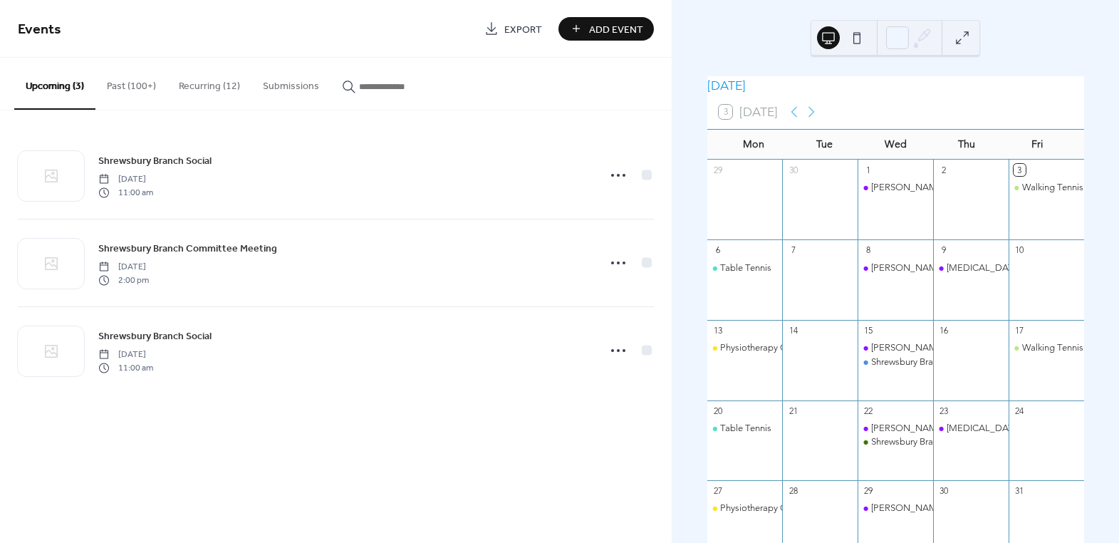
click at [182, 79] on button "Recurring (12)" at bounding box center [209, 83] width 84 height 51
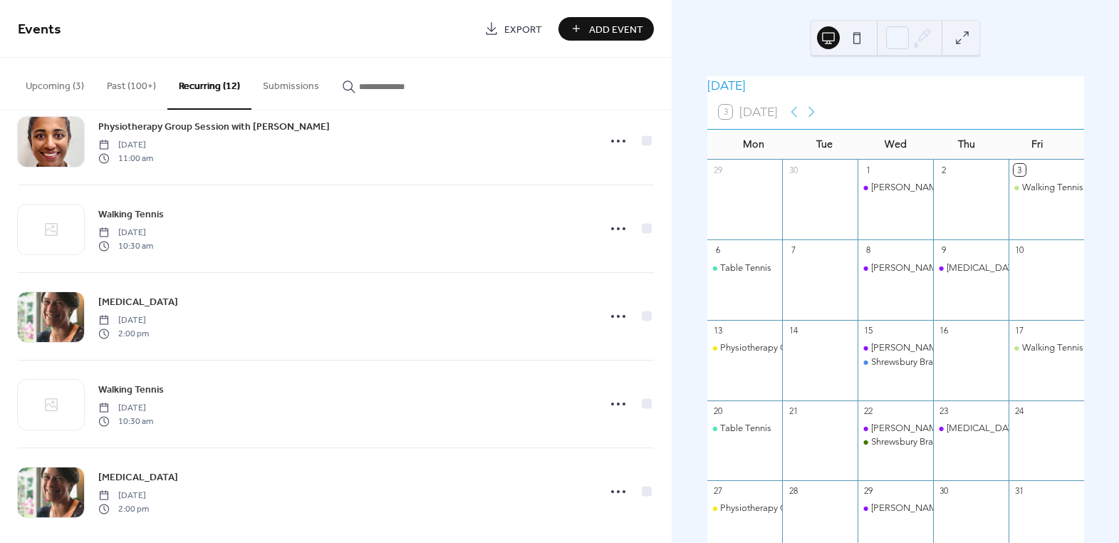
scroll to position [659, 0]
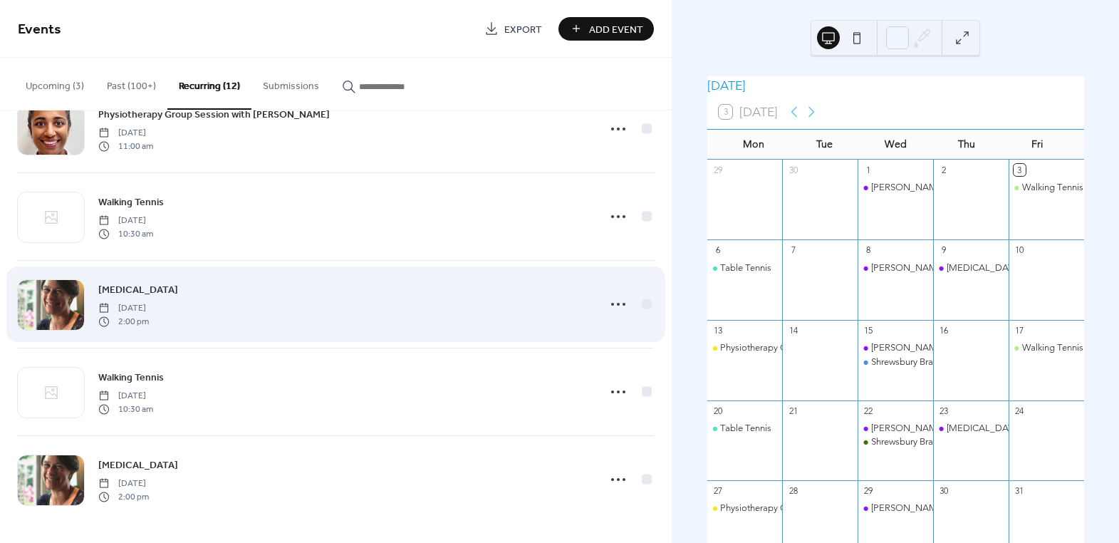
click at [172, 292] on span "[MEDICAL_DATA]" at bounding box center [138, 290] width 80 height 15
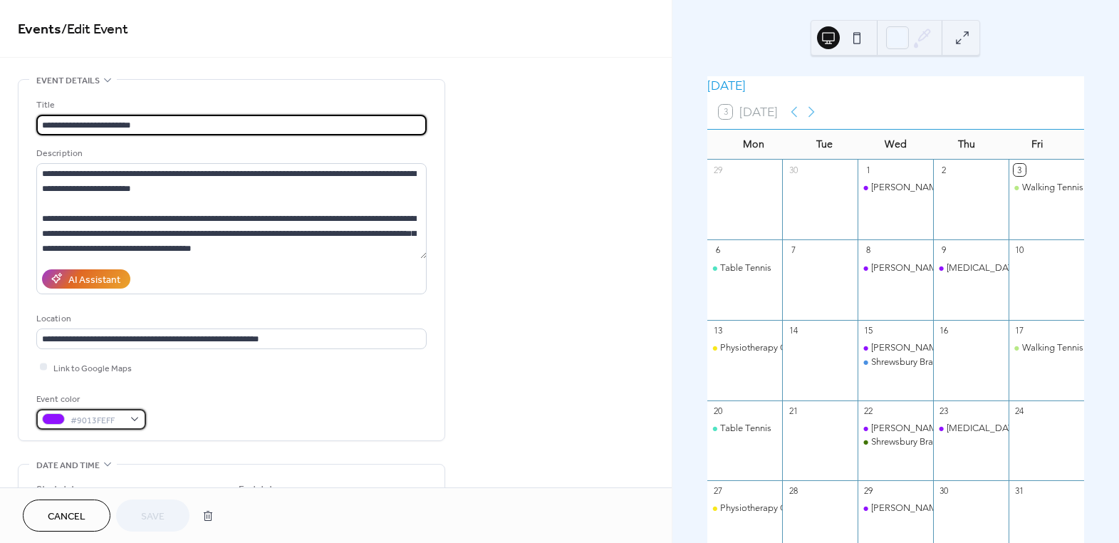
click at [108, 414] on span "#9013FEFF" at bounding box center [96, 419] width 53 height 15
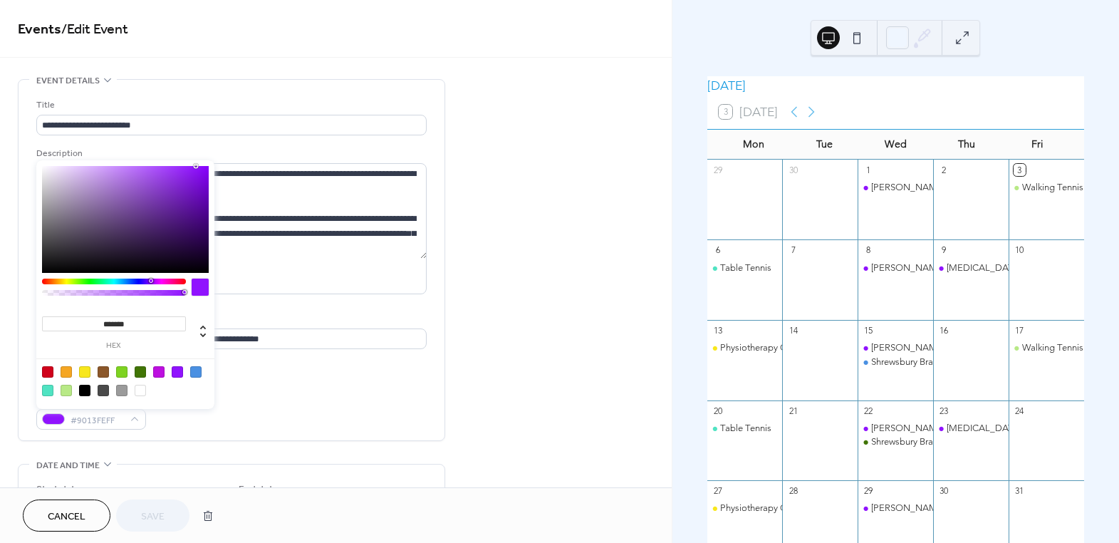
click at [61, 370] on div at bounding box center [66, 371] width 11 height 11
type input "*******"
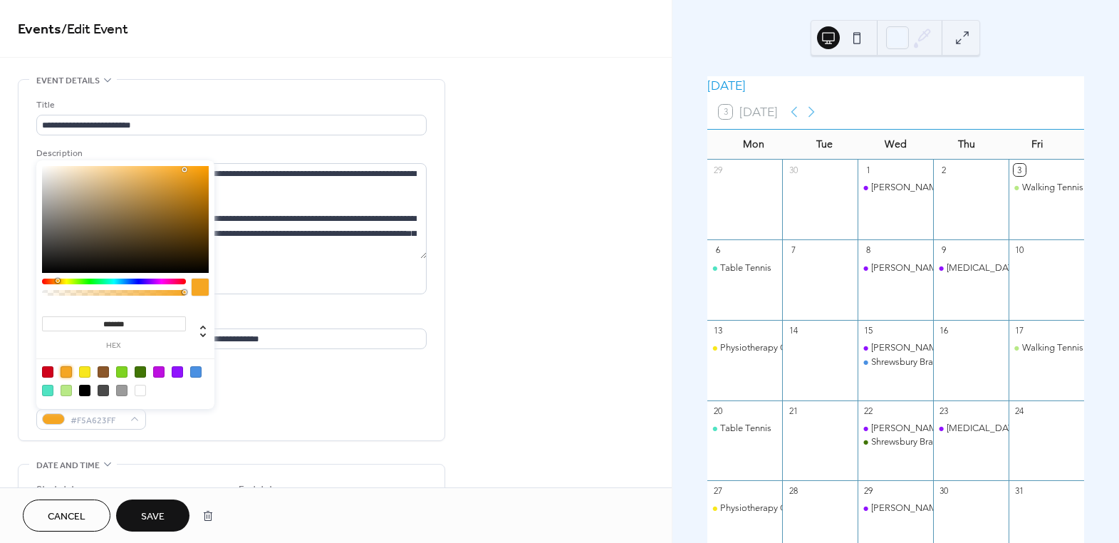
click at [164, 518] on button "Save" at bounding box center [152, 515] width 73 height 32
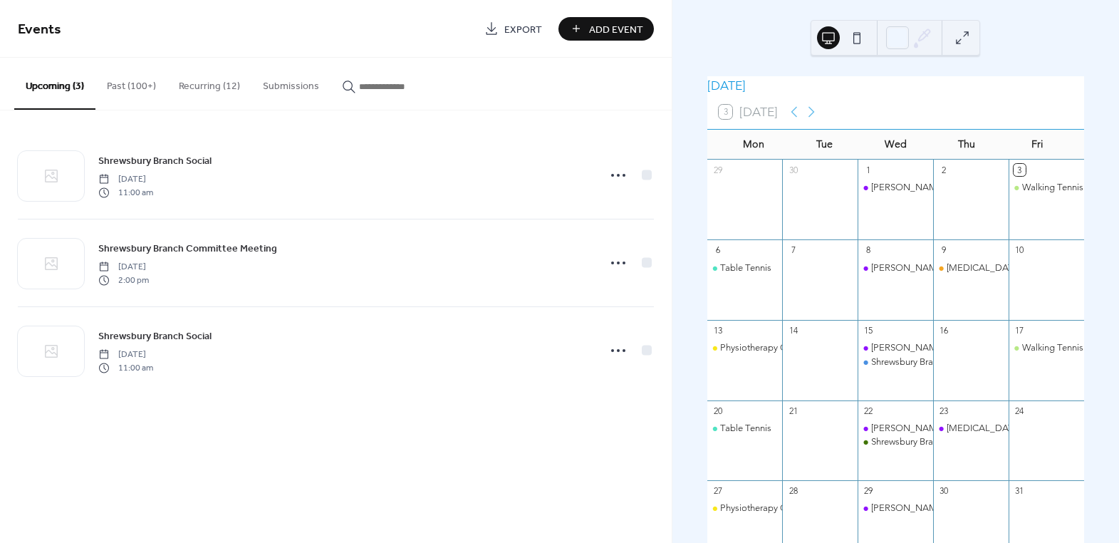
click at [201, 85] on button "Recurring (12)" at bounding box center [209, 83] width 84 height 51
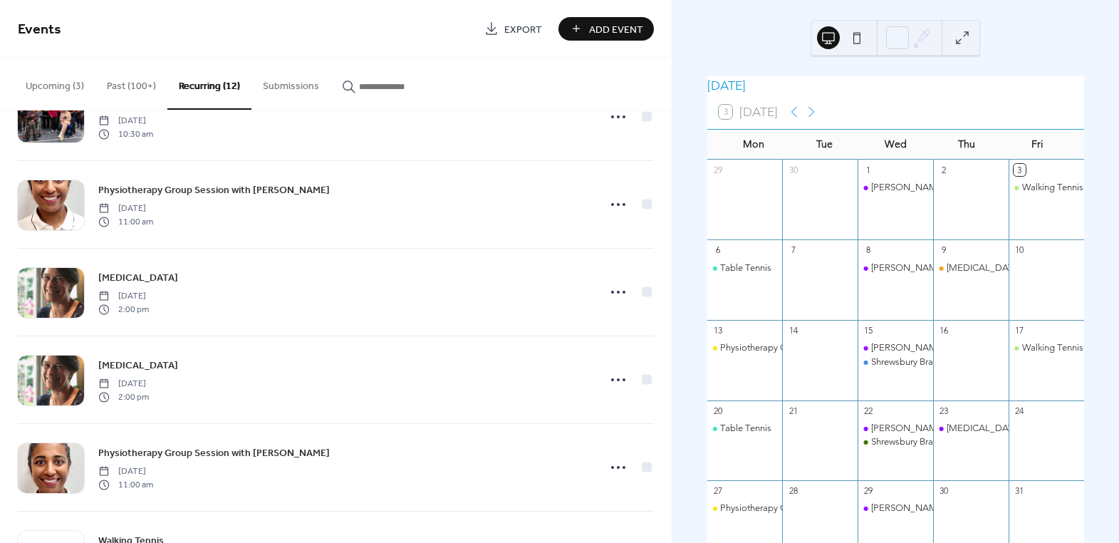
scroll to position [388, 0]
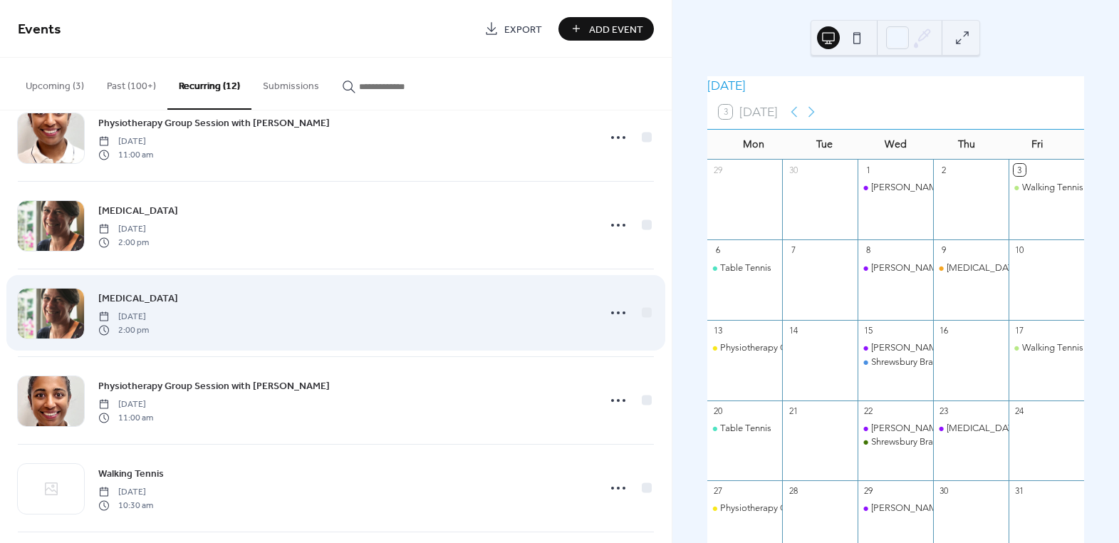
click at [155, 291] on span "[MEDICAL_DATA]" at bounding box center [138, 298] width 80 height 15
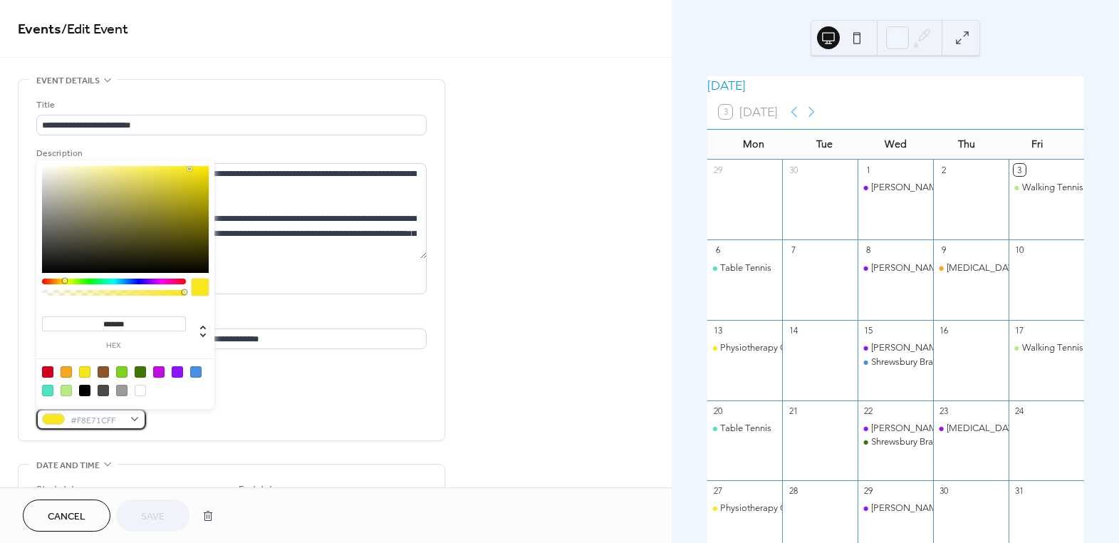
click at [125, 422] on div "#F8E71CFF" at bounding box center [91, 419] width 110 height 21
click at [71, 370] on div at bounding box center [66, 371] width 11 height 11
type input "*******"
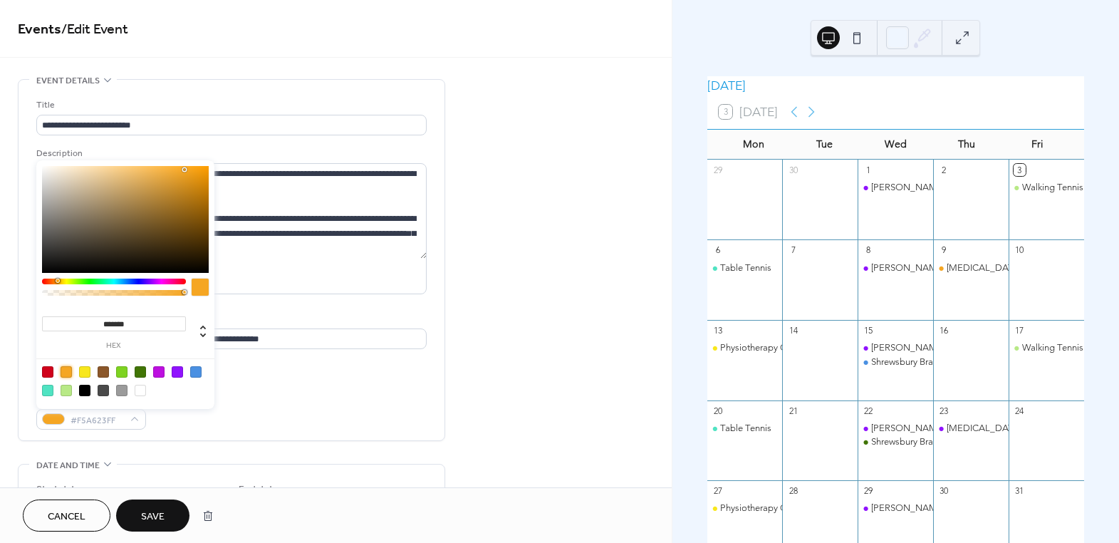
click at [159, 523] on span "Save" at bounding box center [152, 516] width 23 height 15
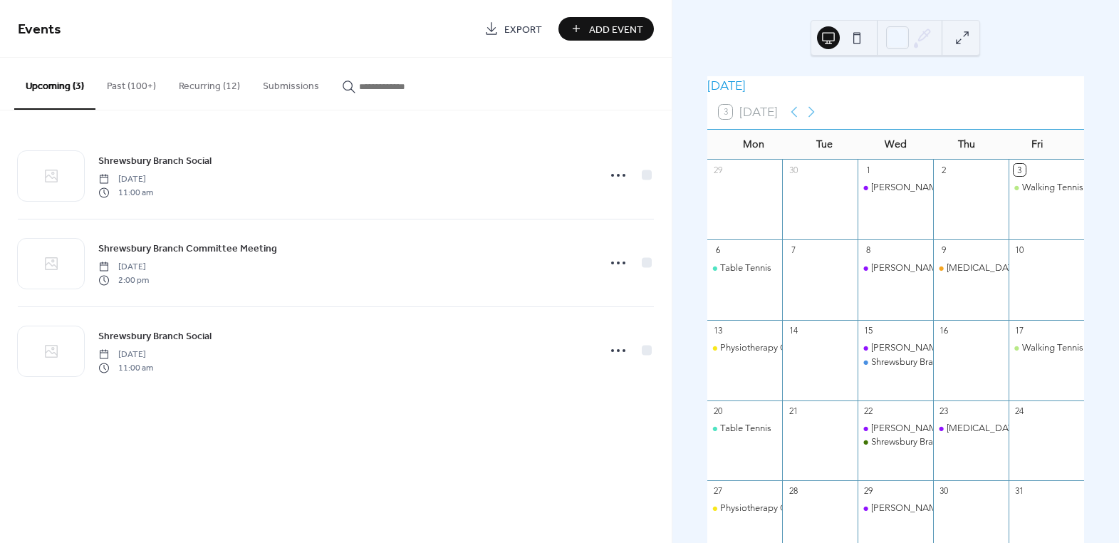
click at [194, 76] on button "Recurring (12)" at bounding box center [209, 83] width 84 height 51
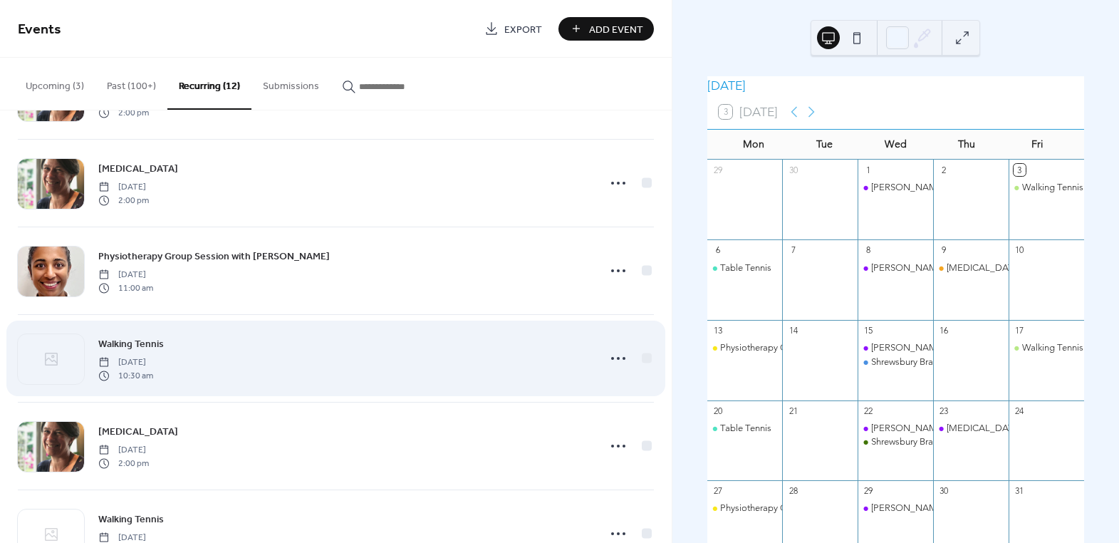
scroll to position [388, 0]
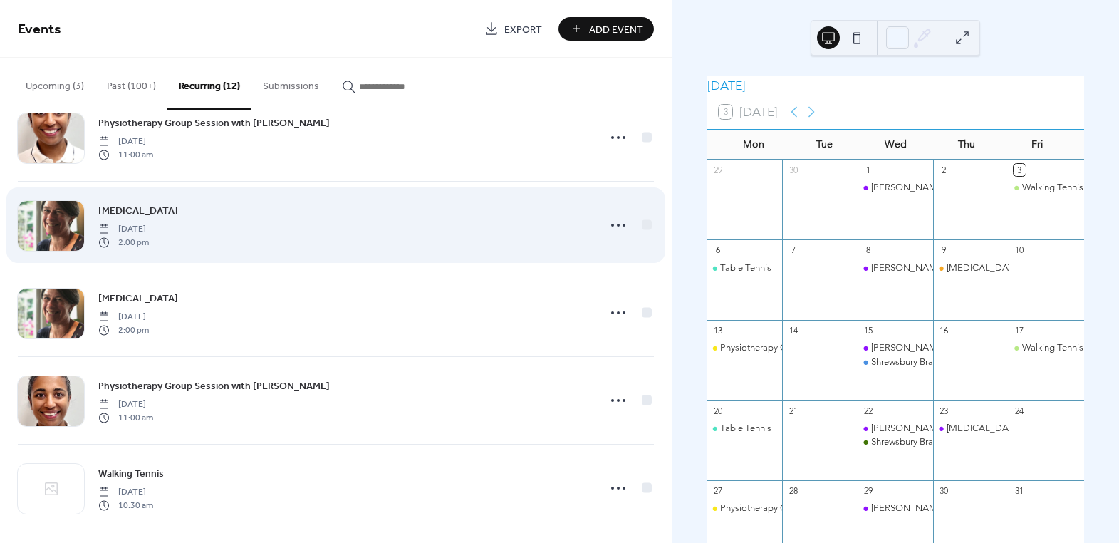
click at [159, 205] on span "[MEDICAL_DATA]" at bounding box center [138, 211] width 80 height 15
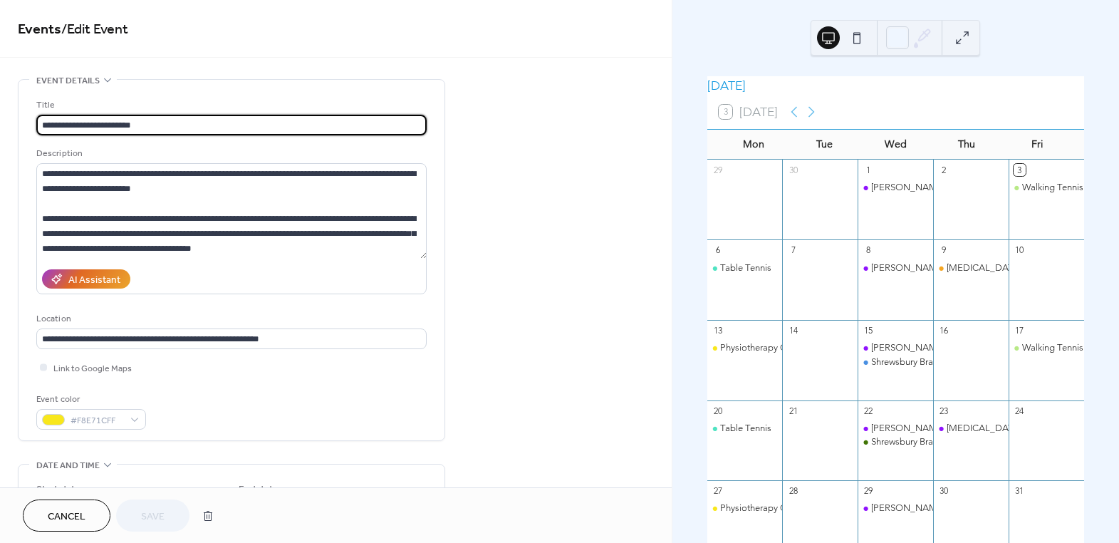
type input "**********"
click at [118, 422] on span "#F8E71CFF" at bounding box center [96, 419] width 53 height 15
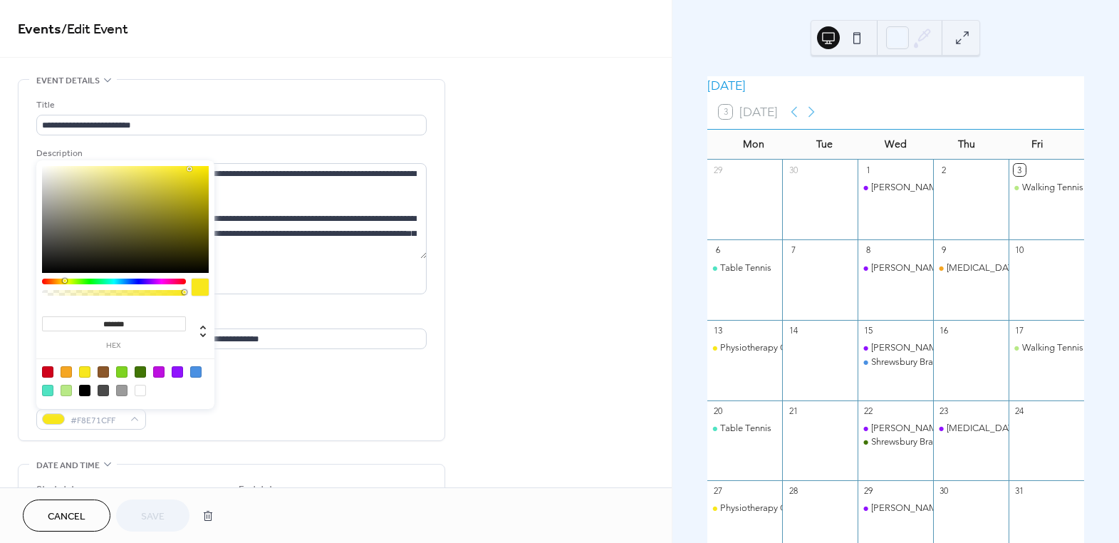
click at [62, 370] on div at bounding box center [66, 371] width 11 height 11
type input "*******"
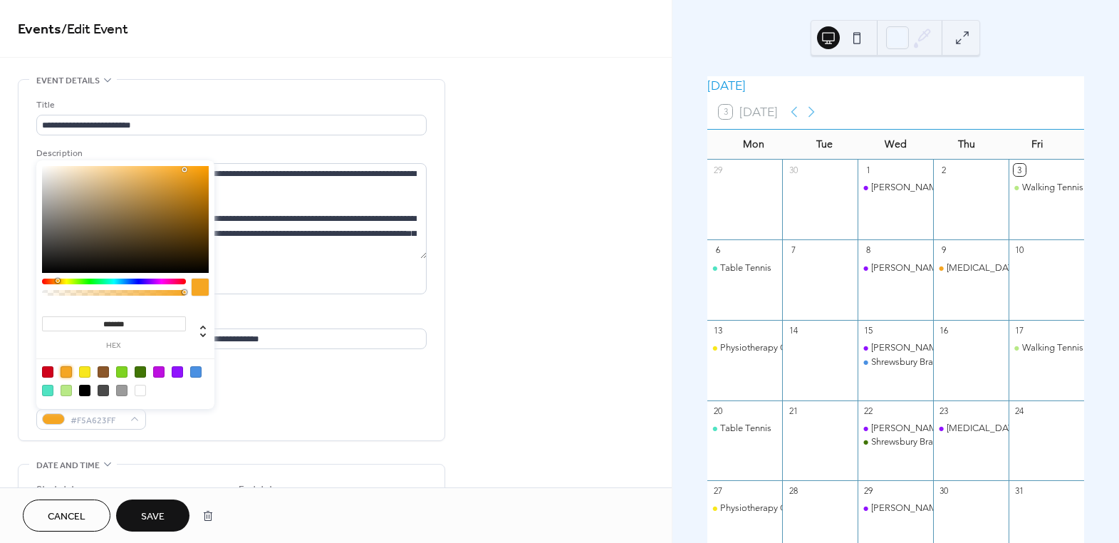
click at [149, 513] on span "Save" at bounding box center [152, 516] width 23 height 15
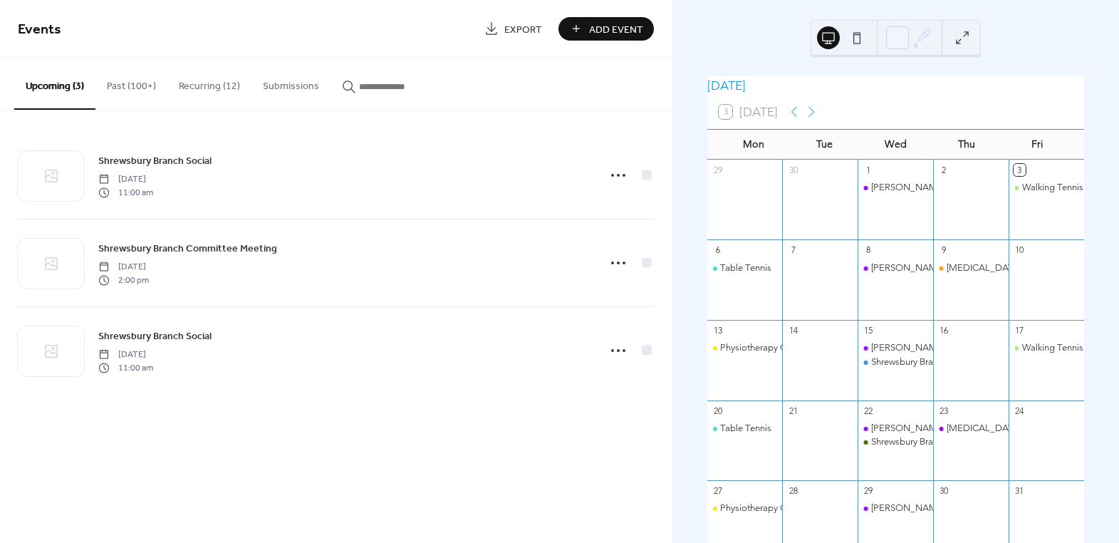
click at [214, 95] on button "Recurring (12)" at bounding box center [209, 83] width 84 height 51
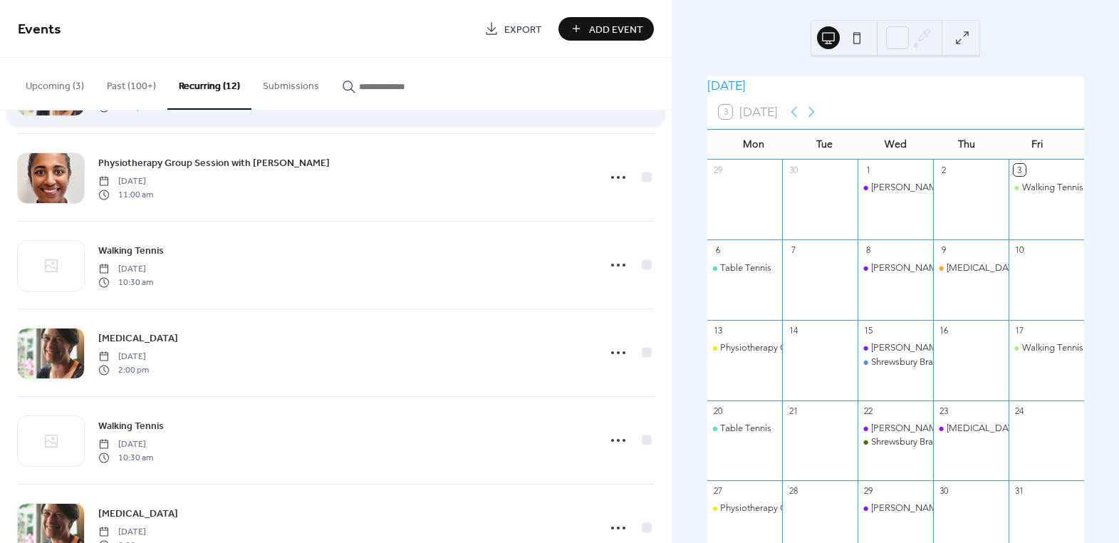
scroll to position [647, 0]
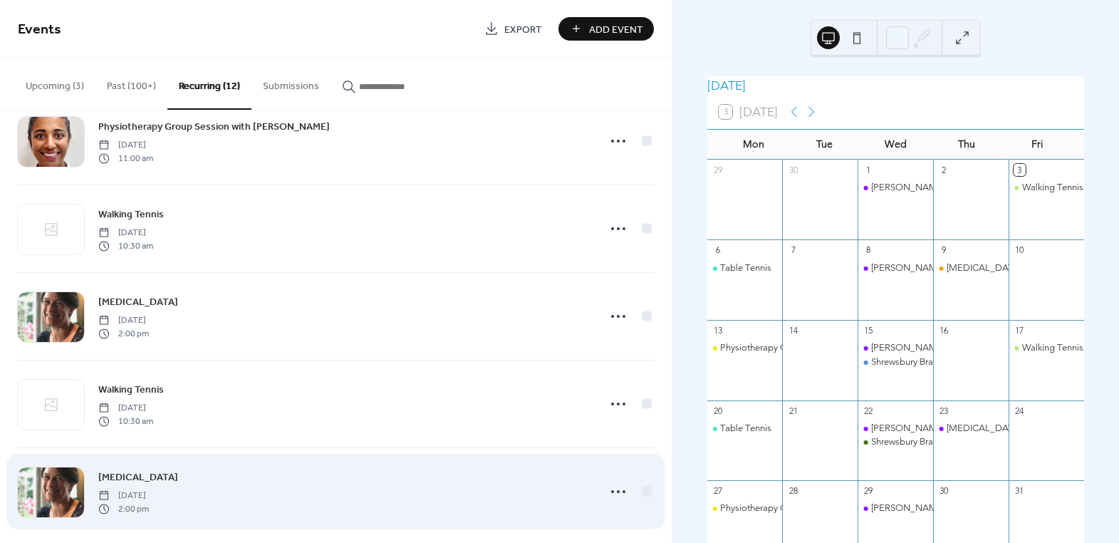
click at [189, 460] on div "[MEDICAL_DATA] [DATE] 2:00 pm" at bounding box center [336, 491] width 636 height 87
click at [178, 477] on span "[MEDICAL_DATA]" at bounding box center [138, 477] width 80 height 15
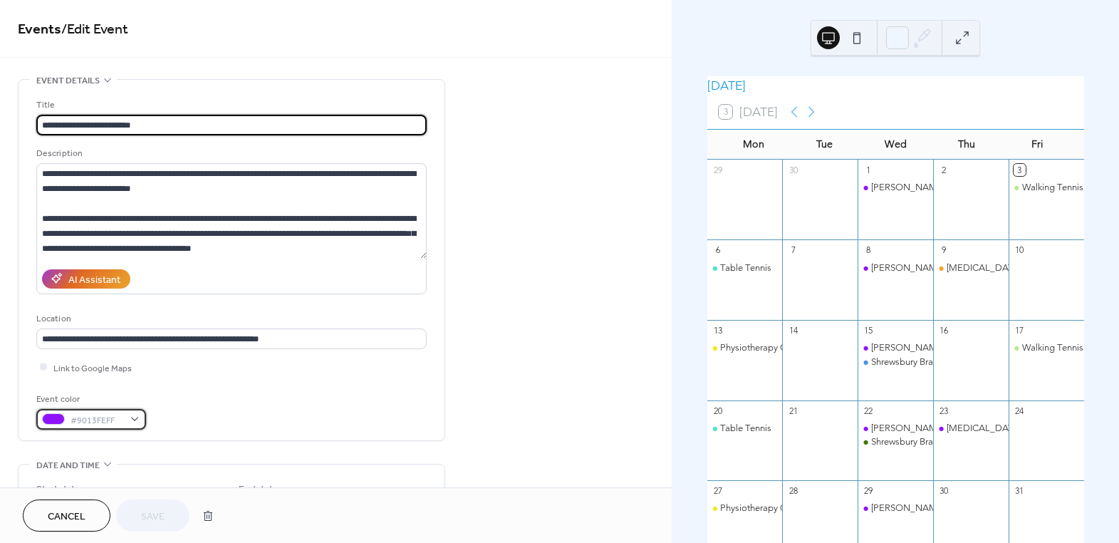
click at [119, 426] on span "#9013FEFF" at bounding box center [96, 419] width 53 height 15
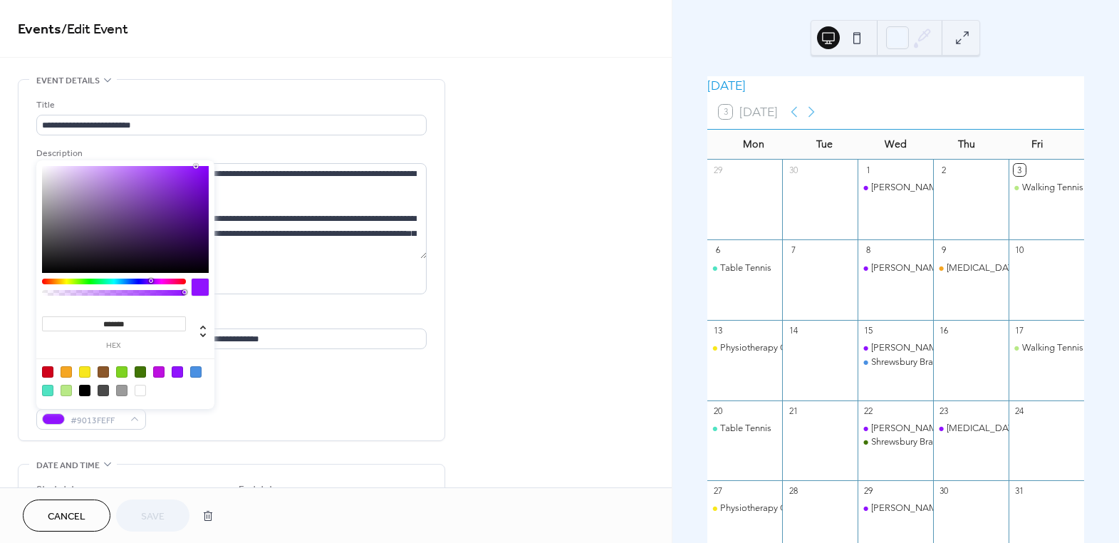
click at [62, 371] on div at bounding box center [66, 371] width 11 height 11
type input "*******"
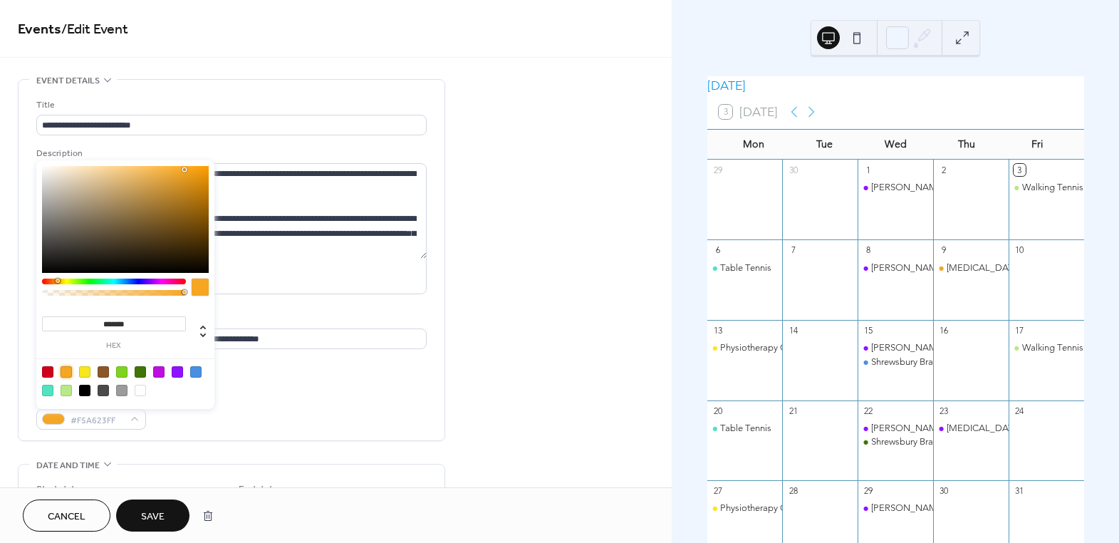
click at [162, 509] on span "Save" at bounding box center [152, 516] width 23 height 15
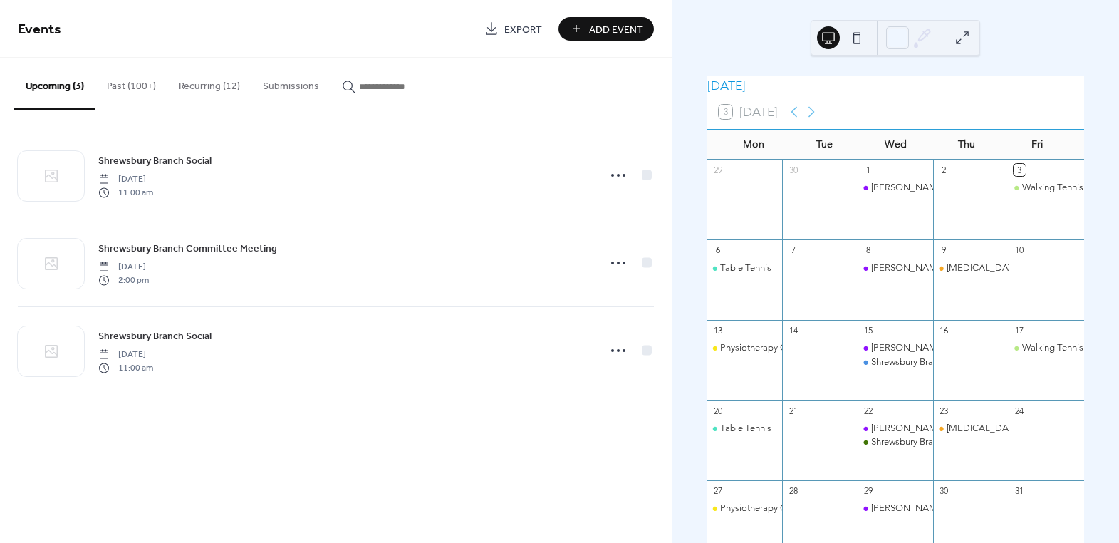
click at [194, 93] on button "Recurring (12)" at bounding box center [209, 83] width 84 height 51
